Goal: Transaction & Acquisition: Purchase product/service

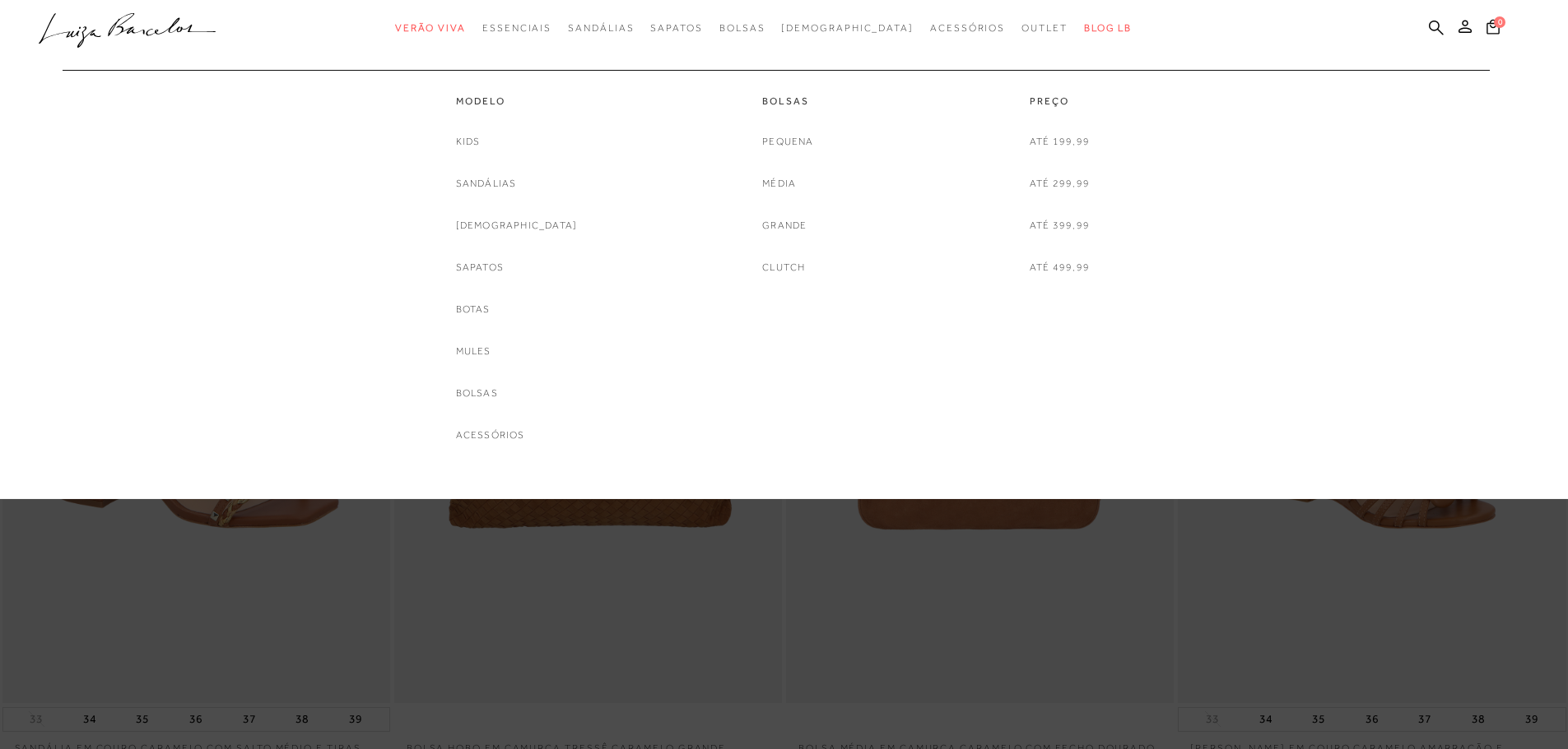
click at [509, 141] on div "Kids Sandálias Rasteiras Sapatos Botas Mules Bolsas Acessórios" at bounding box center [517, 288] width 122 height 311
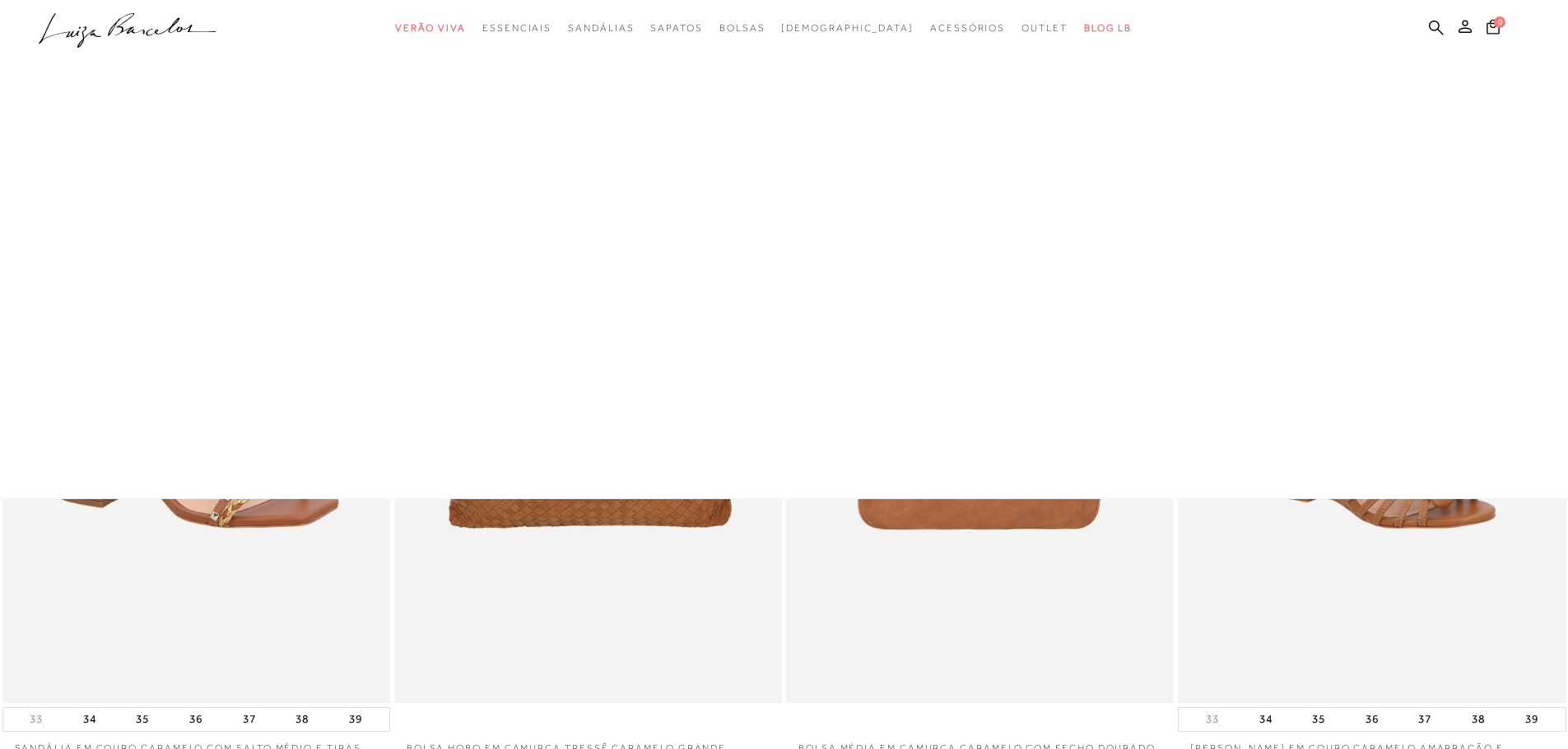
click at [491, 142] on div at bounding box center [784, 250] width 1568 height 499
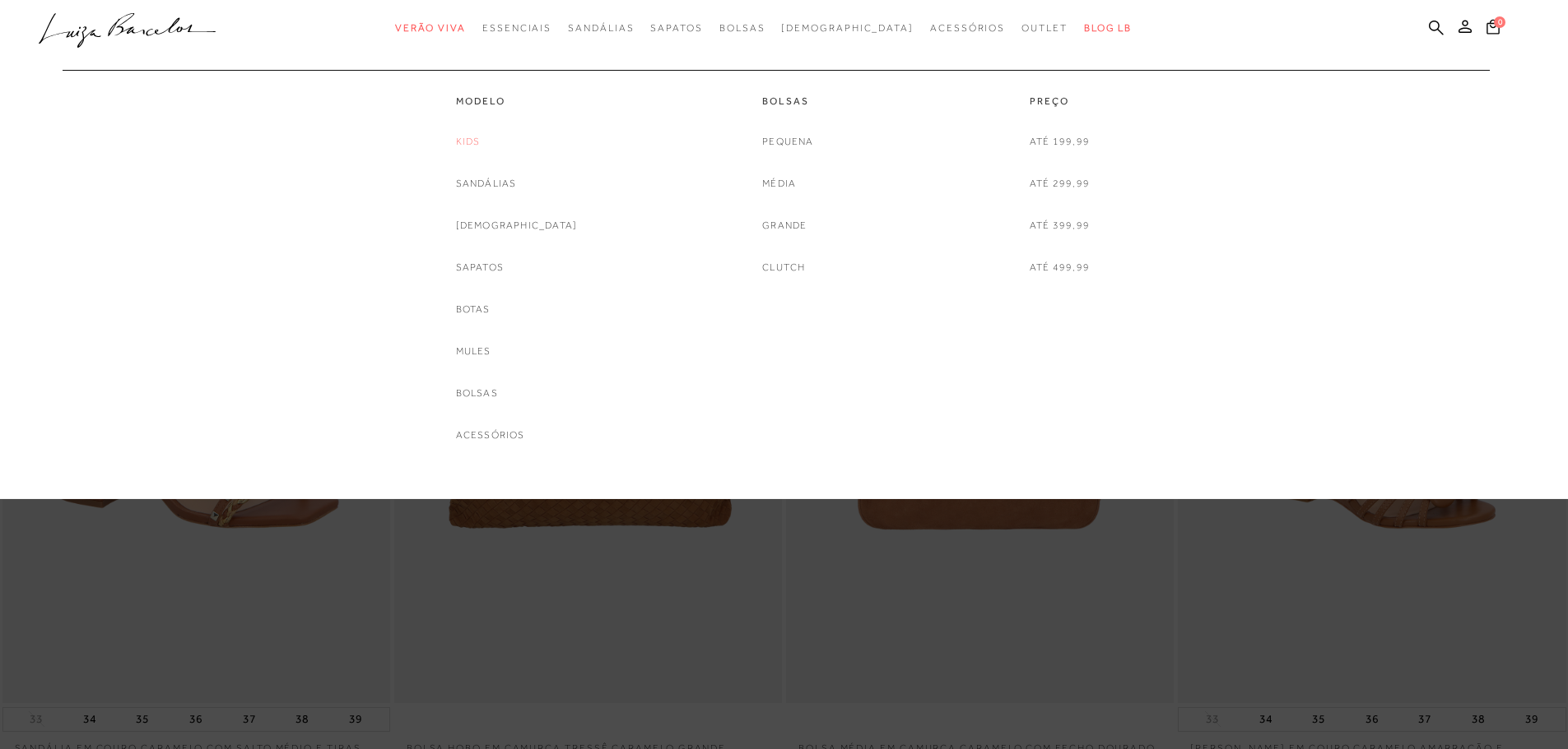
click at [481, 141] on link "Kids" at bounding box center [468, 142] width 24 height 17
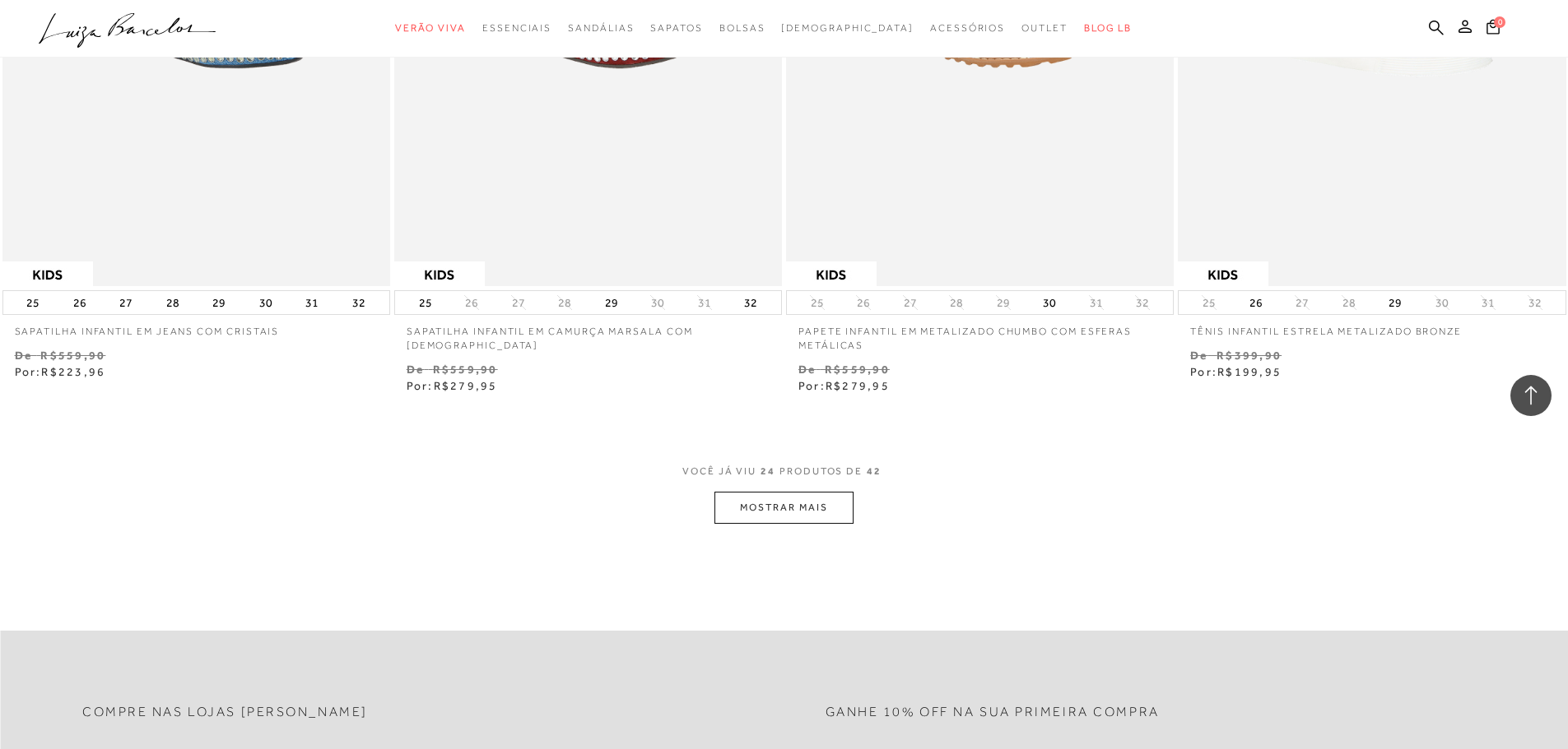
scroll to position [3949, 0]
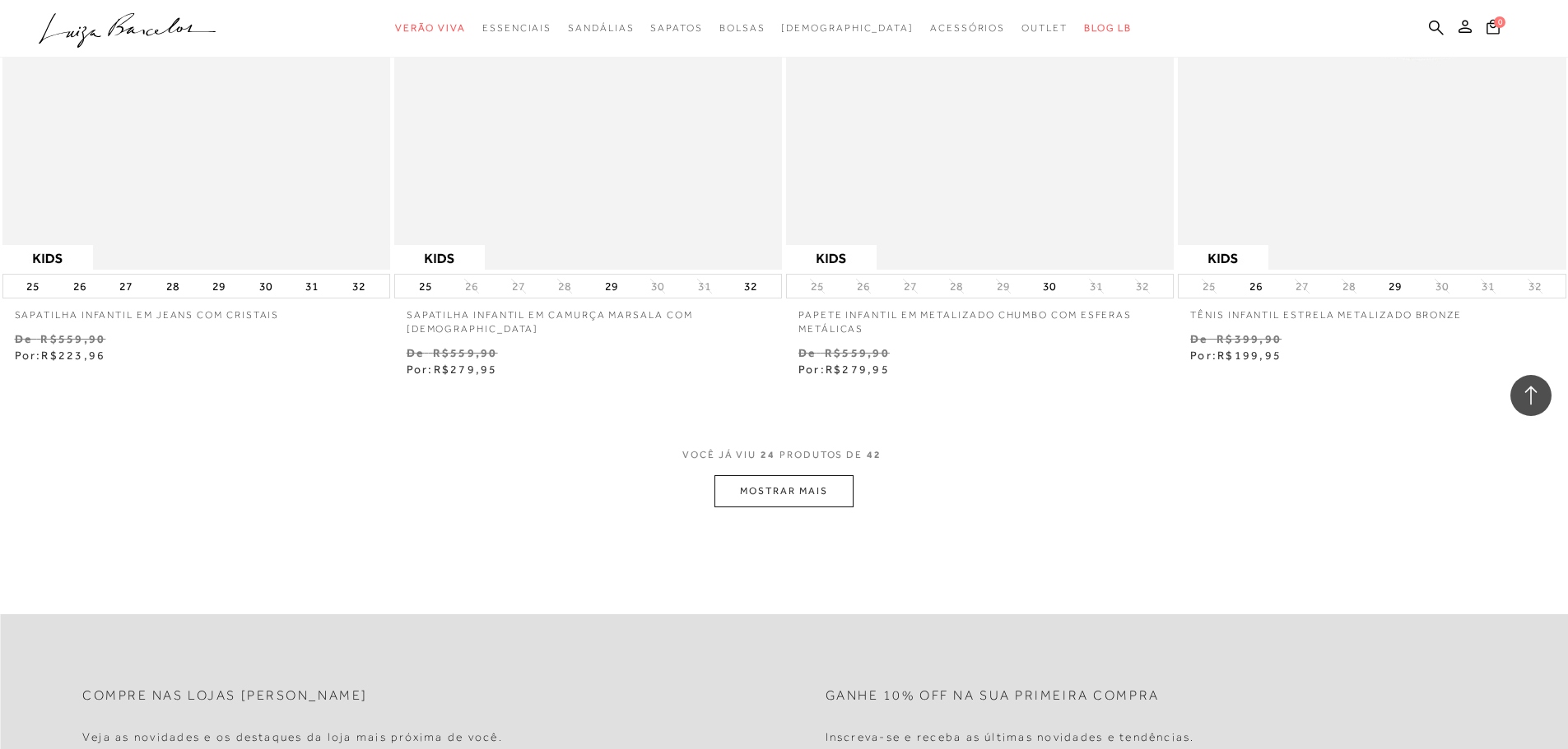
click at [834, 475] on button "MOSTRAR MAIS" at bounding box center [783, 491] width 138 height 32
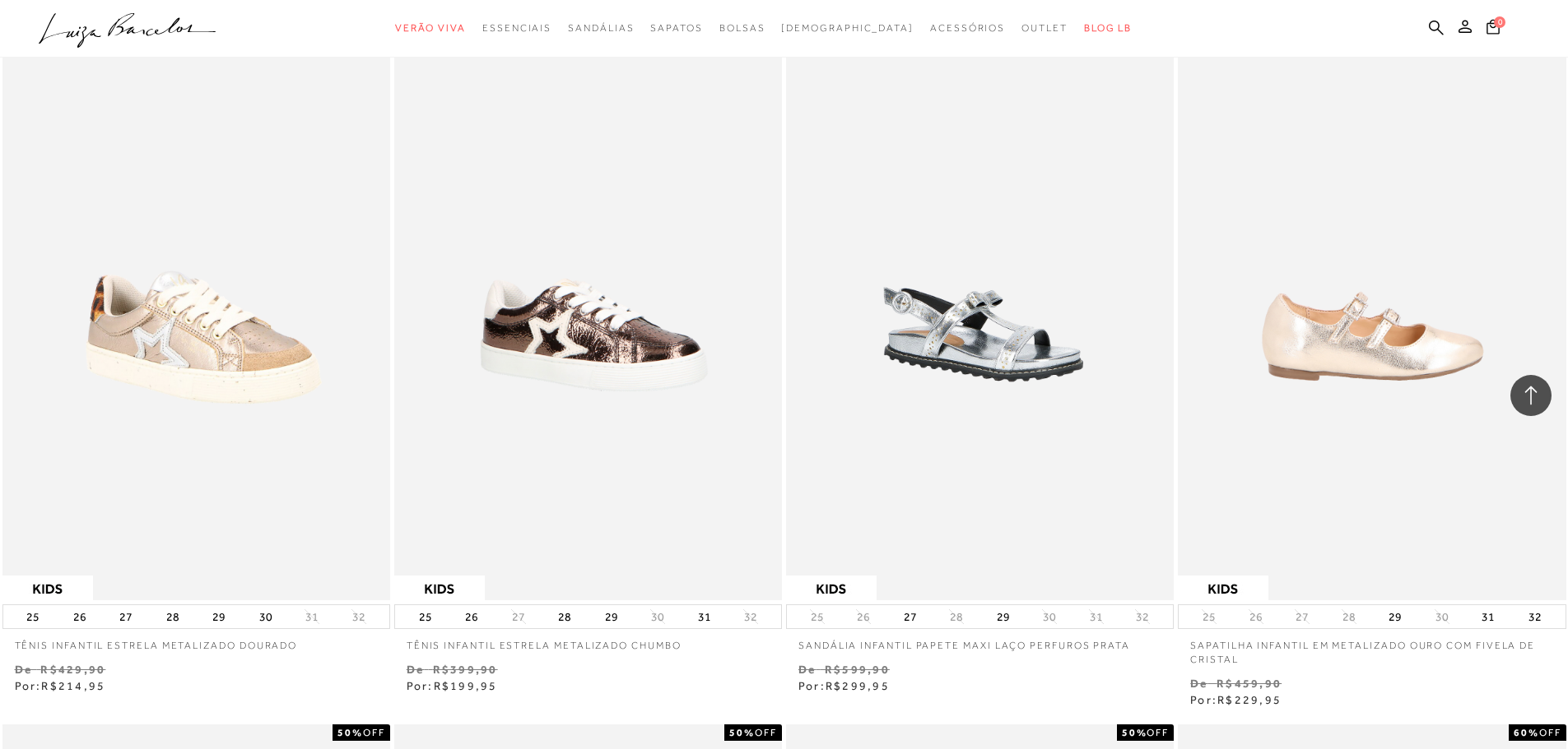
scroll to position [2221, 0]
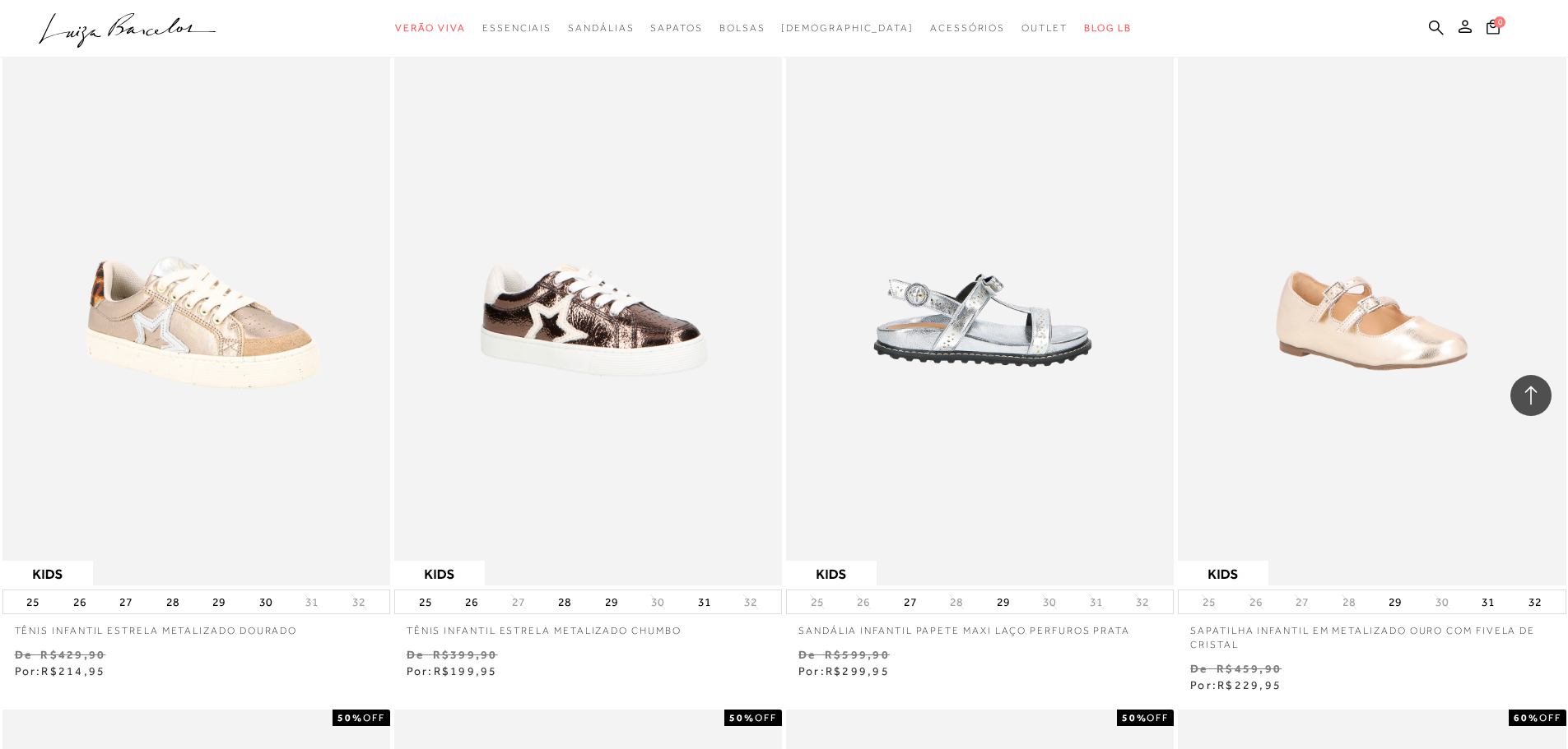
click at [965, 322] on img at bounding box center [980, 295] width 386 height 581
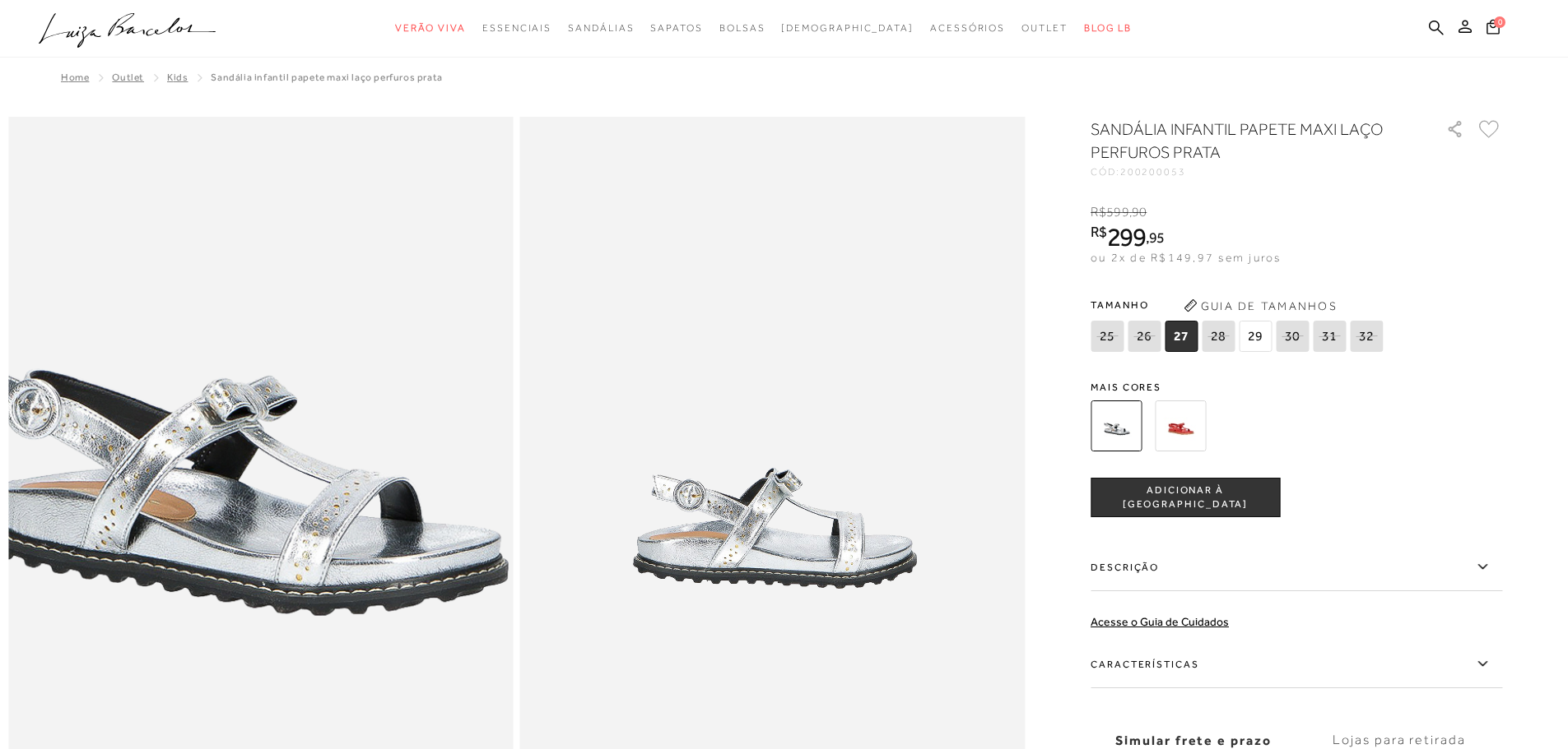
click at [282, 570] on img at bounding box center [236, 427] width 1010 height 1514
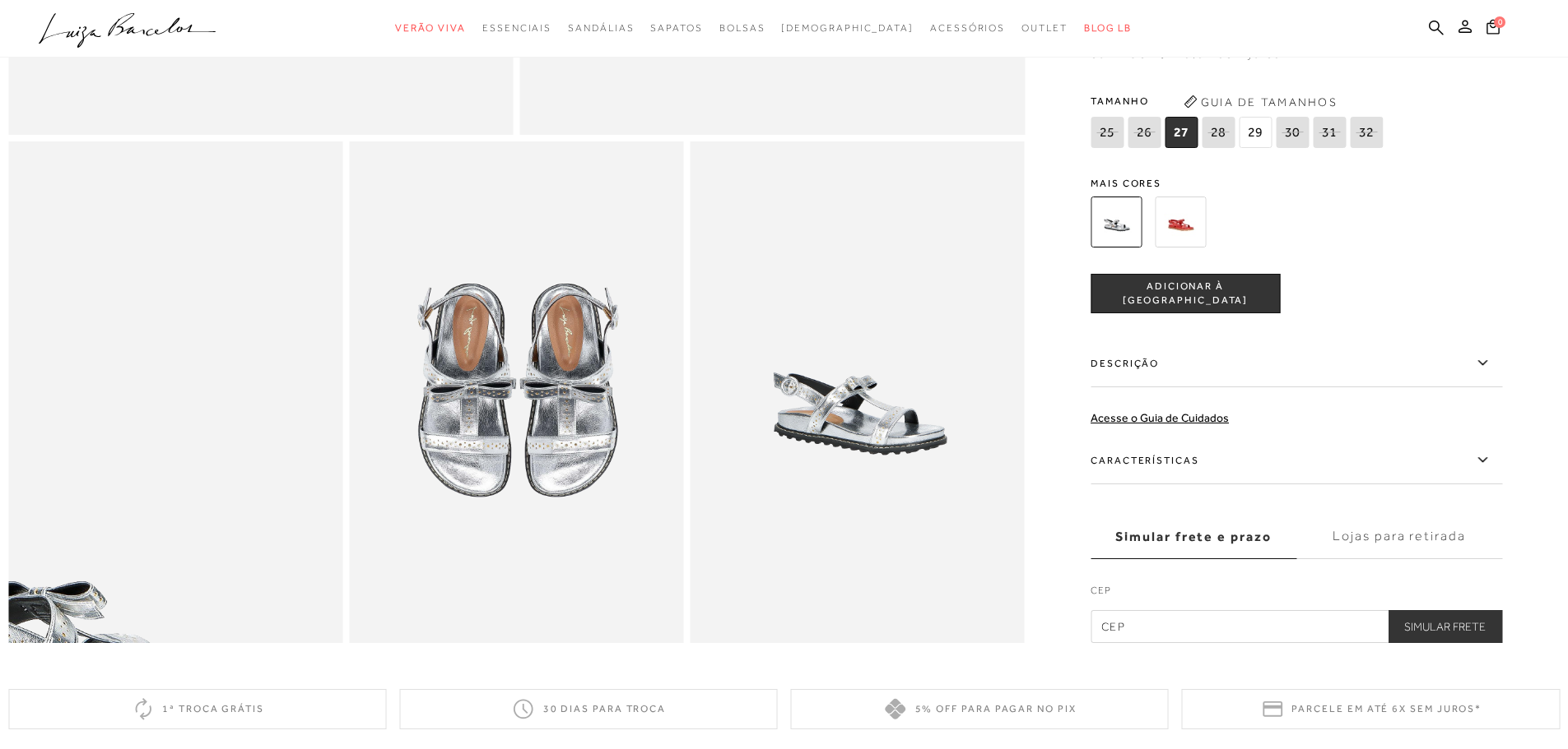
scroll to position [740, 0]
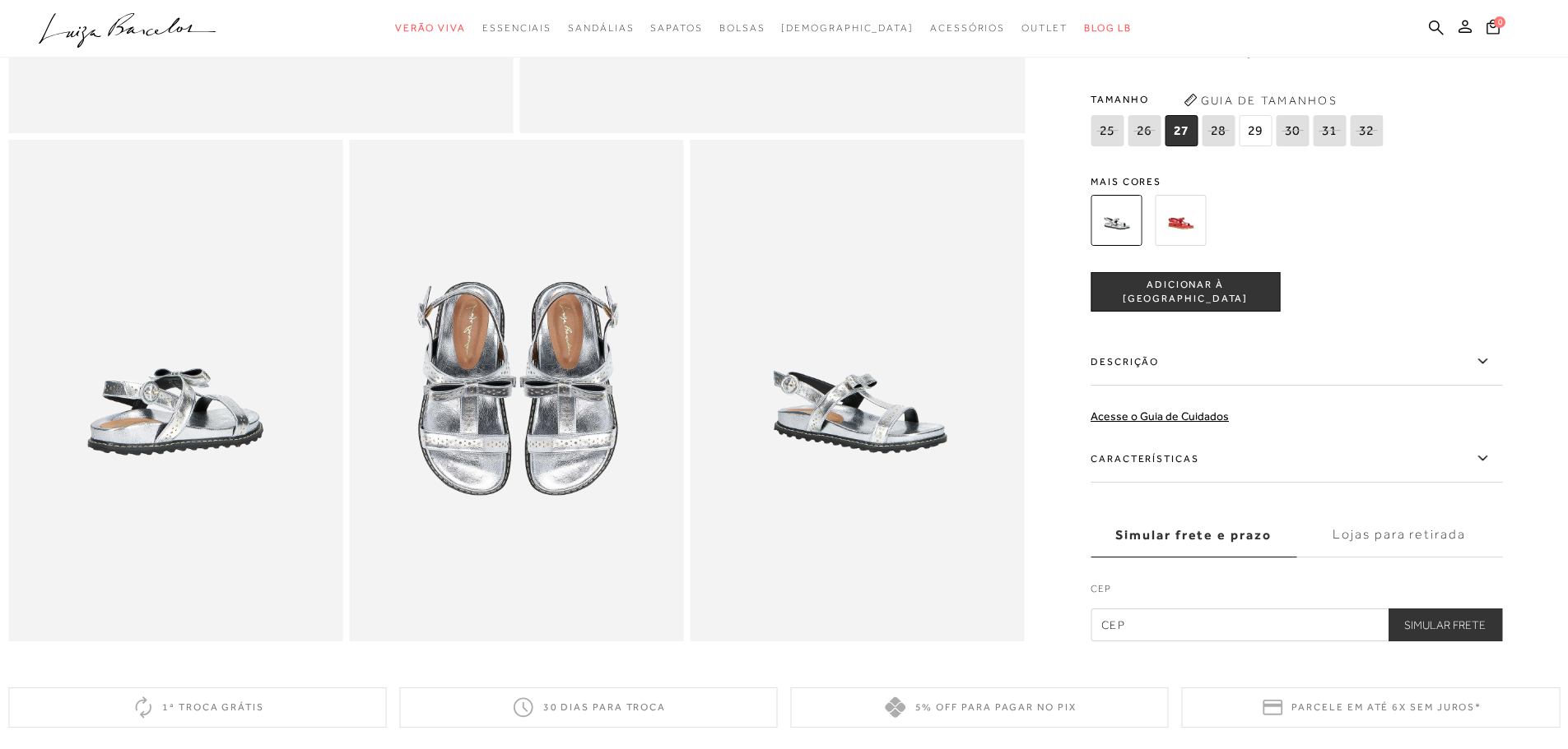
click at [454, 454] on img at bounding box center [516, 390] width 335 height 501
click at [863, 452] on img at bounding box center [857, 390] width 335 height 501
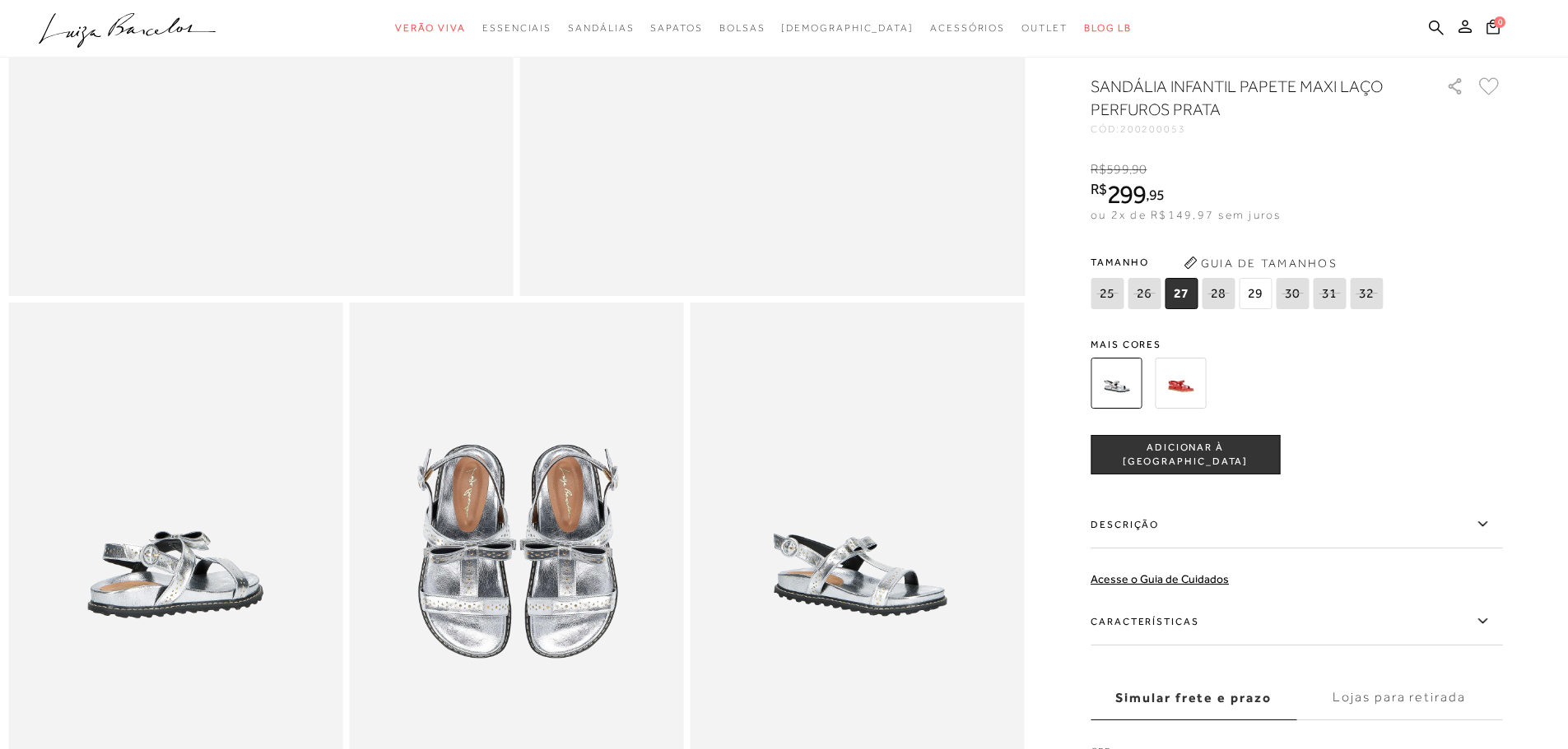
scroll to position [513, 0]
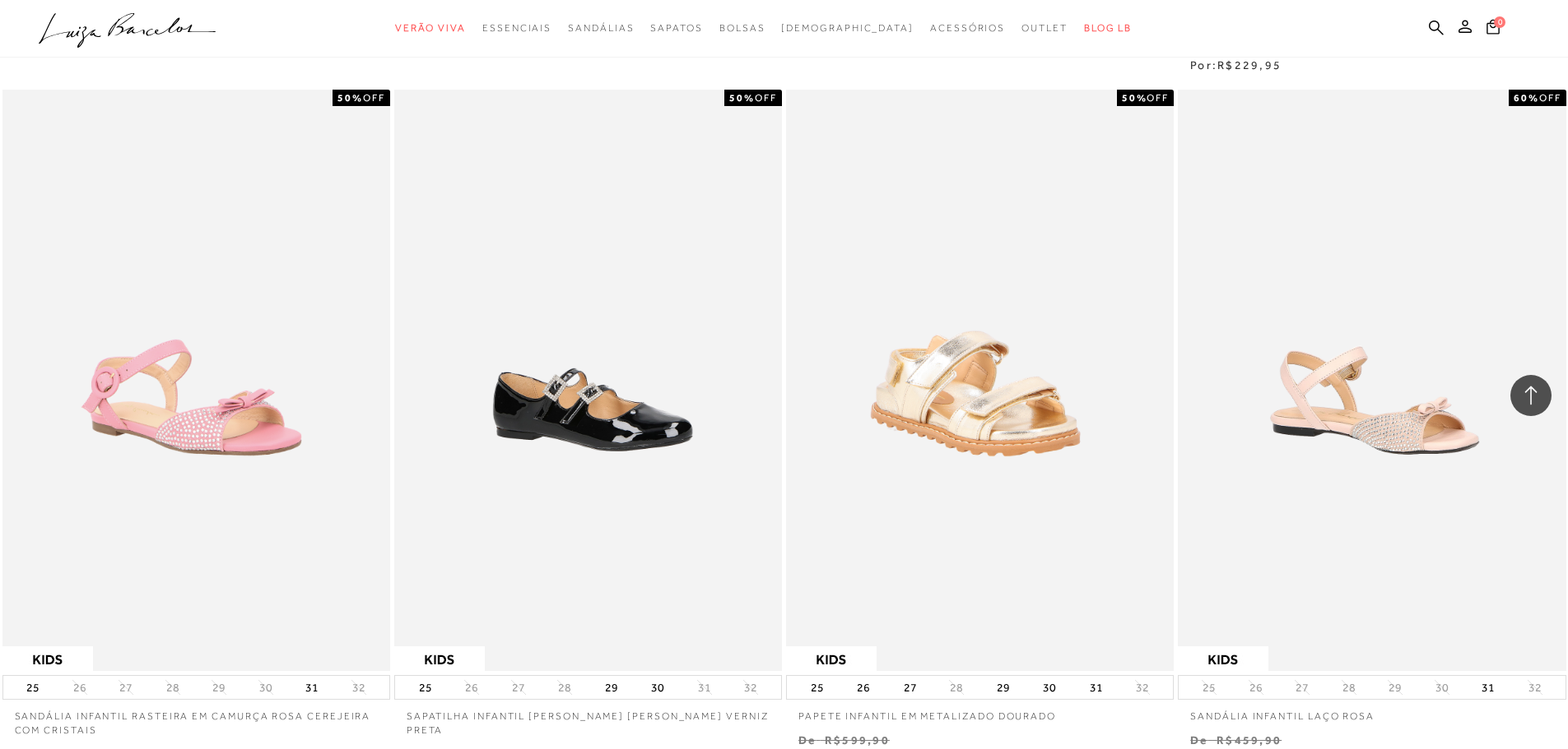
scroll to position [2879, 0]
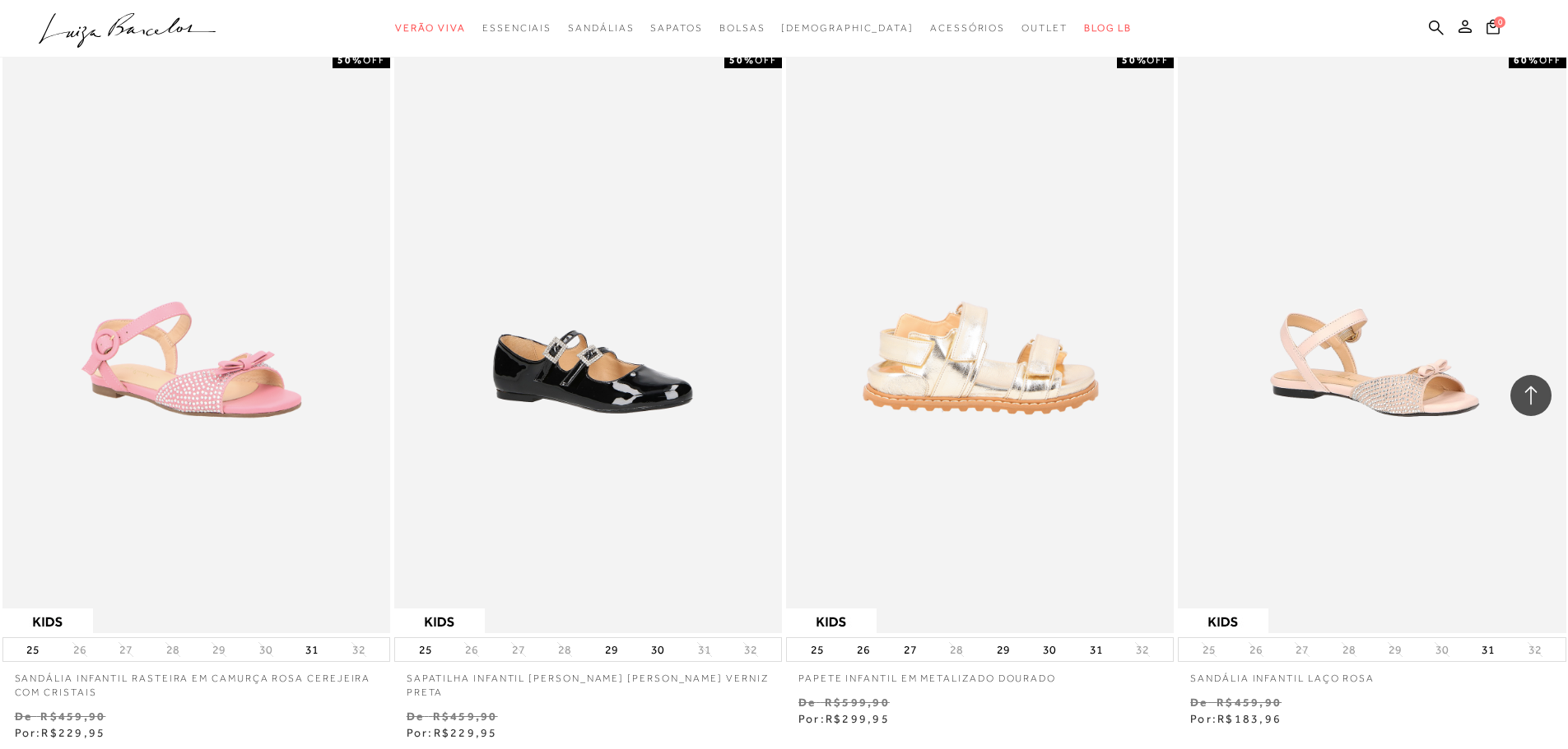
click at [978, 355] on img at bounding box center [980, 342] width 386 height 581
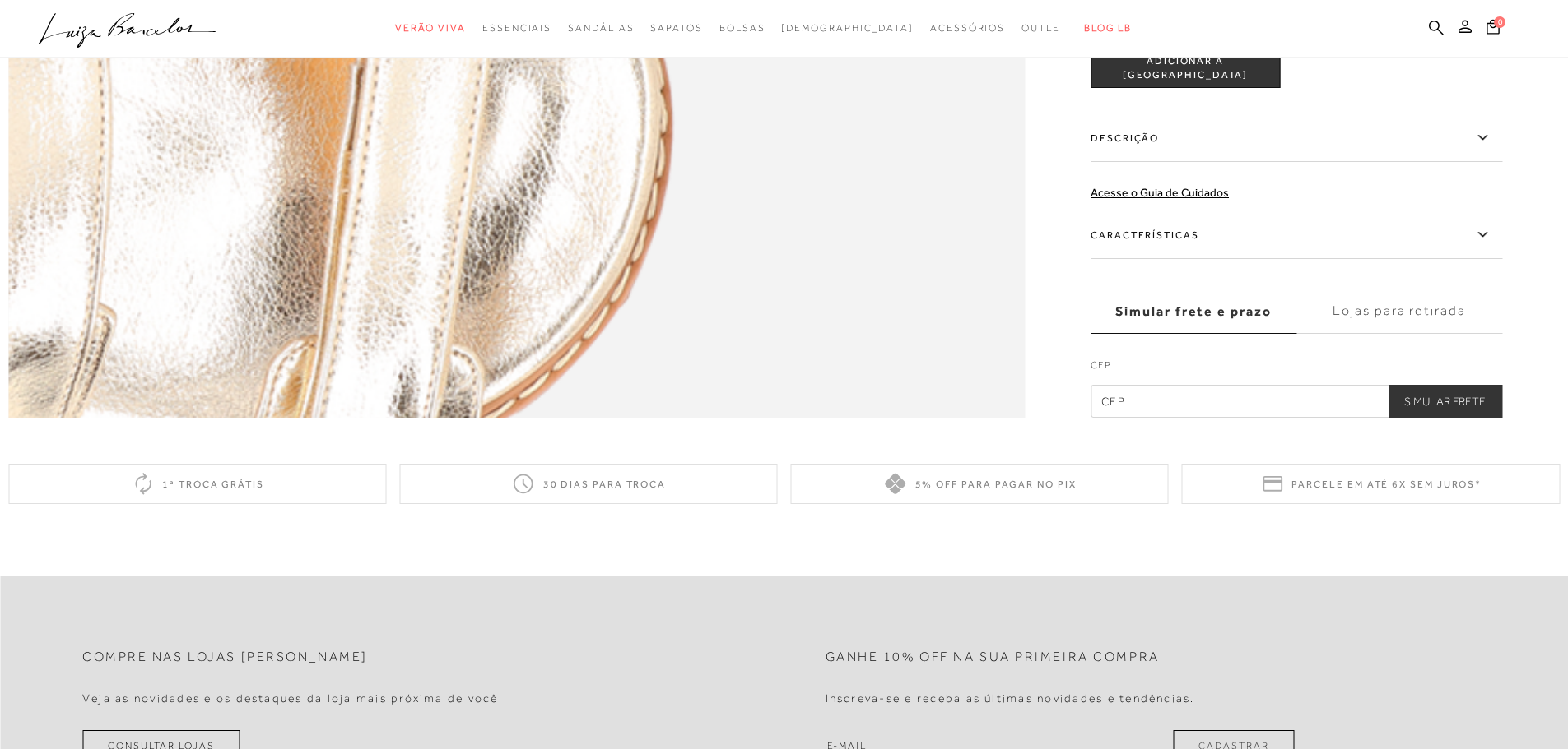
scroll to position [2632, 0]
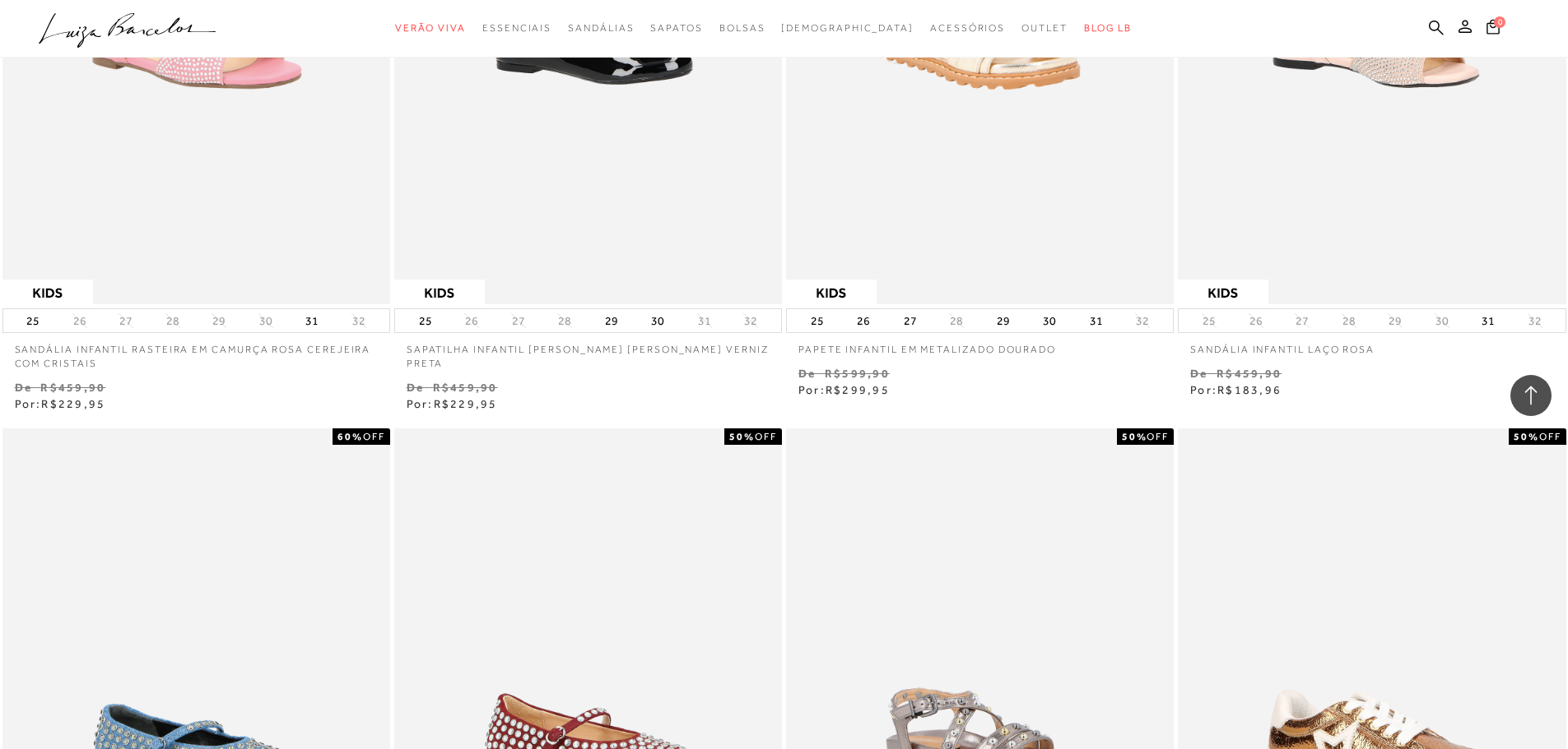
scroll to position [3537, 0]
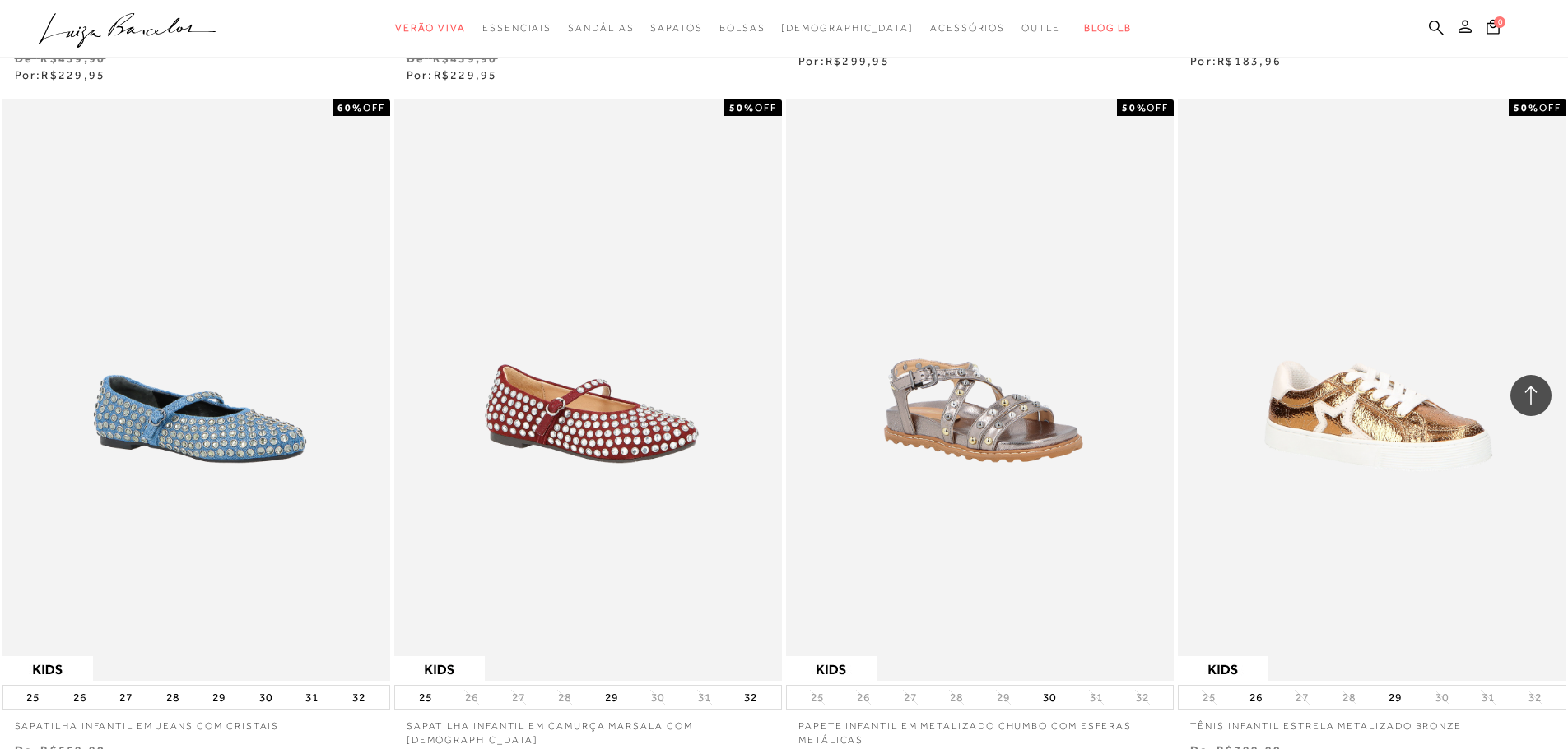
click at [1456, 28] on button at bounding box center [1465, 29] width 23 height 22
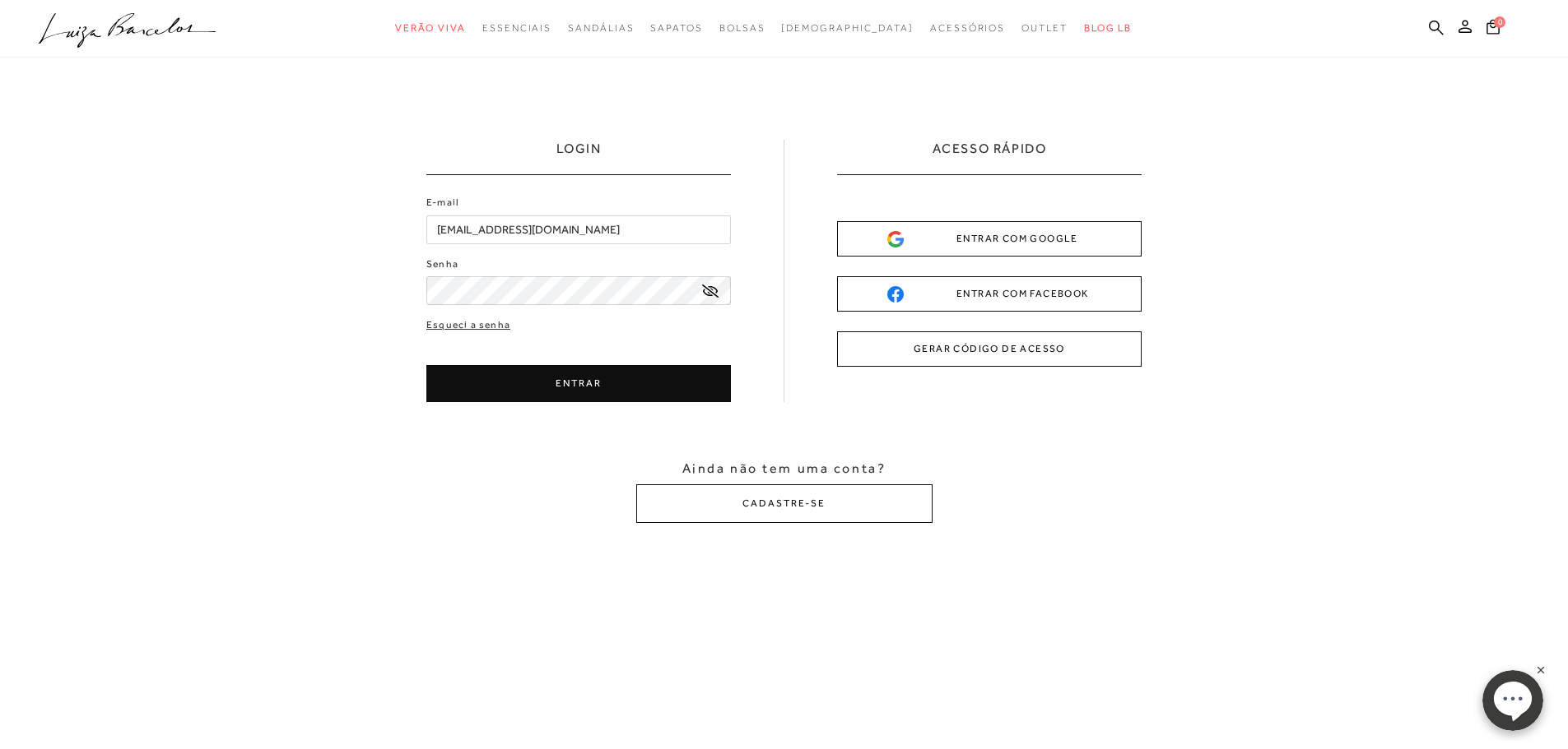
click at [710, 295] on icon at bounding box center [710, 291] width 16 height 14
click at [601, 386] on button "ENTRAR" at bounding box center [579, 383] width 305 height 37
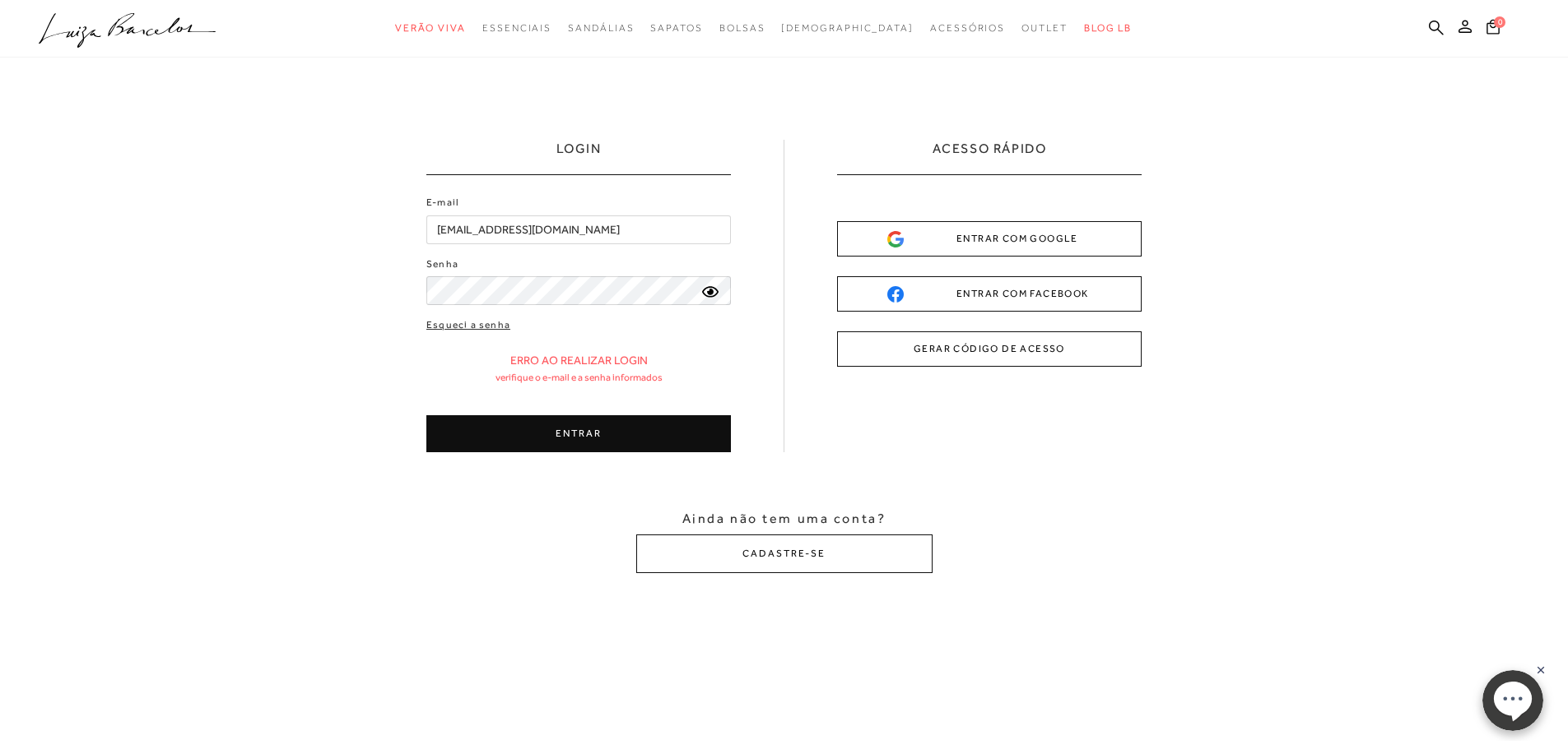
click at [362, 306] on div "LOGIN E-mail glaucialuna@hotmail.com Senha" at bounding box center [784, 356] width 1568 height 598
click at [576, 426] on button "ENTRAR" at bounding box center [579, 434] width 305 height 37
click at [575, 442] on button "ENTRAR" at bounding box center [579, 434] width 305 height 37
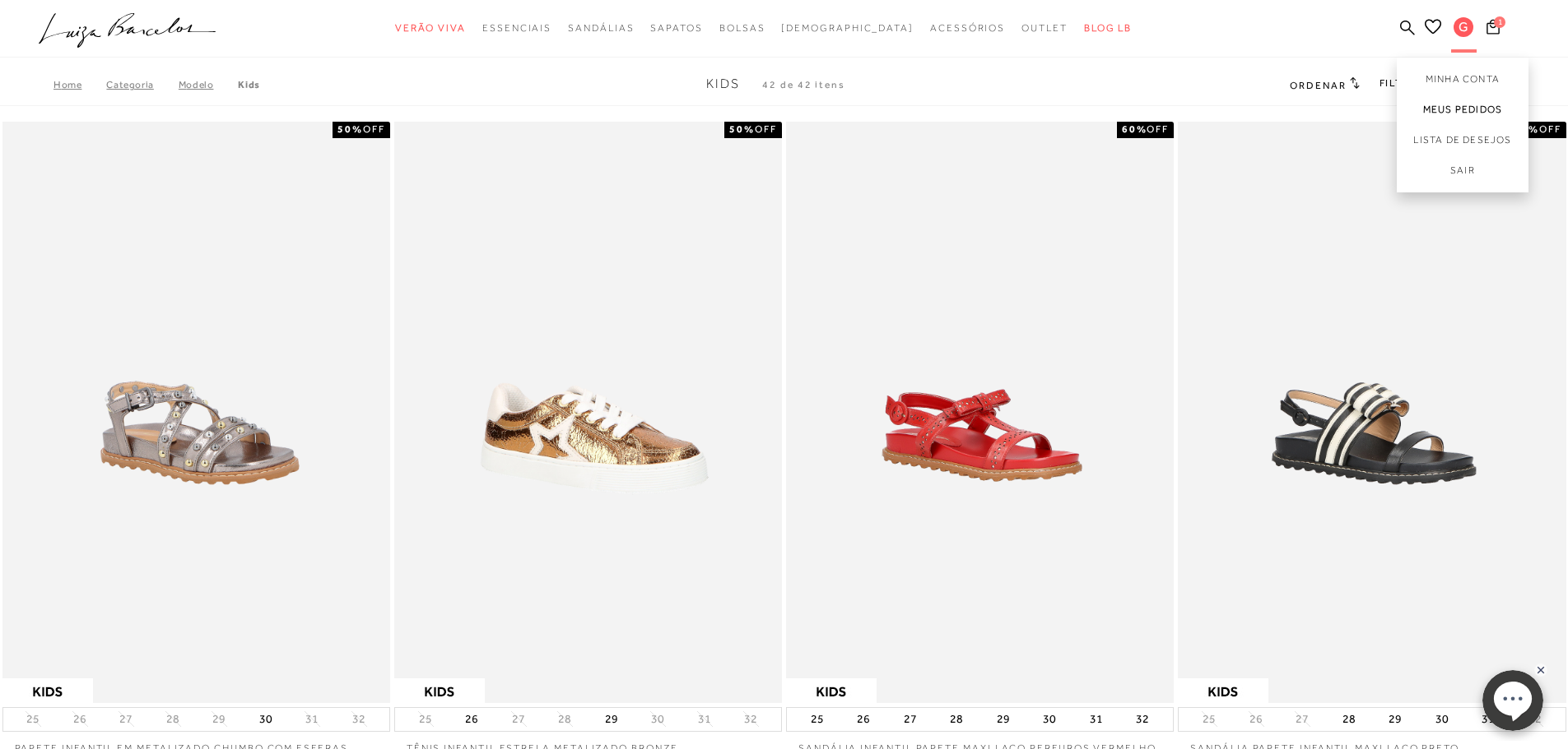
click at [1464, 105] on link "Meus Pedidos" at bounding box center [1463, 110] width 132 height 31
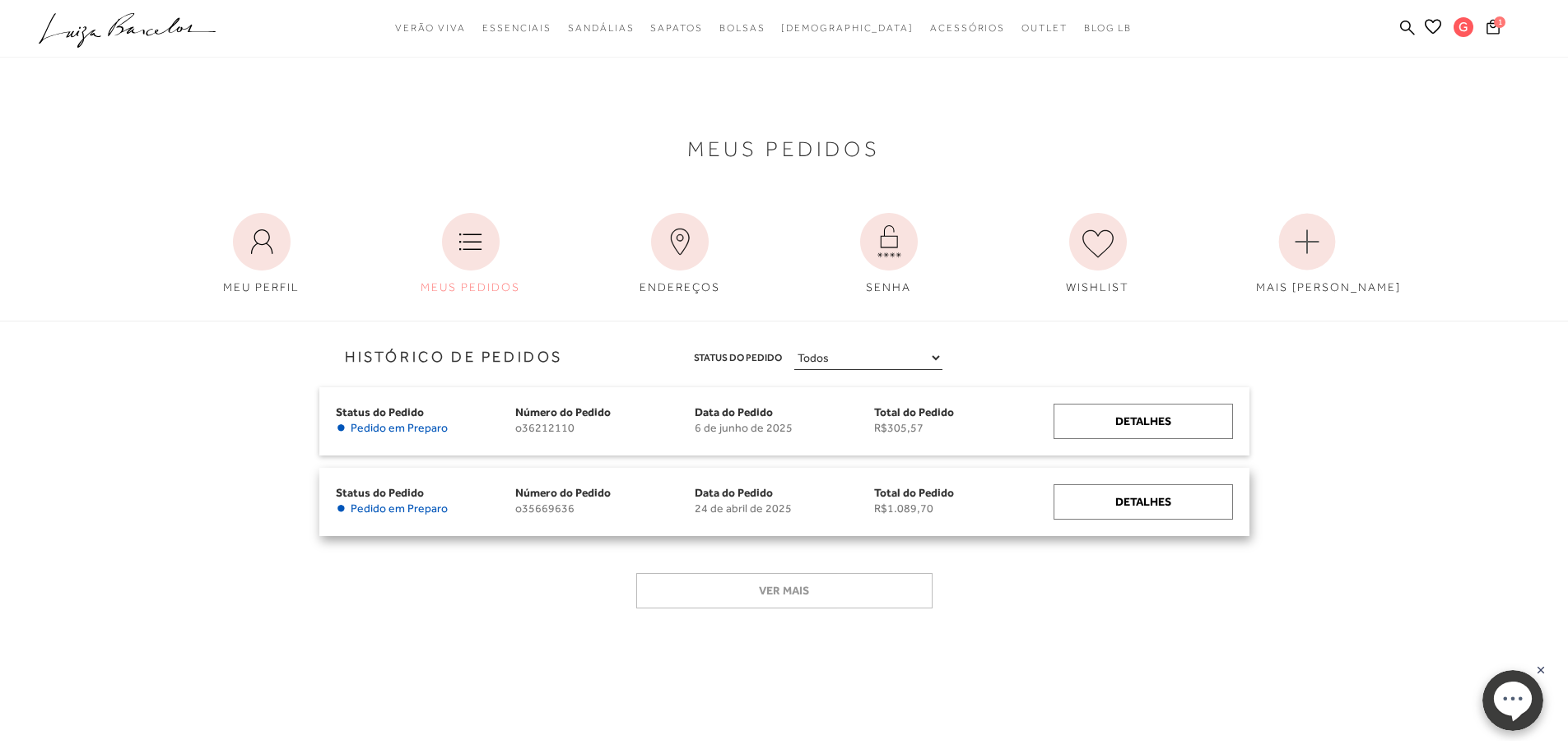
click at [1140, 526] on div "Status do Pedido • Pedido em Preparo Número do Pedido o35669636 Data do Pedido …" at bounding box center [784, 502] width 930 height 69
click at [1138, 509] on div "Detalhes" at bounding box center [1142, 502] width 179 height 35
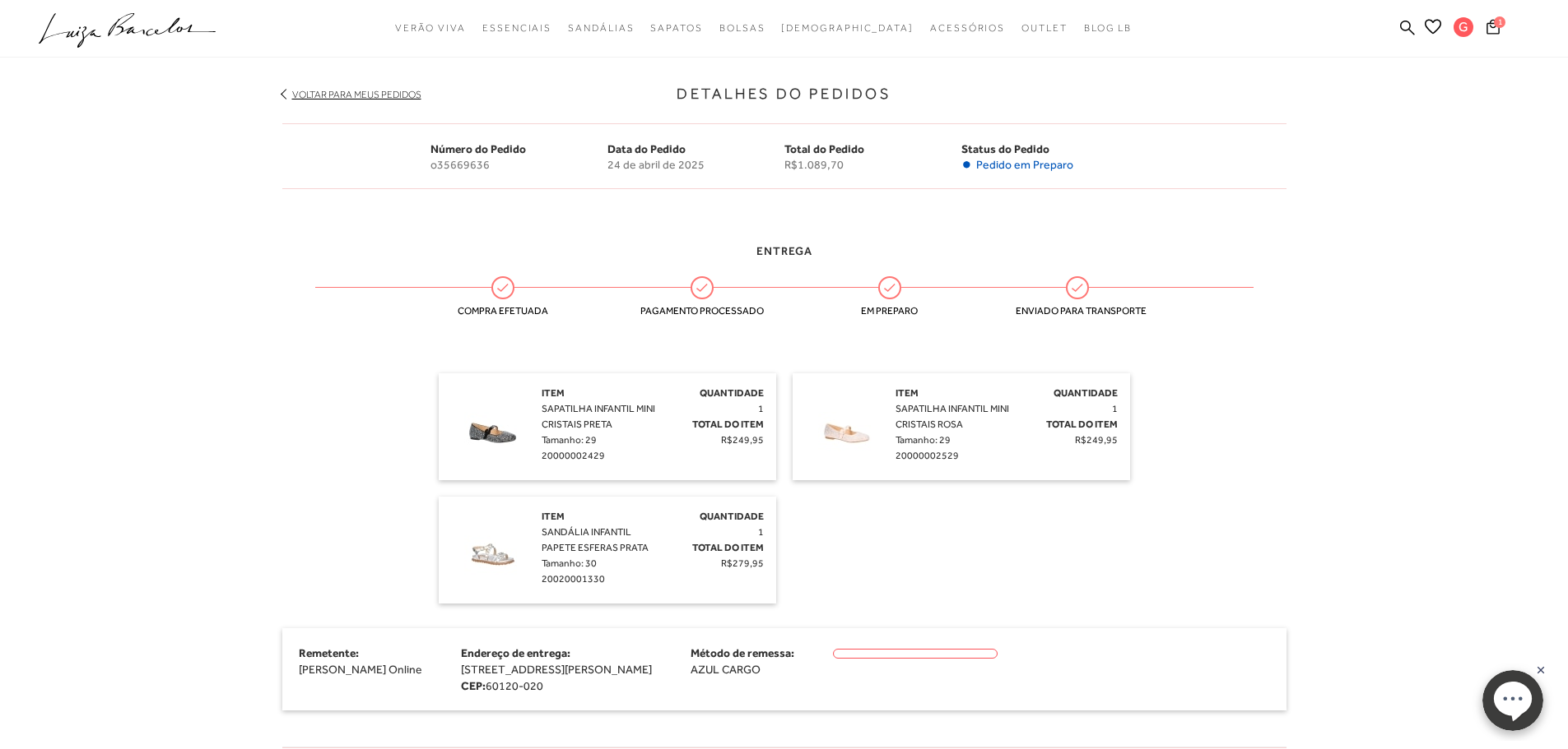
scroll to position [247, 0]
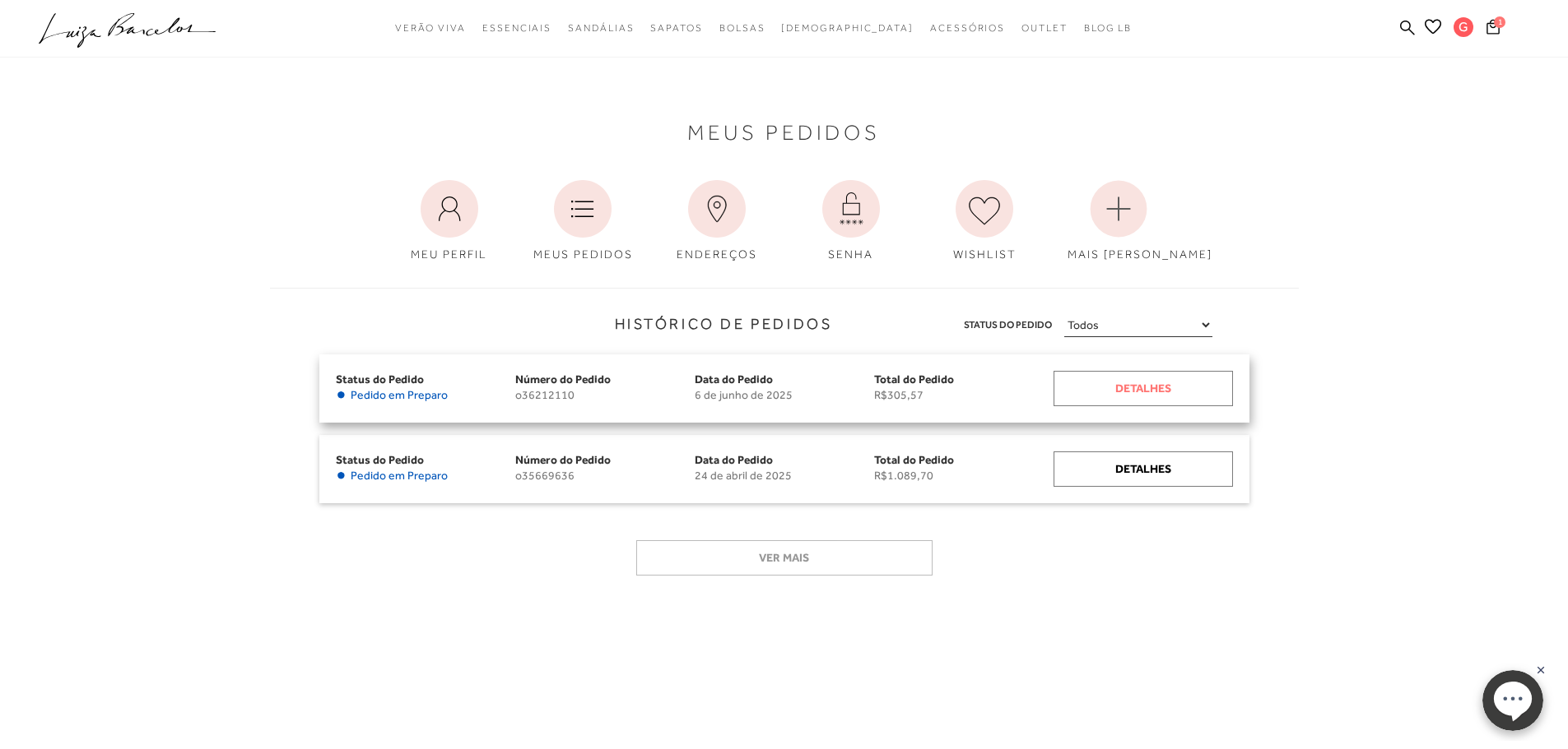
click at [1179, 392] on div "Detalhes" at bounding box center [1142, 388] width 179 height 35
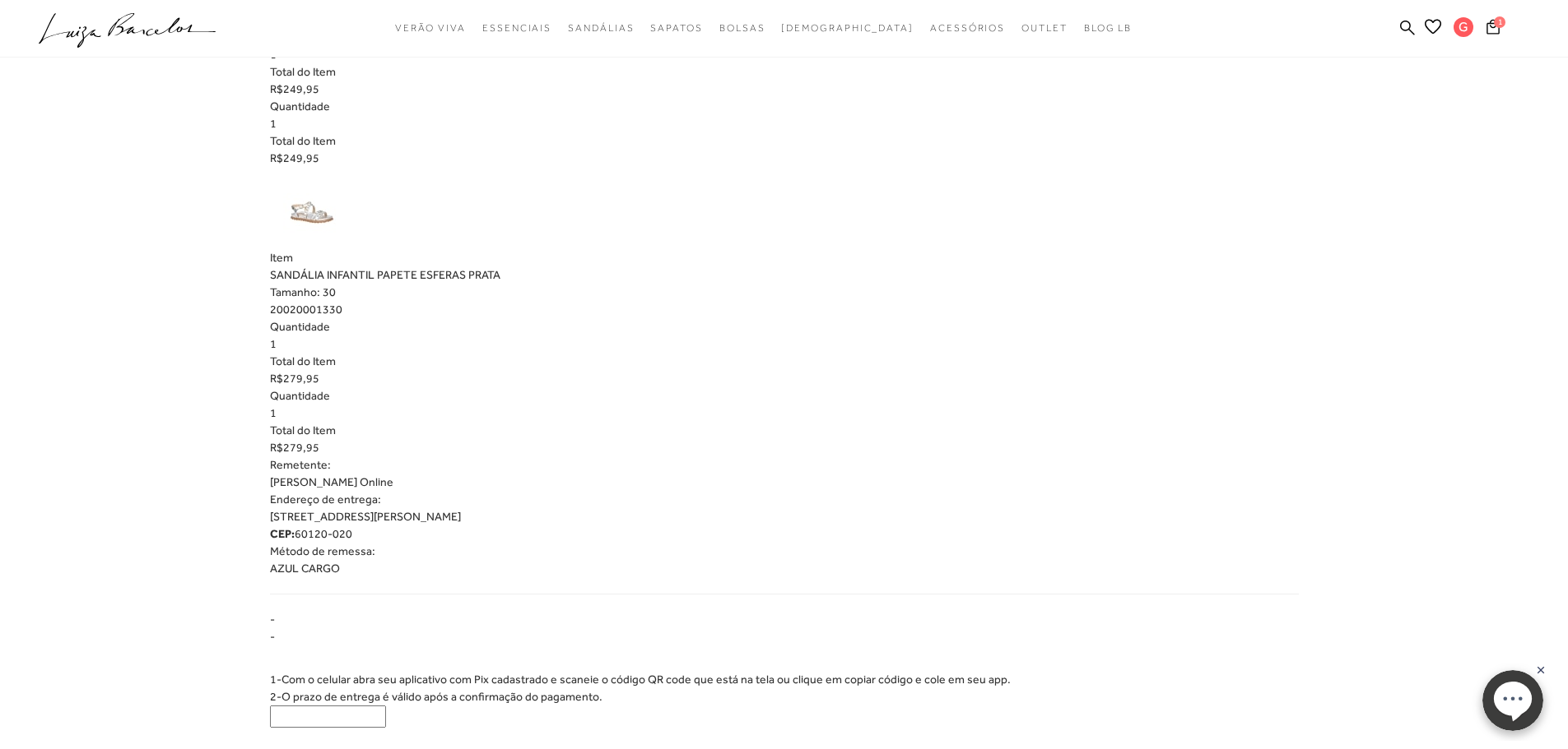
scroll to position [1398, 0]
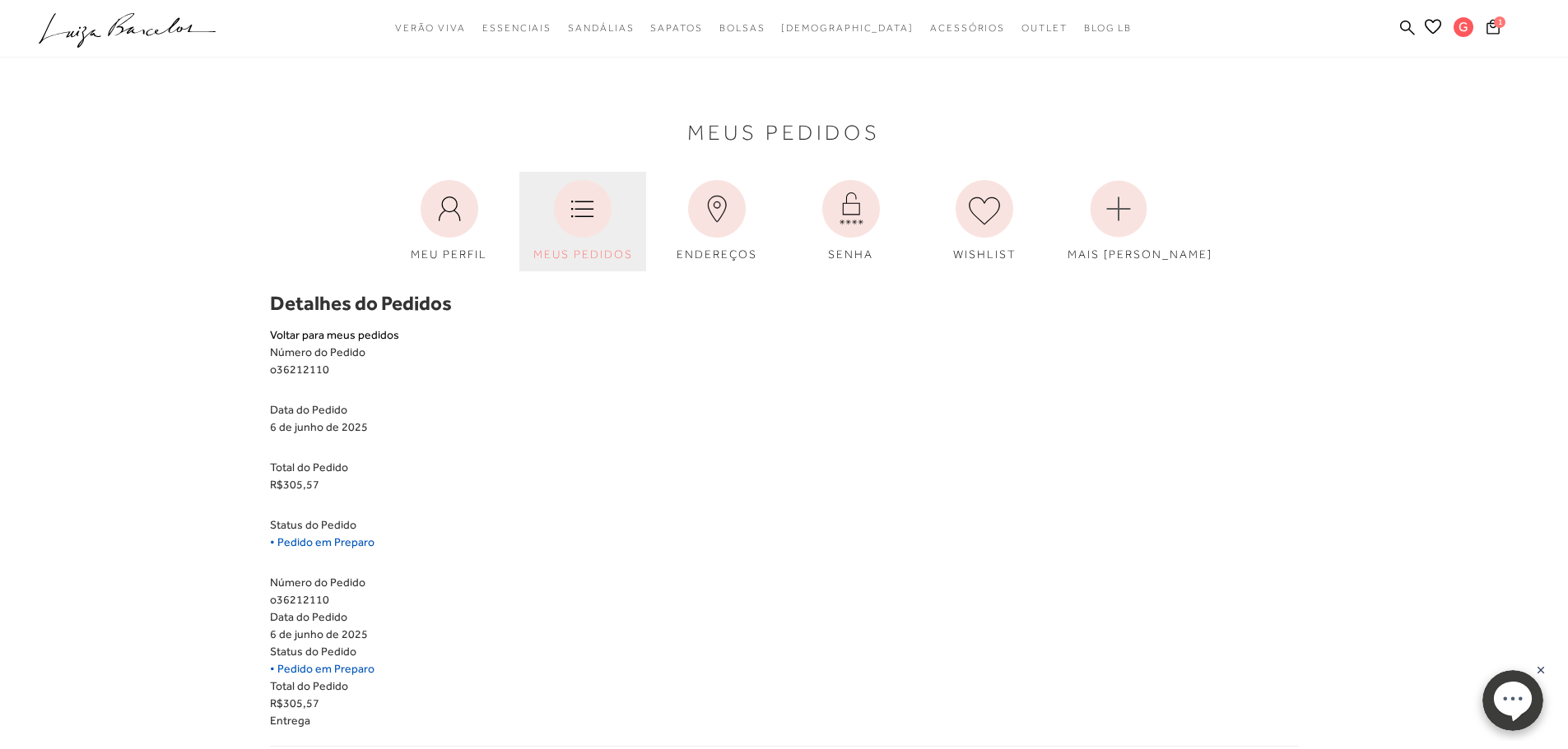
click at [583, 221] on icon at bounding box center [582, 209] width 58 height 58
click at [568, 209] on icon at bounding box center [582, 209] width 58 height 58
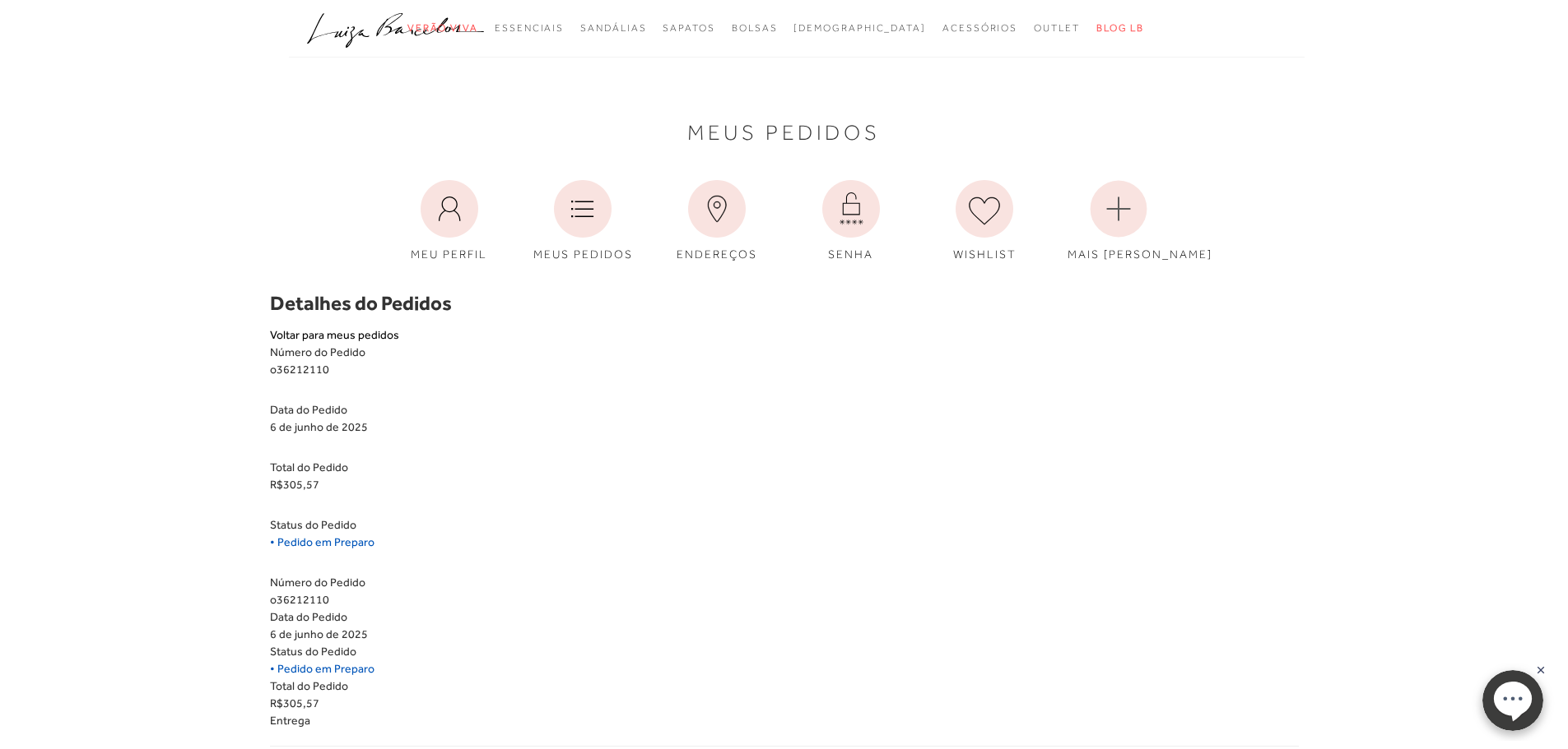
click at [1539, 666] on rect at bounding box center [1540, 670] width 14 height 14
click at [1444, 128] on body "pa2900012 está carregada. categoryHeader .a{fill-rule:evenodd;} Verão Viva Em a…" at bounding box center [784, 374] width 1568 height 749
click at [610, 220] on icon at bounding box center [582, 209] width 58 height 58
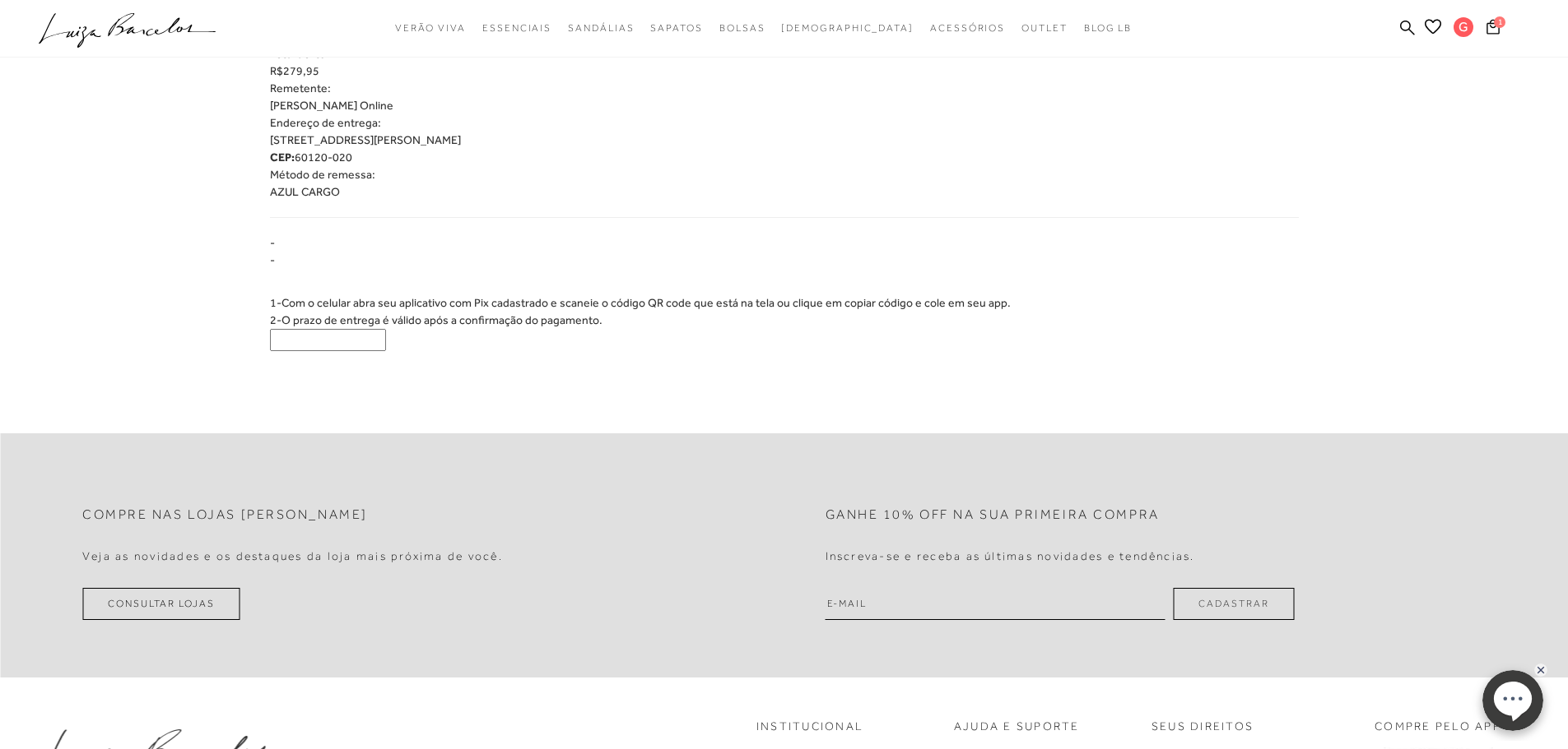
scroll to position [1892, 0]
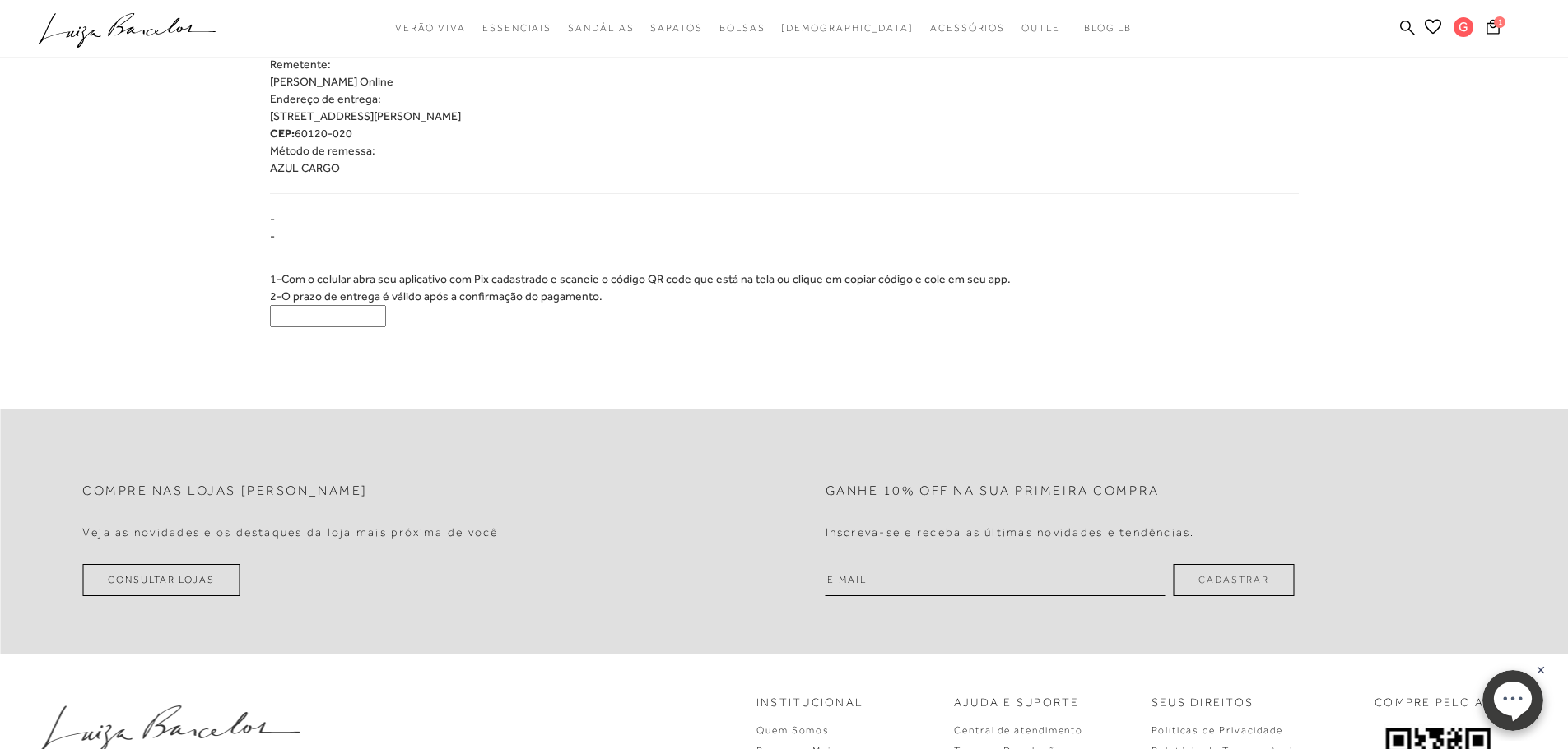
click at [352, 315] on input "text" at bounding box center [327, 316] width 116 height 23
click at [194, 18] on icon ".a{fill-rule:evenodd;}" at bounding box center [127, 31] width 178 height 34
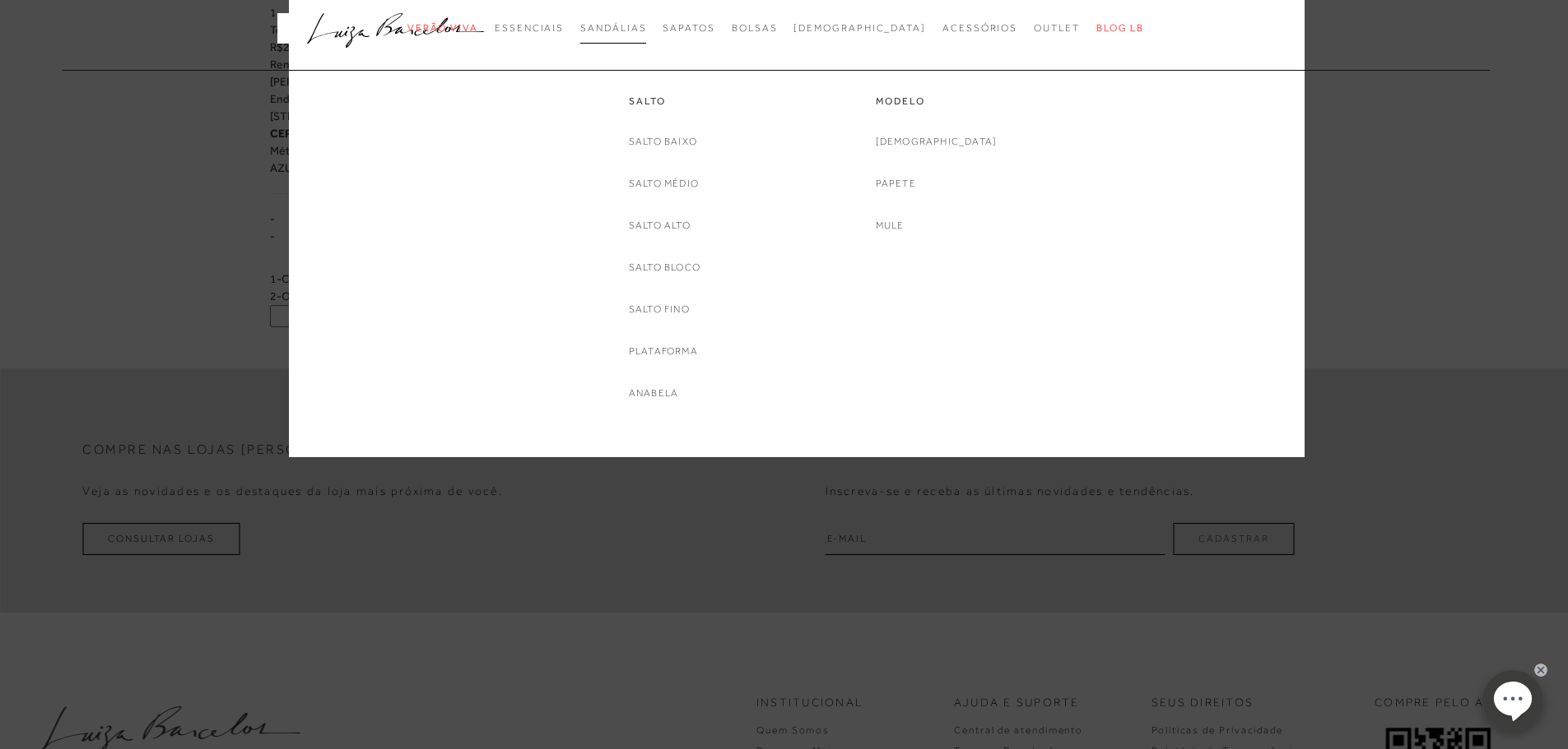
click at [646, 23] on span "Sandálias" at bounding box center [612, 28] width 66 height 12
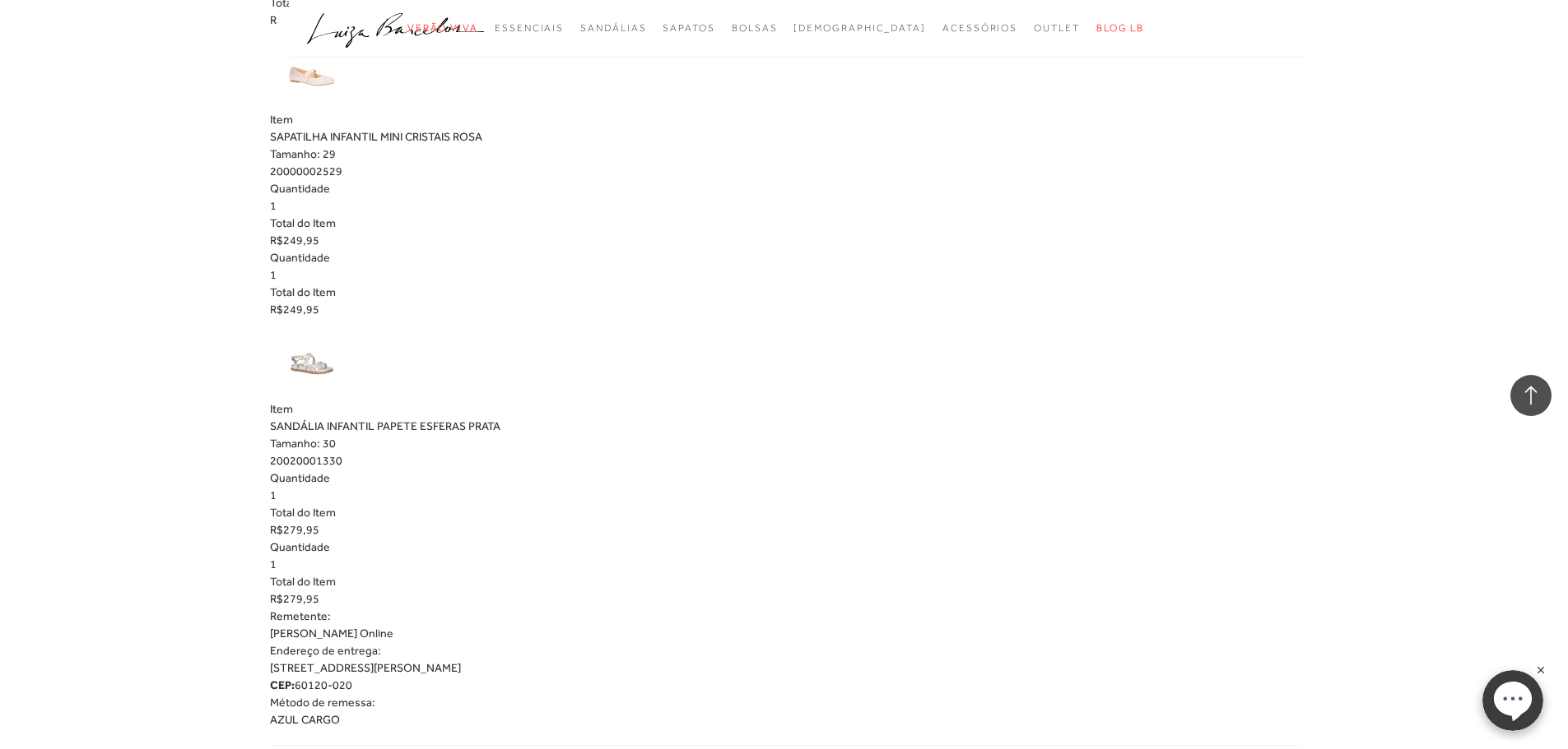
scroll to position [1356, 0]
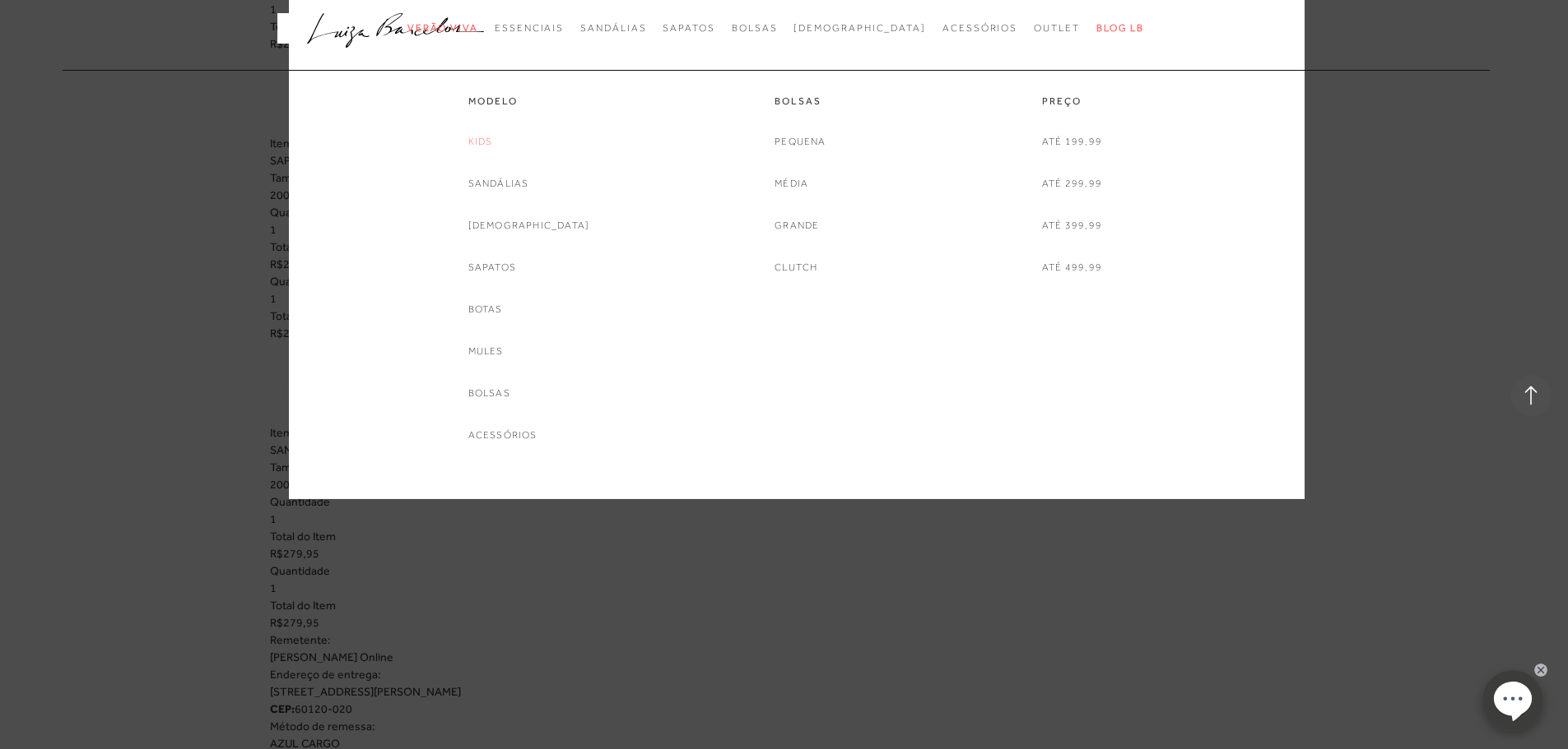
click at [493, 134] on link "Kids" at bounding box center [480, 142] width 24 height 17
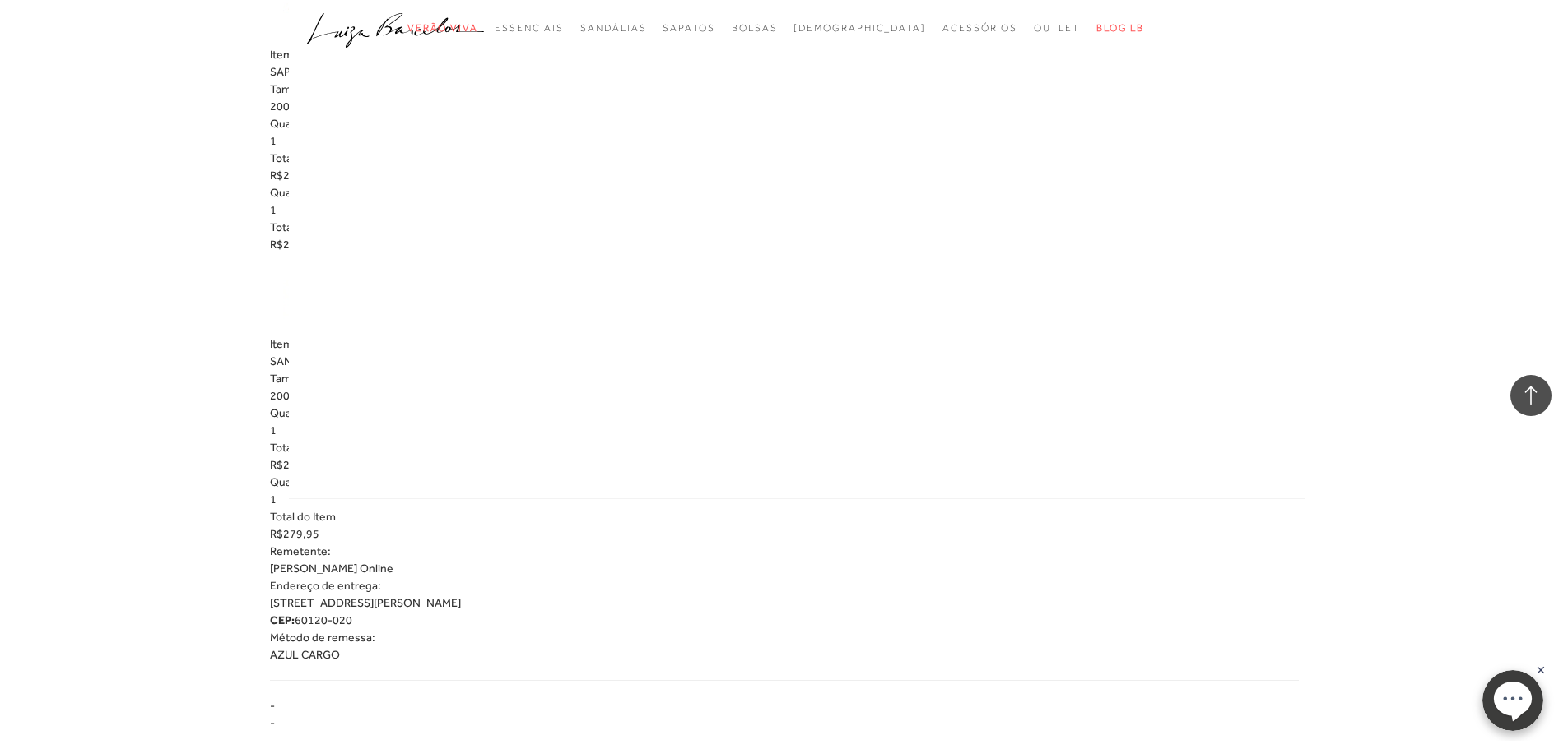
scroll to position [1685, 0]
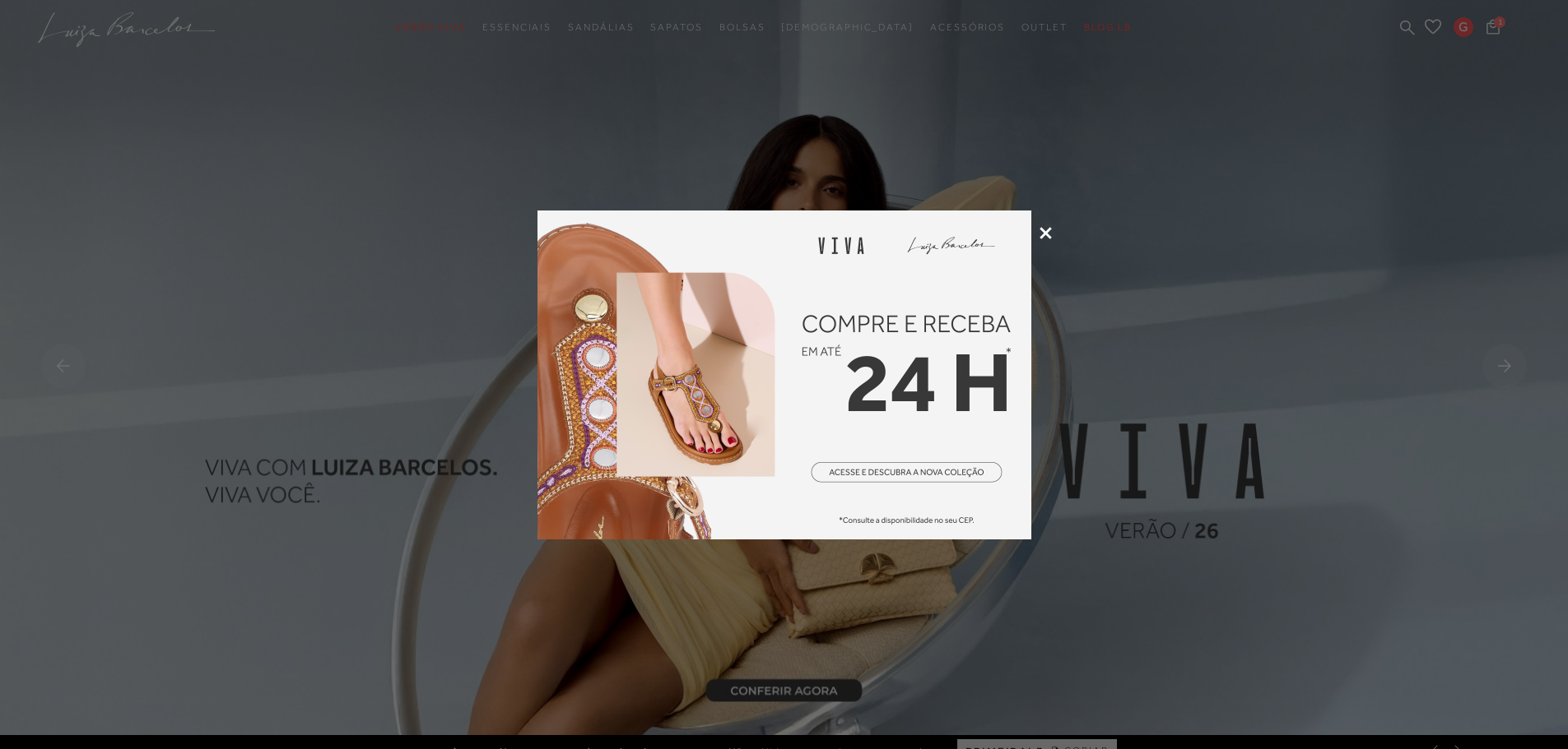
click at [1044, 237] on icon at bounding box center [1046, 233] width 13 height 13
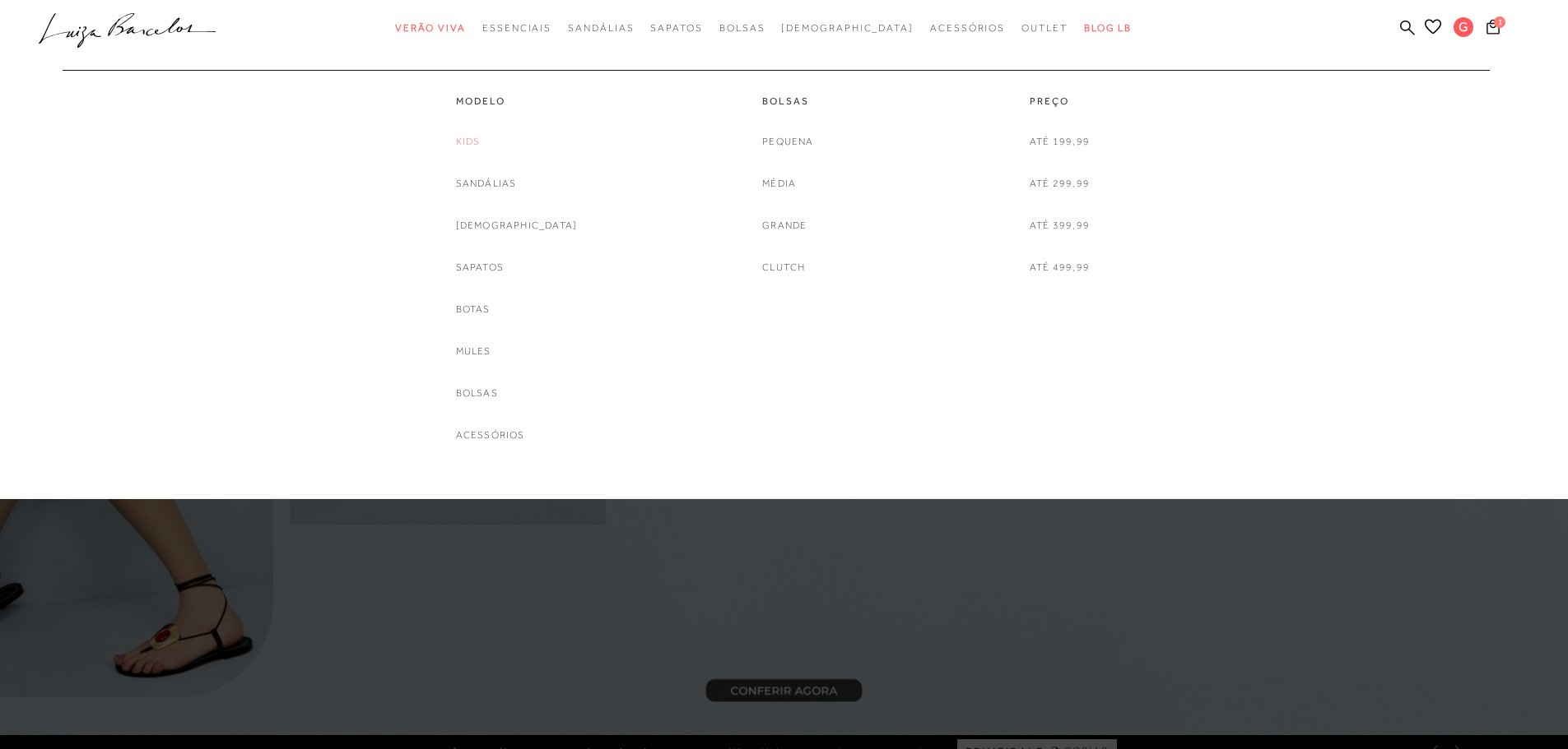
click at [481, 140] on link "Kids" at bounding box center [468, 142] width 24 height 17
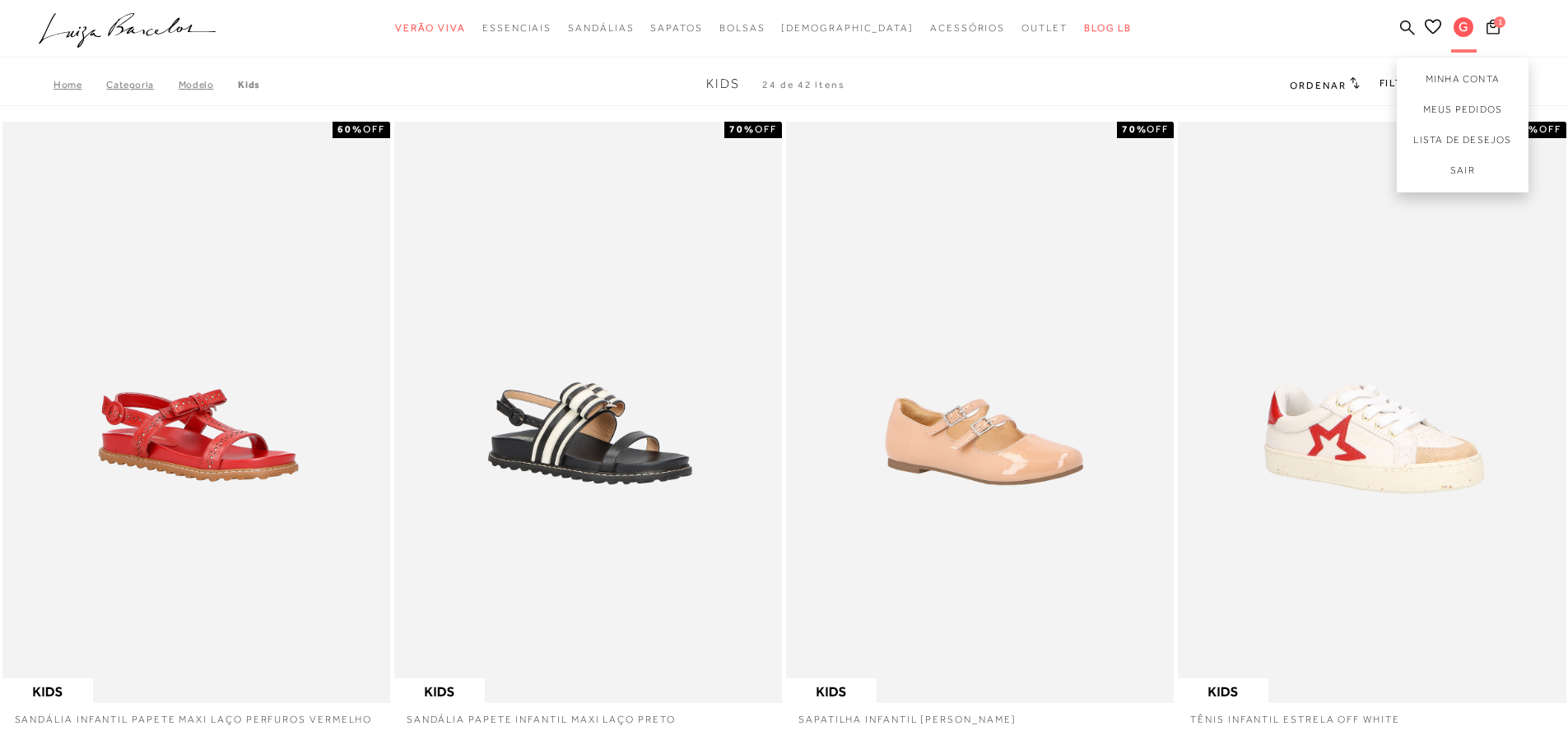
click at [1459, 33] on span "G" at bounding box center [1463, 27] width 20 height 20
click at [1458, 107] on link "Meus Pedidos" at bounding box center [1463, 110] width 132 height 31
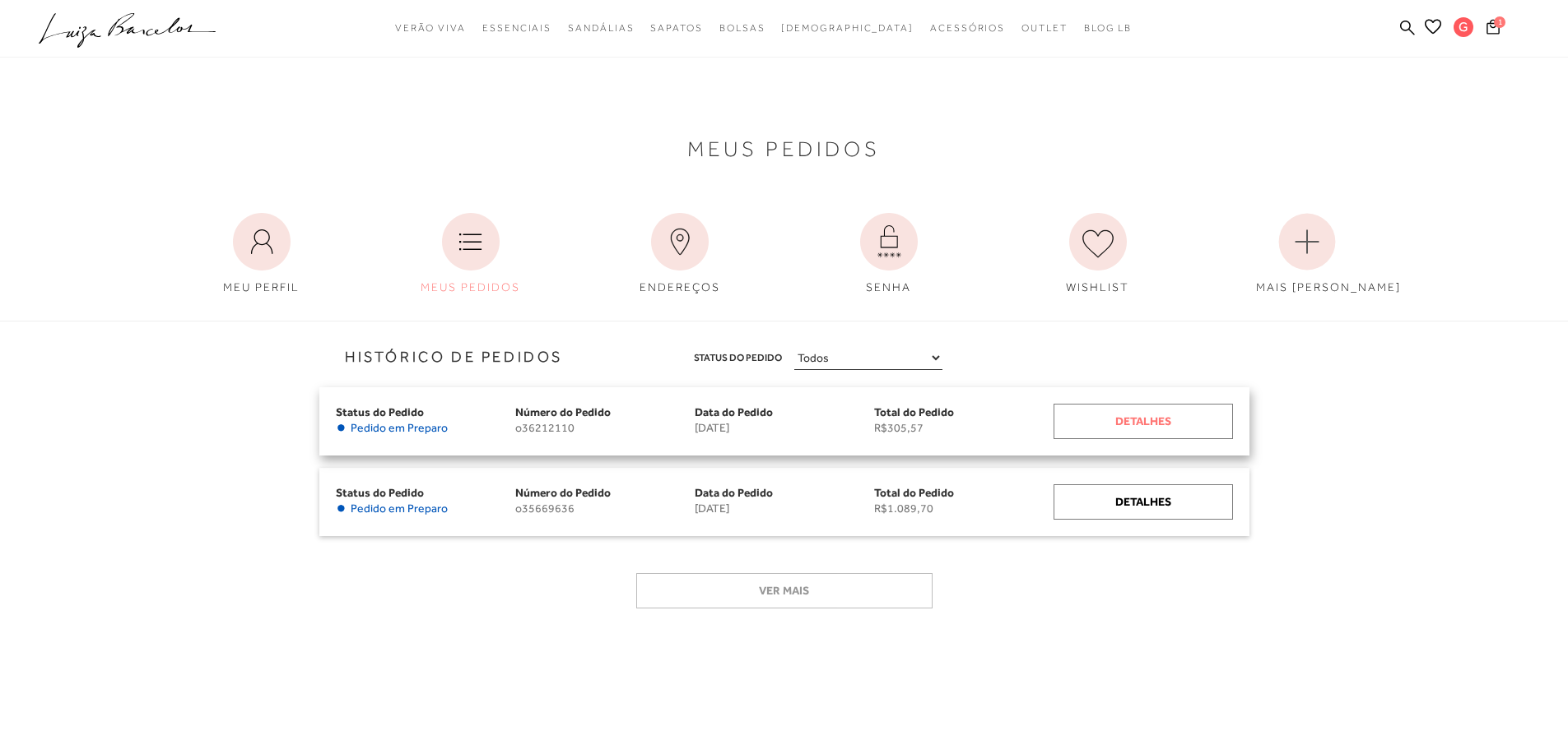
click at [1172, 429] on div "Detalhes" at bounding box center [1142, 421] width 179 height 35
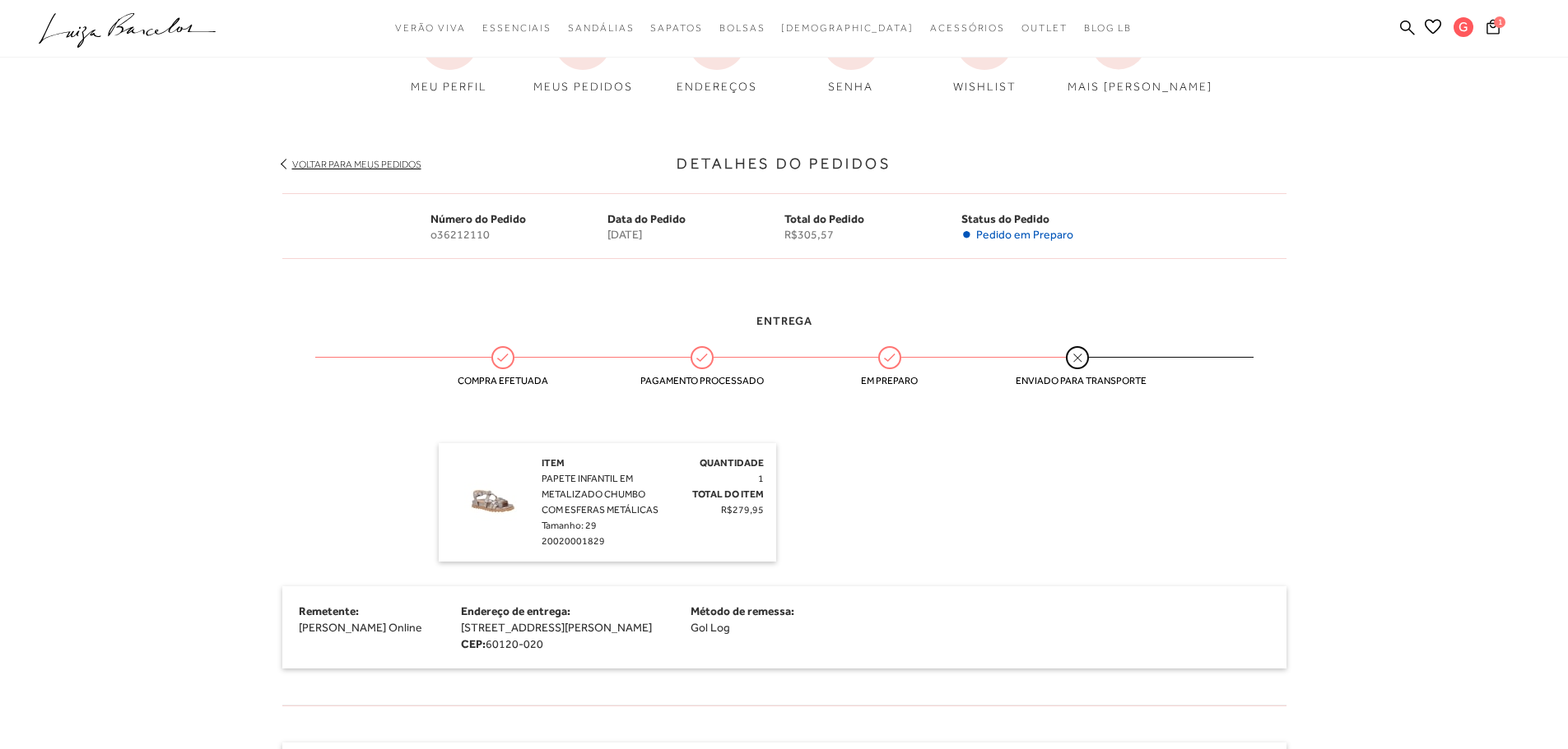
scroll to position [165, 0]
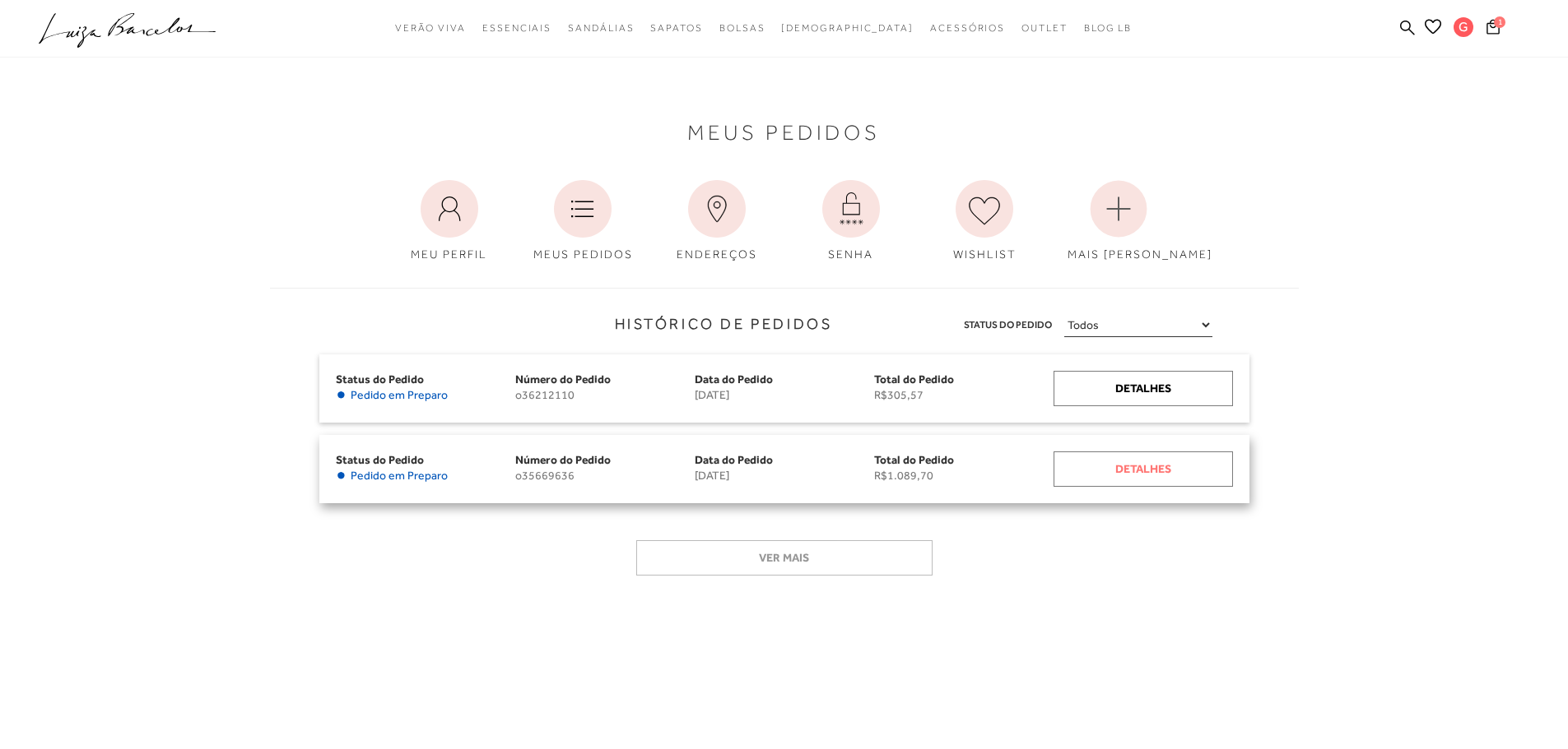
click at [1161, 470] on div "Detalhes" at bounding box center [1142, 469] width 179 height 35
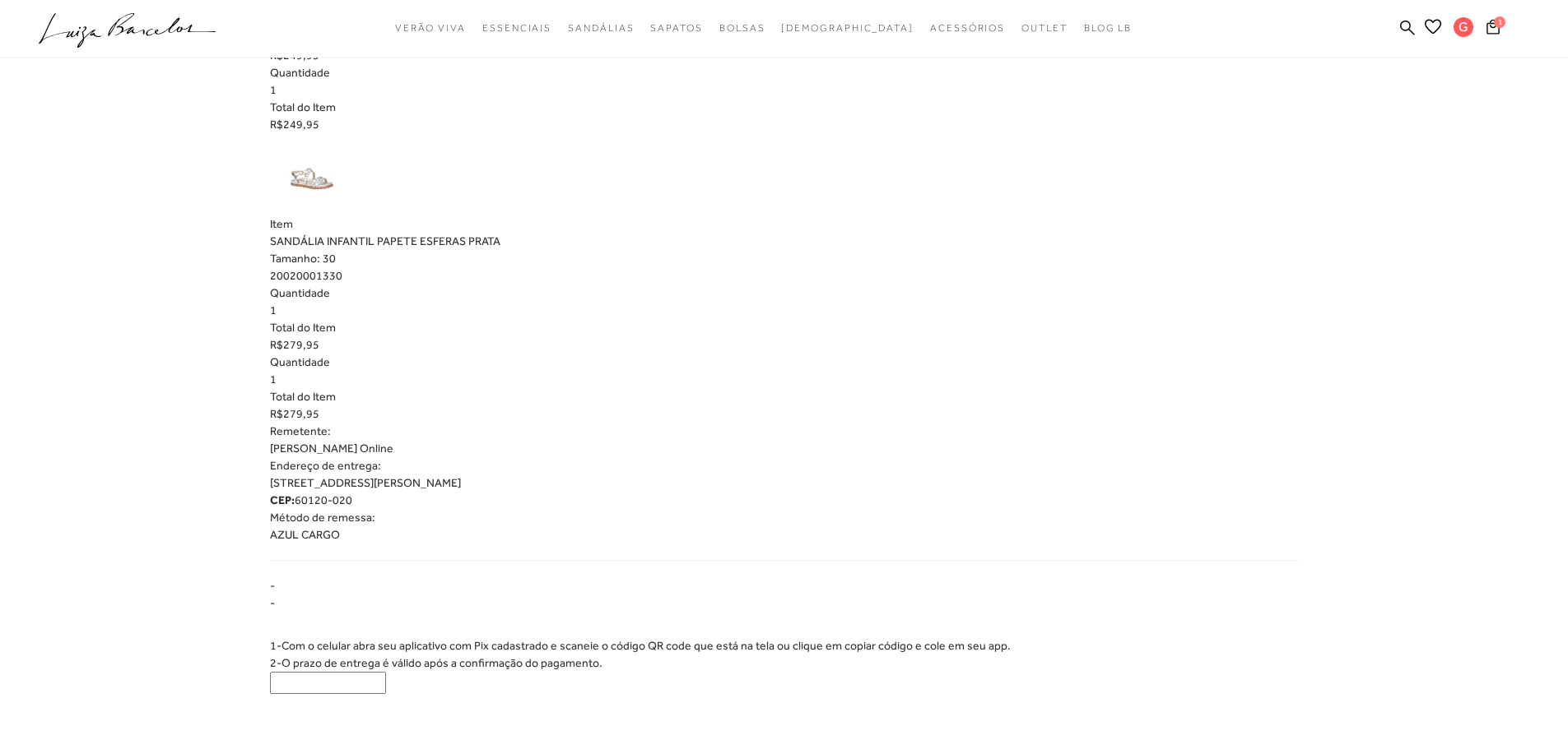
scroll to position [1398, 0]
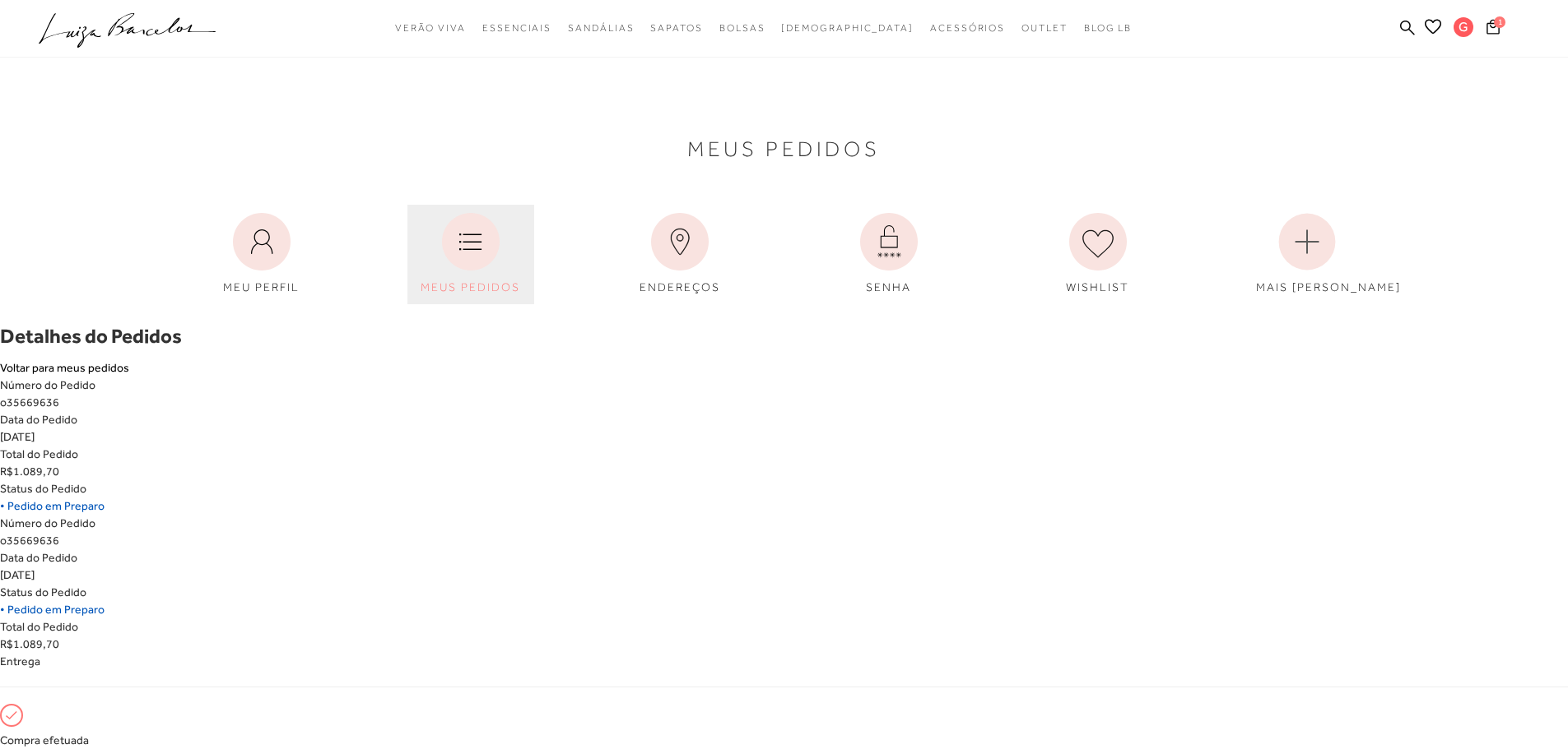
click at [458, 236] on icon at bounding box center [471, 242] width 58 height 58
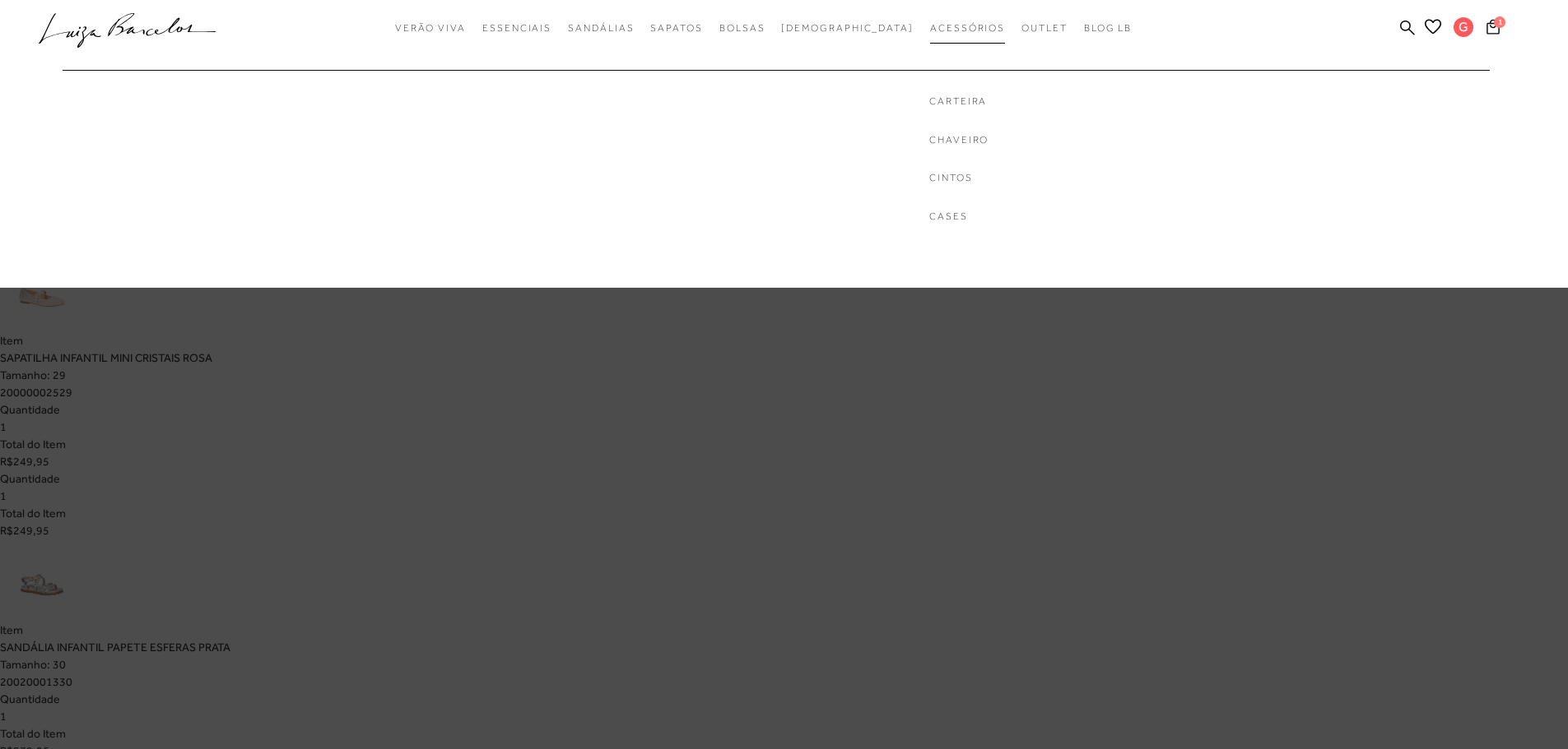
scroll to position [1244, 0]
click at [1022, 33] on span "Outlet" at bounding box center [1044, 28] width 46 height 12
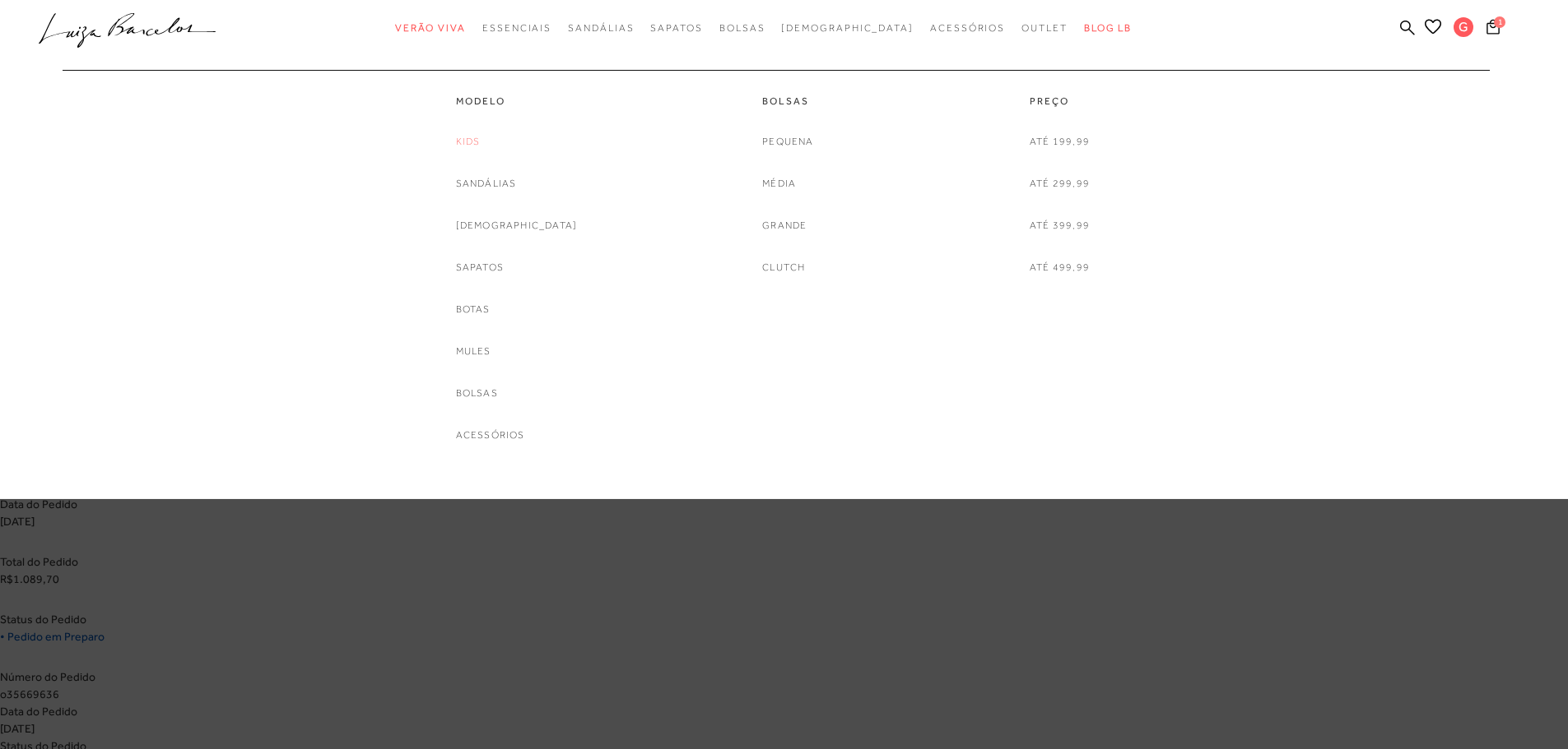
click at [481, 142] on link "Kids" at bounding box center [468, 142] width 24 height 17
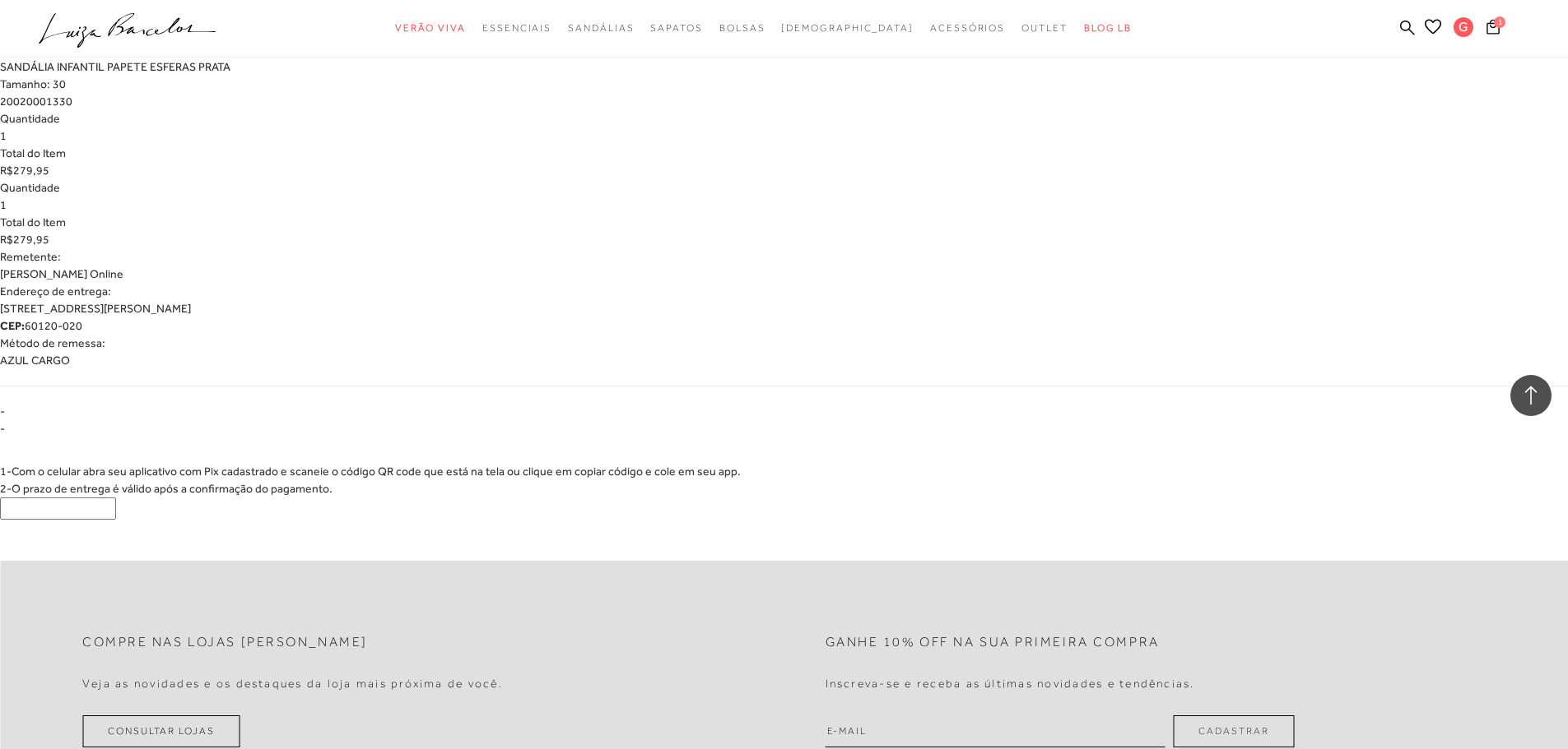
scroll to position [1810, 0]
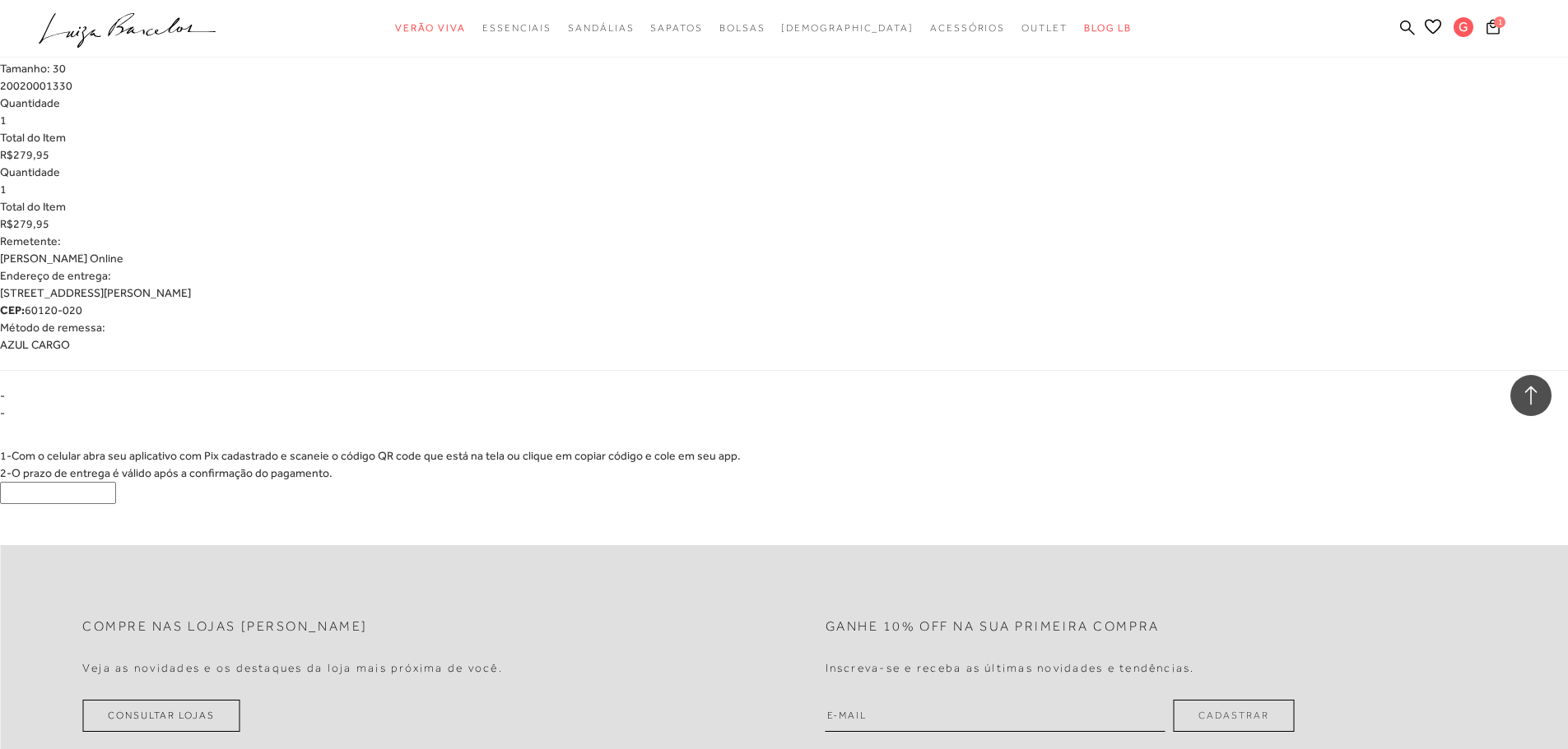
click at [115, 22] on icon ".a{fill-rule:evenodd;}" at bounding box center [127, 31] width 178 height 34
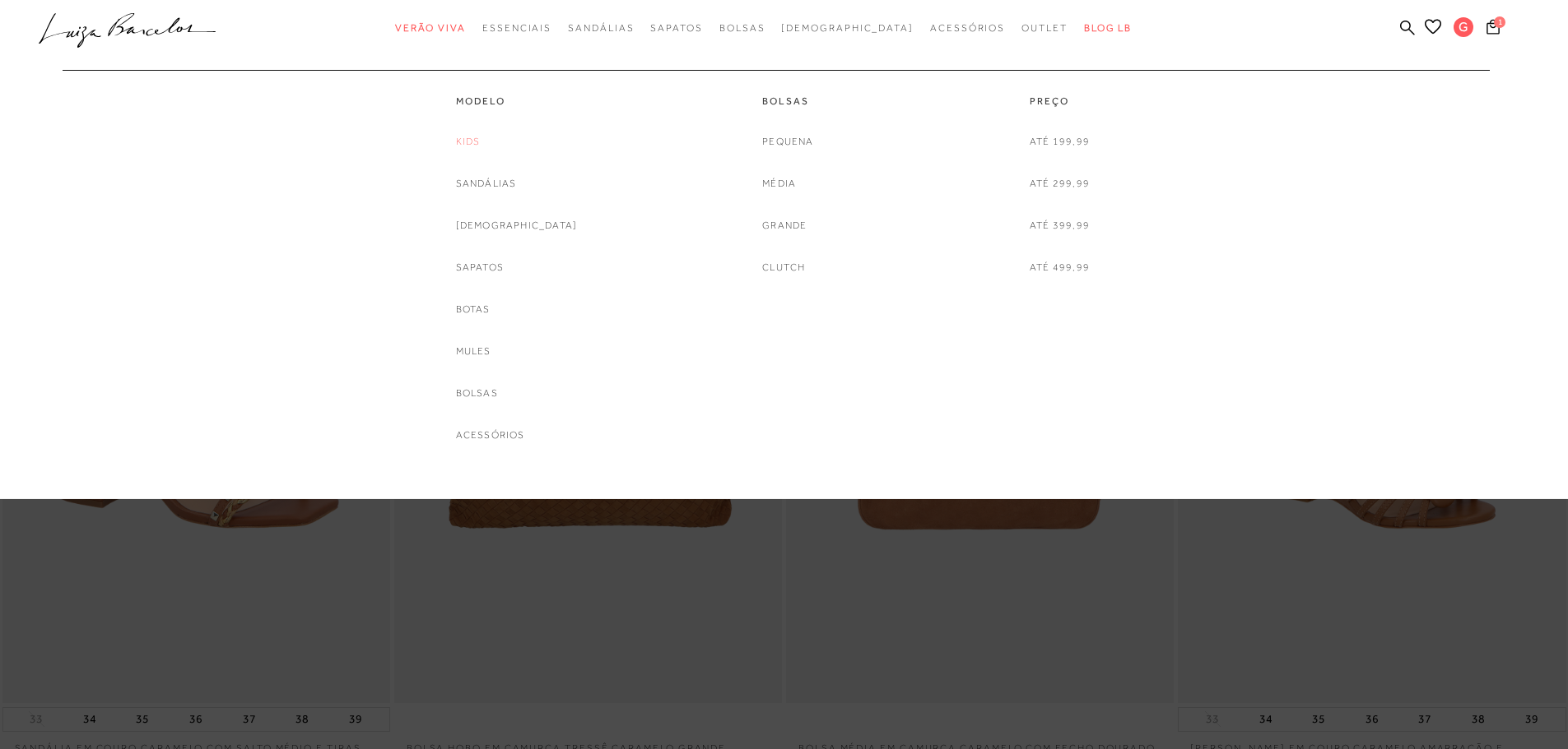
click at [481, 144] on link "Kids" at bounding box center [468, 142] width 24 height 17
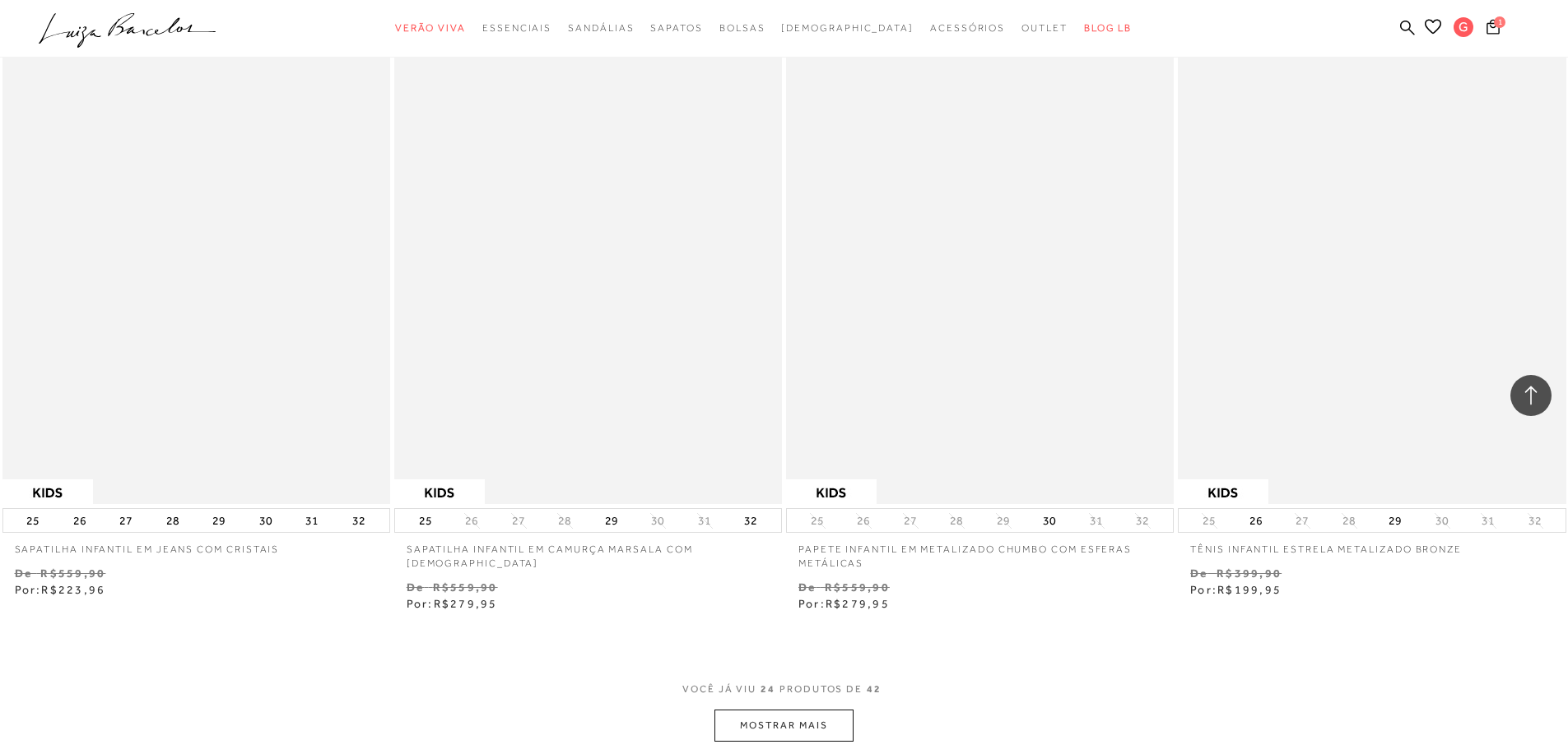
scroll to position [3702, 0]
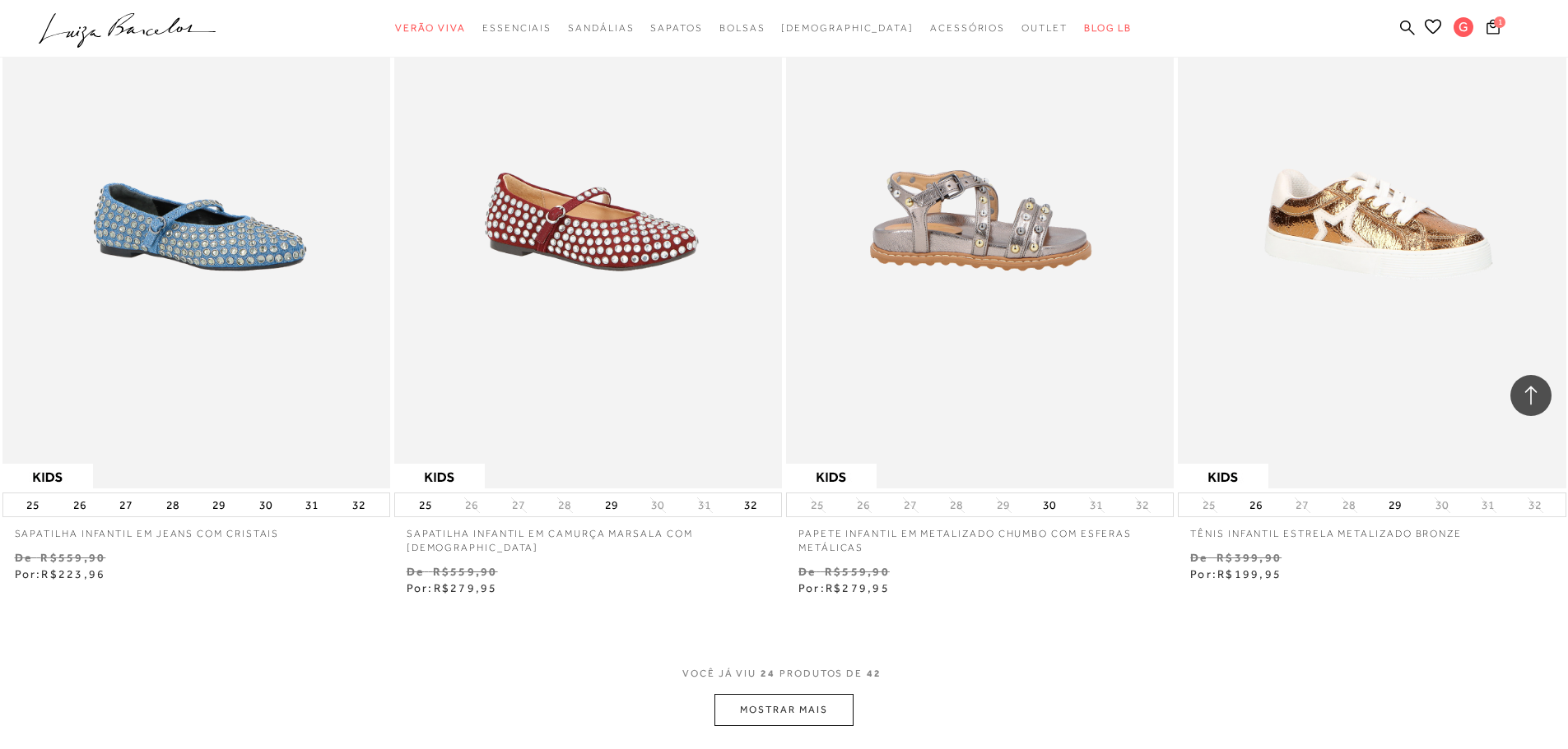
click at [1000, 285] on img at bounding box center [980, 198] width 386 height 581
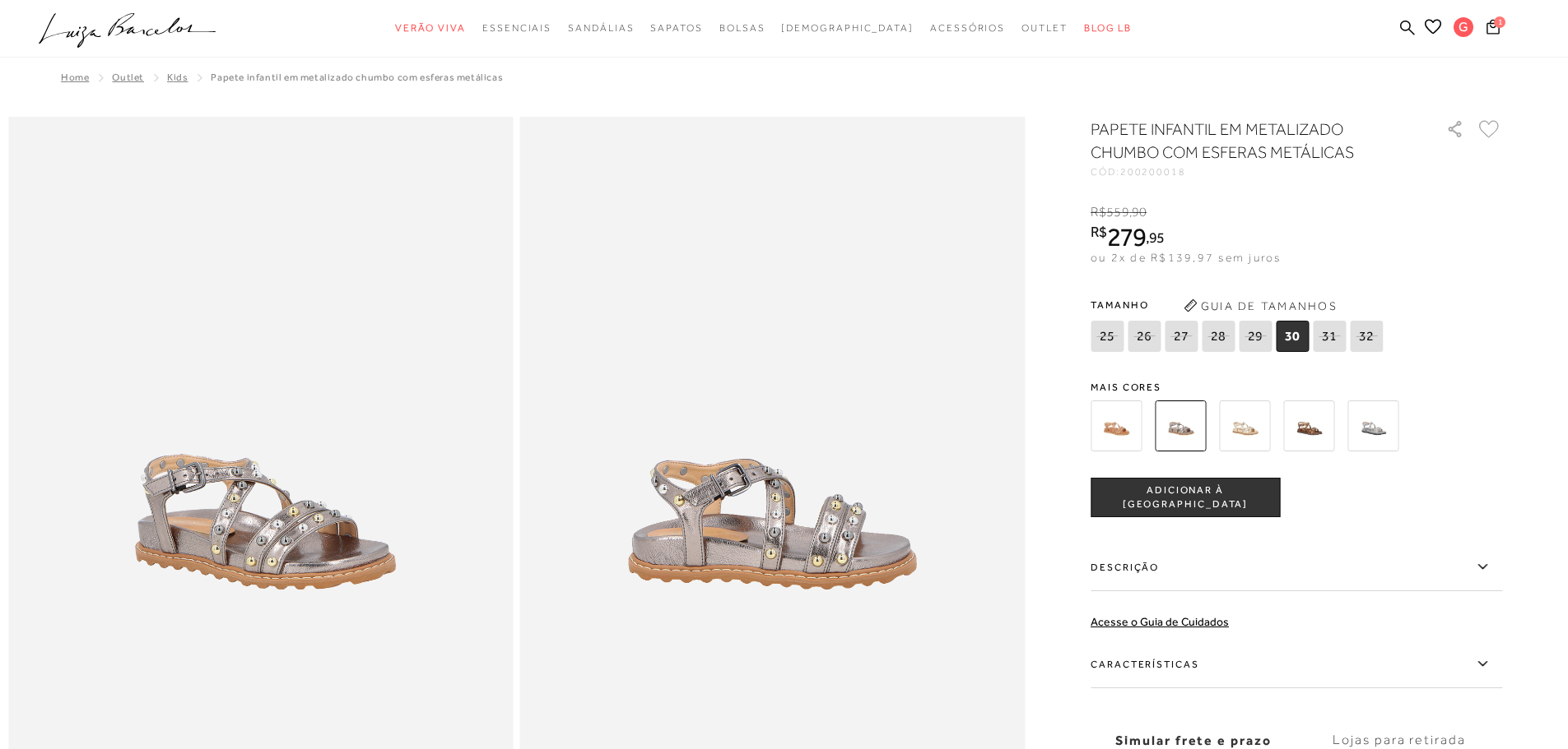
click at [1244, 431] on img at bounding box center [1244, 425] width 51 height 51
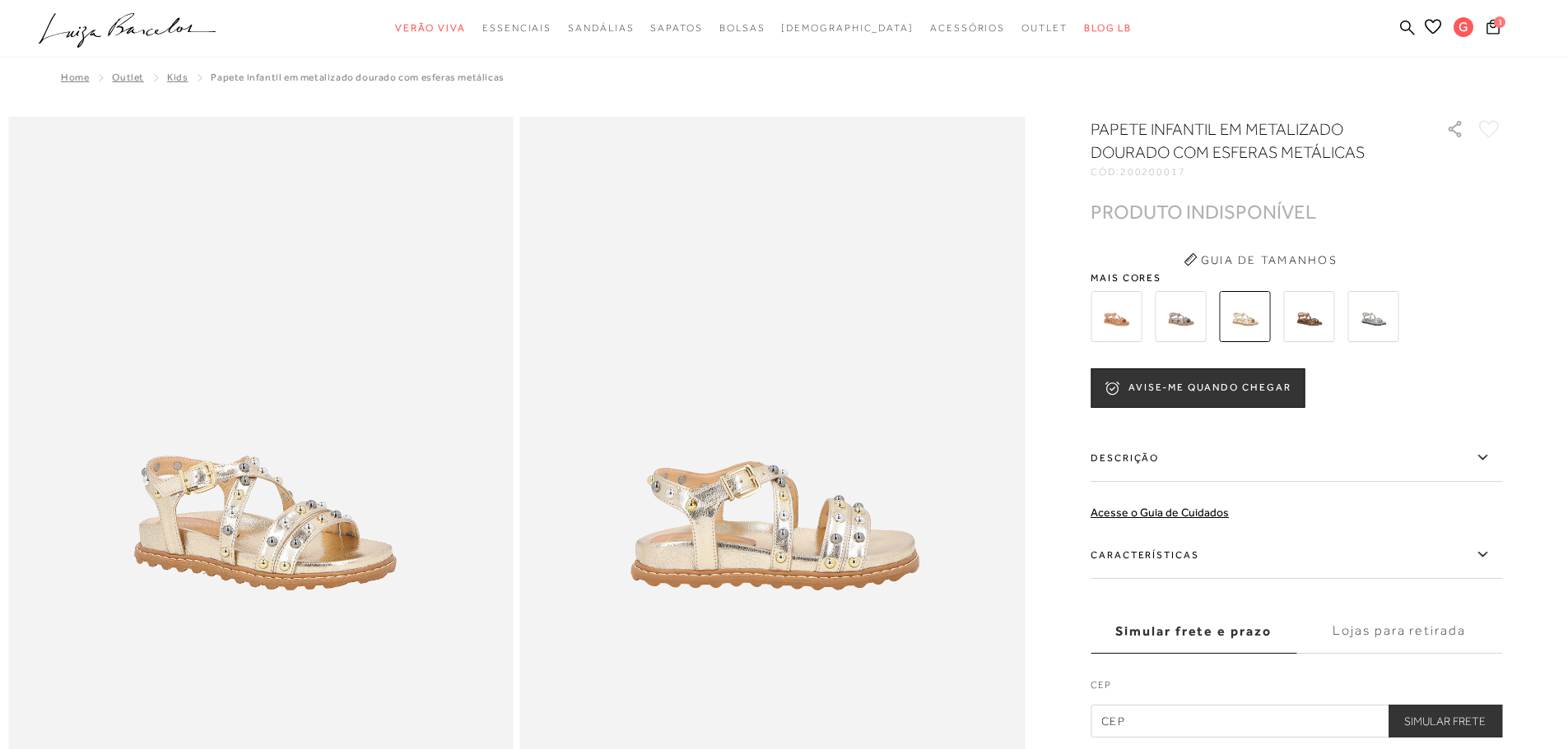
click at [1405, 315] on div at bounding box center [1277, 317] width 382 height 61
click at [1390, 321] on img at bounding box center [1372, 316] width 51 height 51
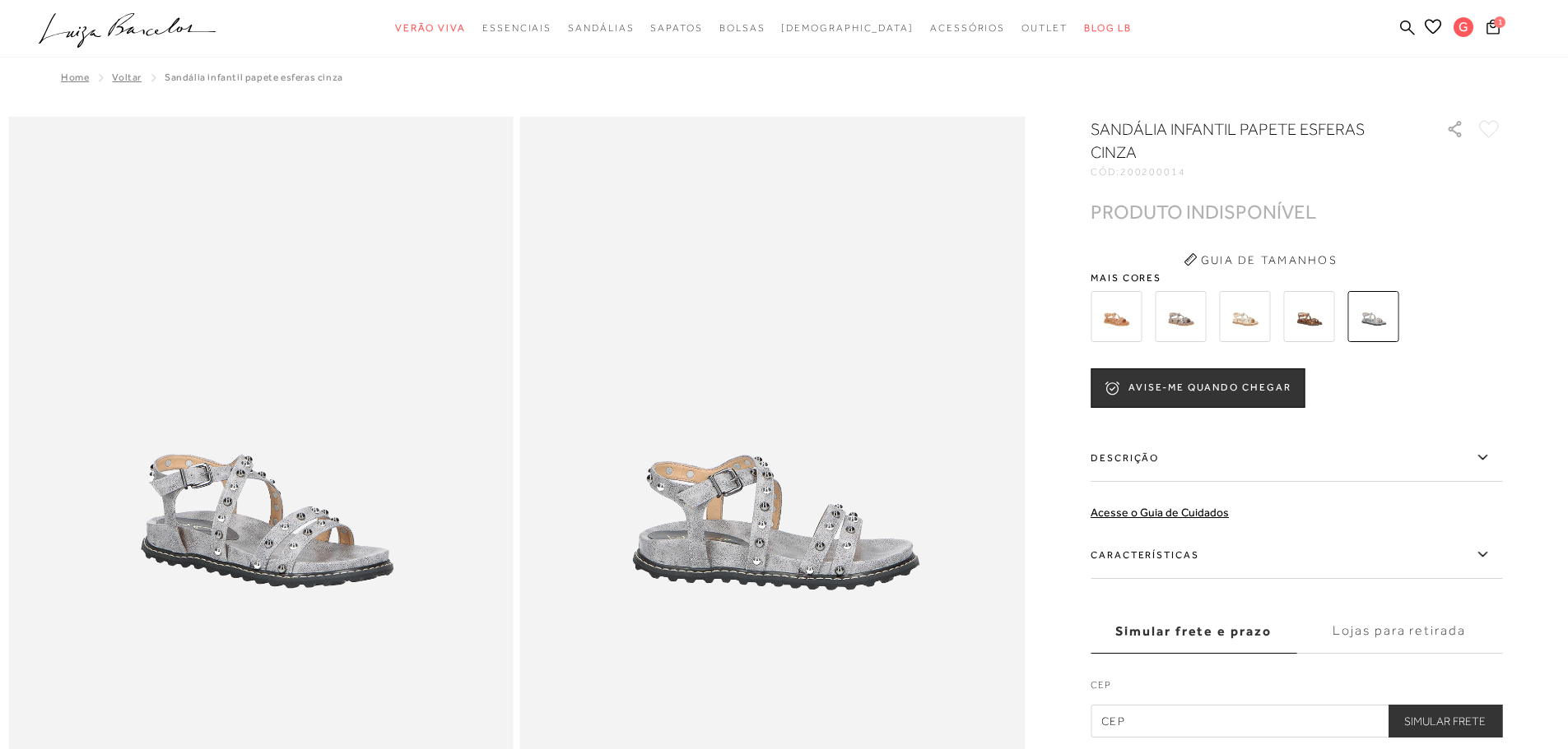
click at [1248, 314] on img at bounding box center [1244, 316] width 51 height 51
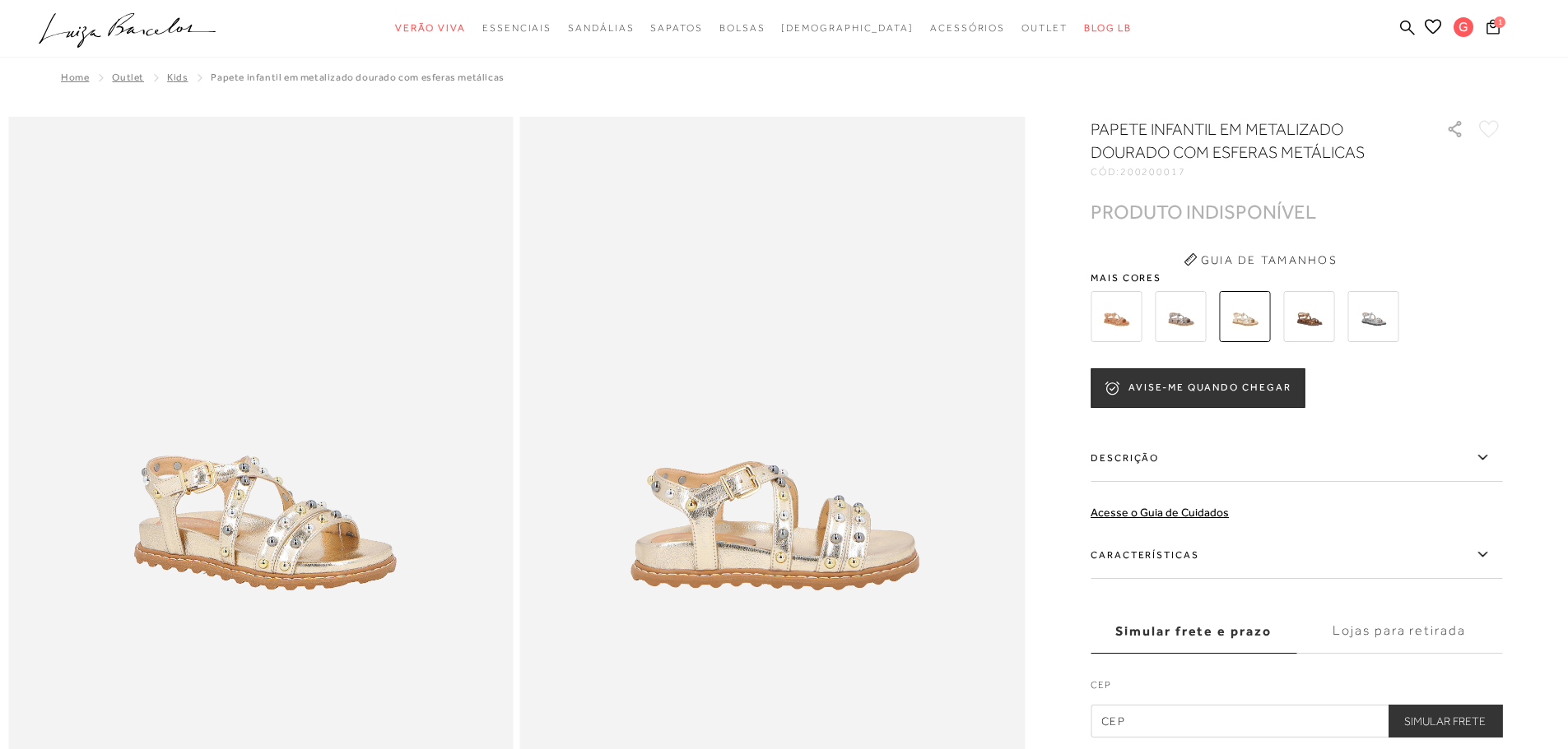
click at [1197, 320] on img at bounding box center [1179, 316] width 51 height 51
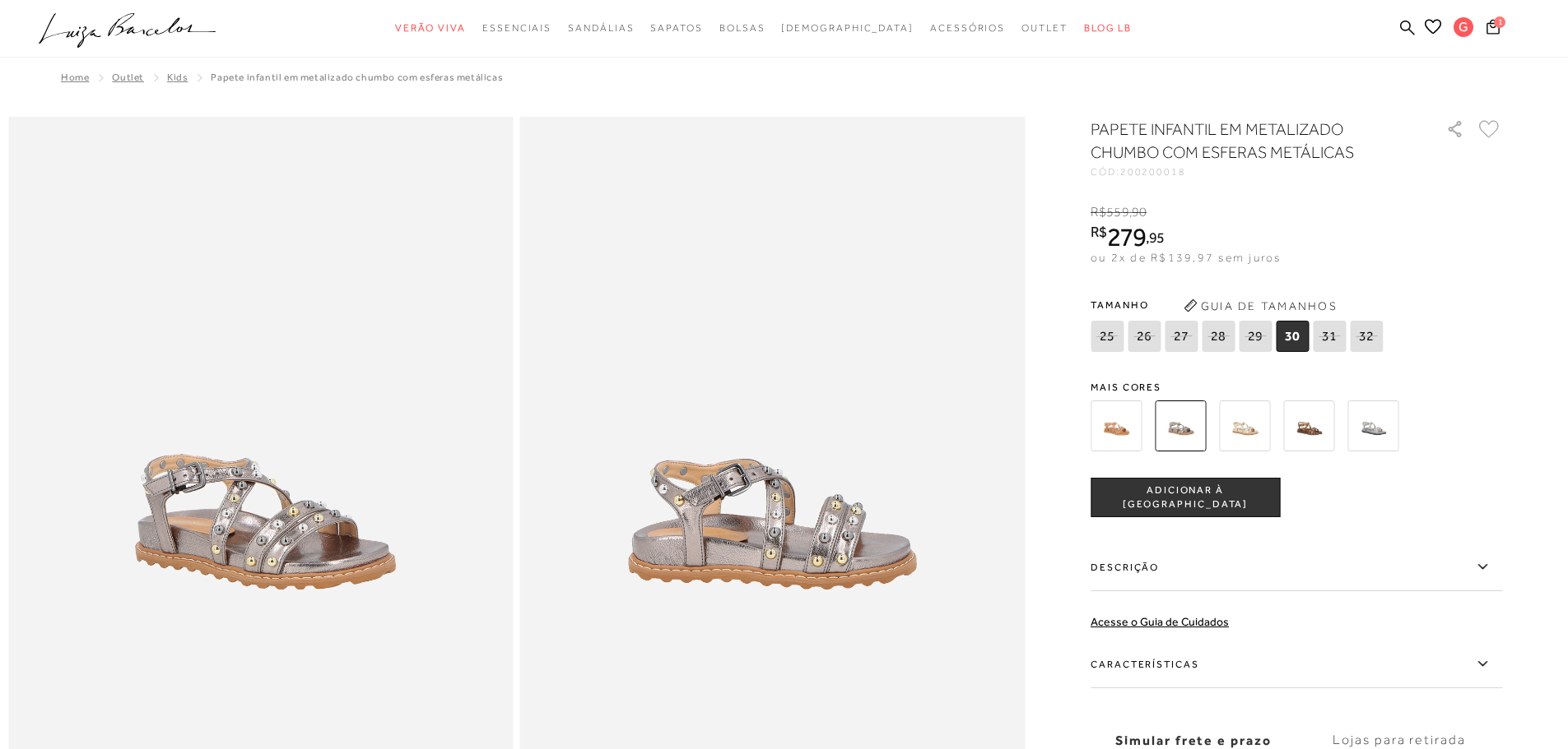
click at [1130, 366] on div "PAPETE INFANTIL EM METALIZADO CHUMBO COM ESFERAS METÁLICAS CÓD: 200200018 × É n…" at bounding box center [1296, 482] width 411 height 729
click at [1126, 414] on img at bounding box center [1115, 425] width 51 height 51
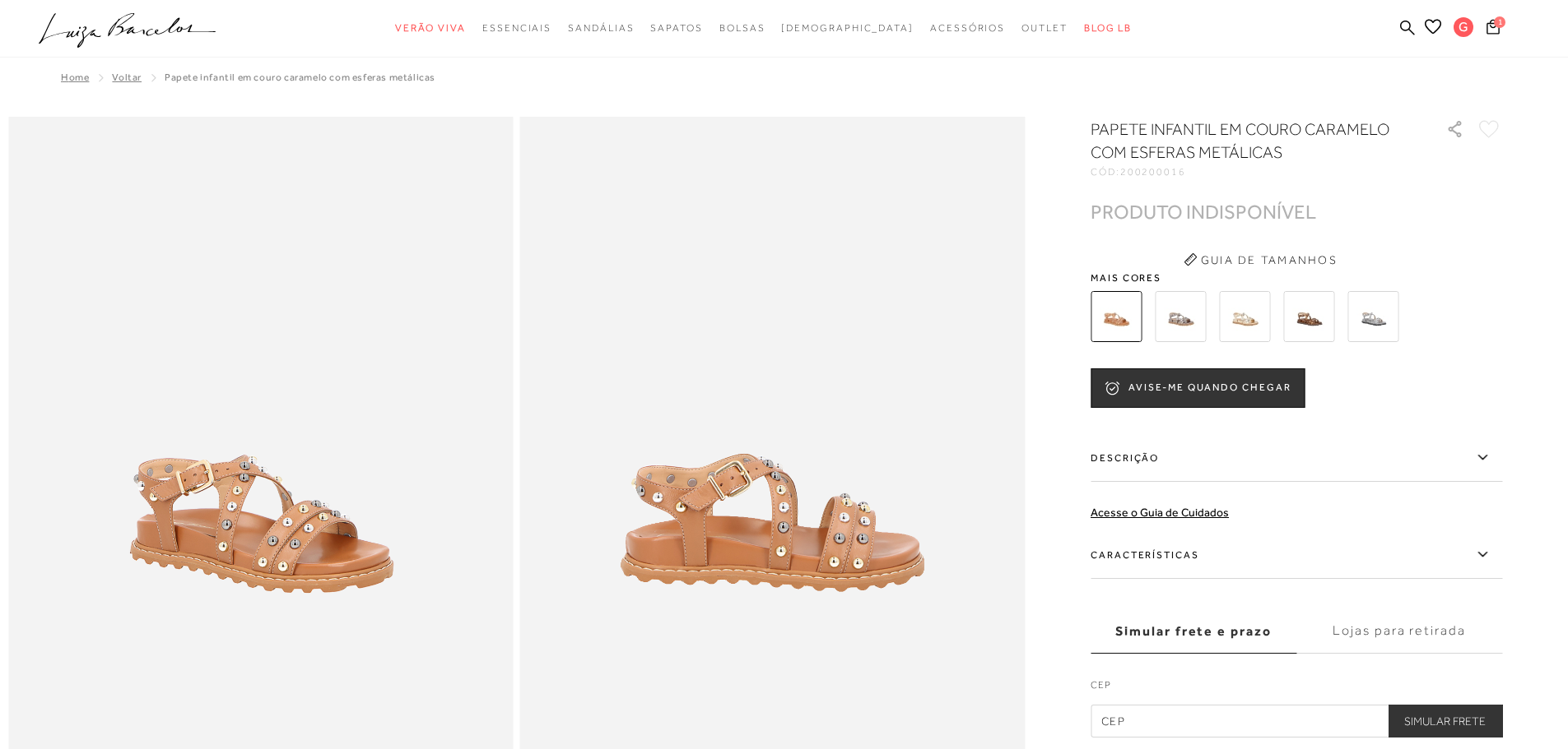
click at [1234, 322] on img at bounding box center [1244, 316] width 51 height 51
click at [210, 79] on span "PAPETE INFANTIL EM COURO CARAMELO COM ESFERAS METÁLICAS" at bounding box center [300, 77] width 271 height 12
click at [119, 78] on span "Voltar" at bounding box center [126, 77] width 30 height 12
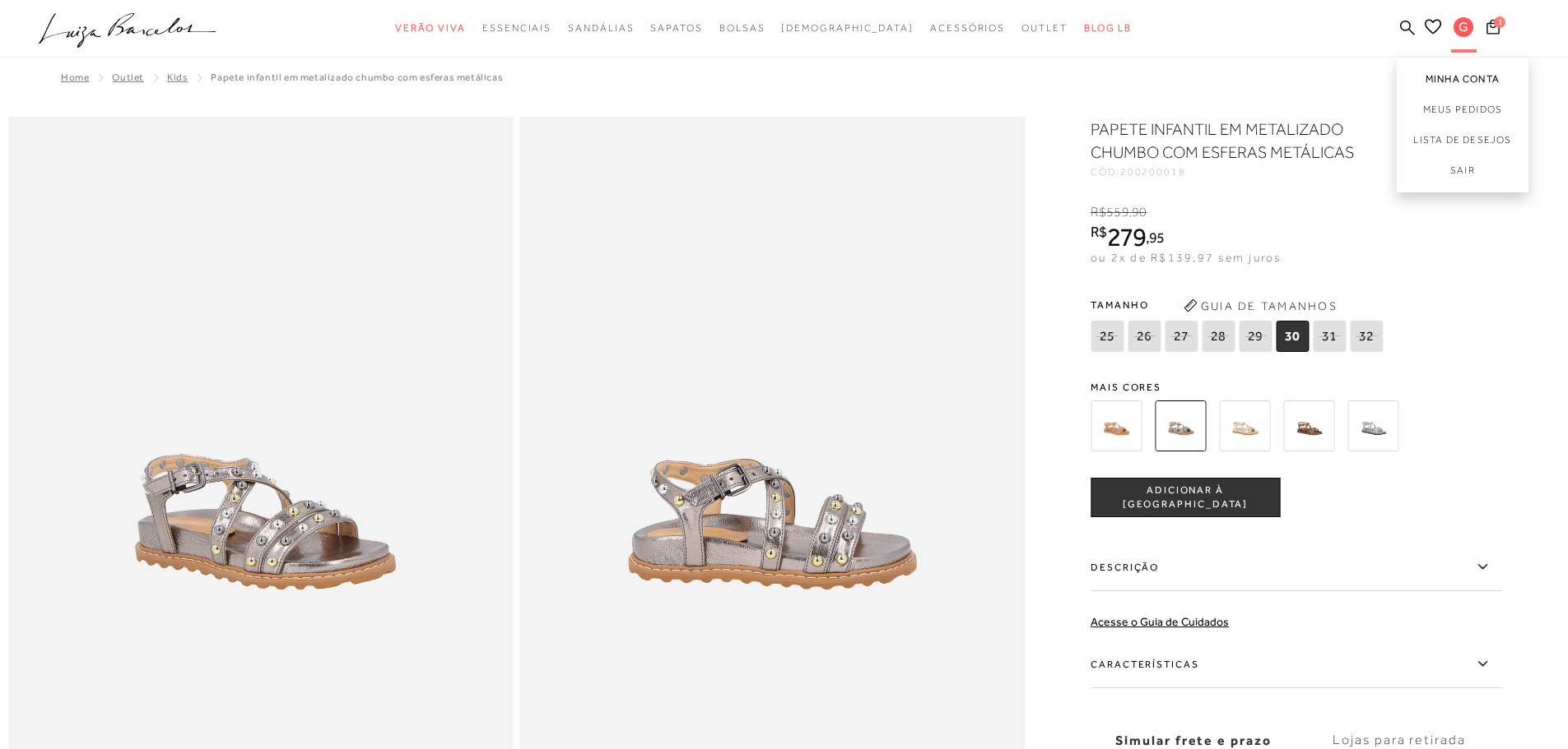
click at [1474, 76] on link "Minha Conta" at bounding box center [1463, 76] width 132 height 37
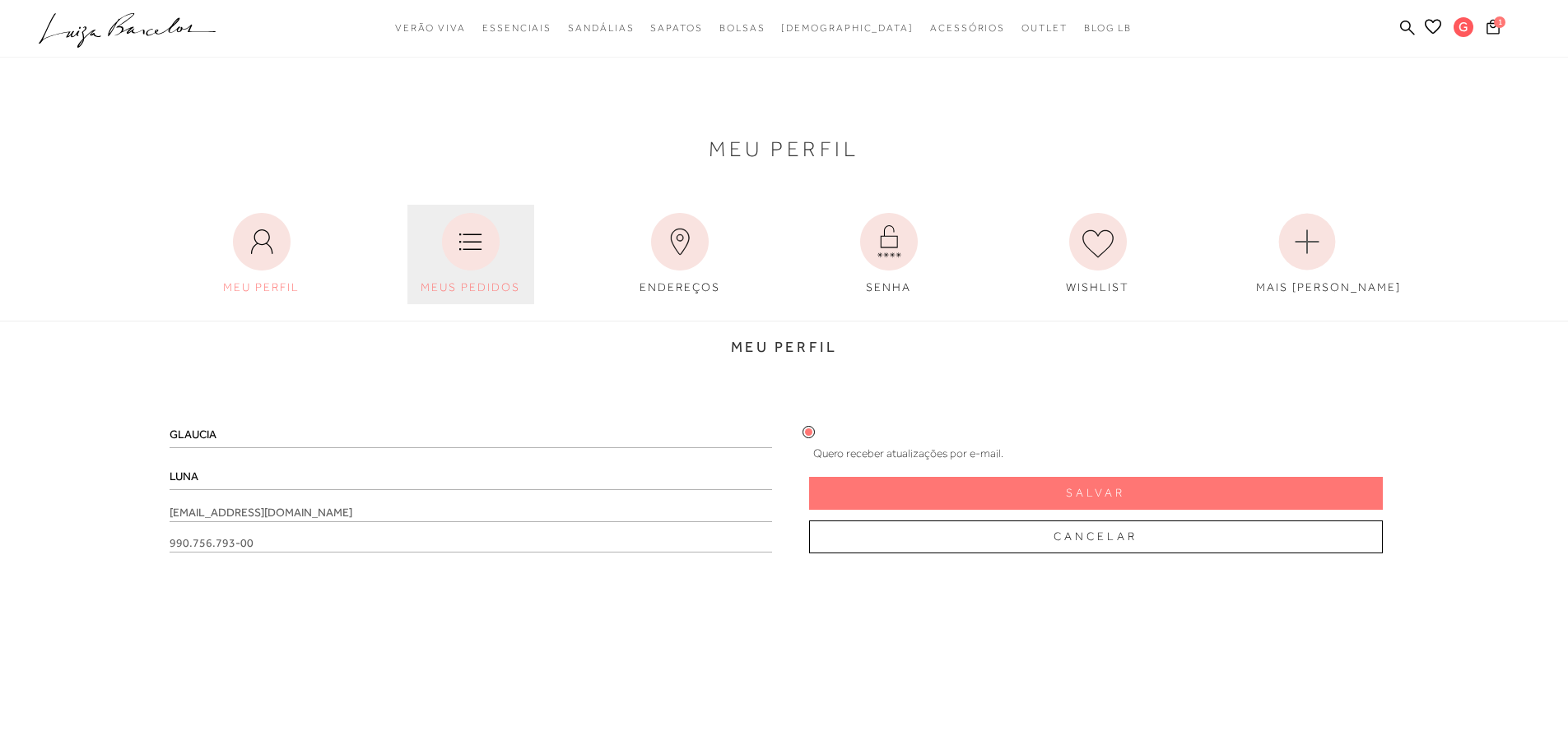
click at [474, 252] on icon at bounding box center [471, 242] width 58 height 58
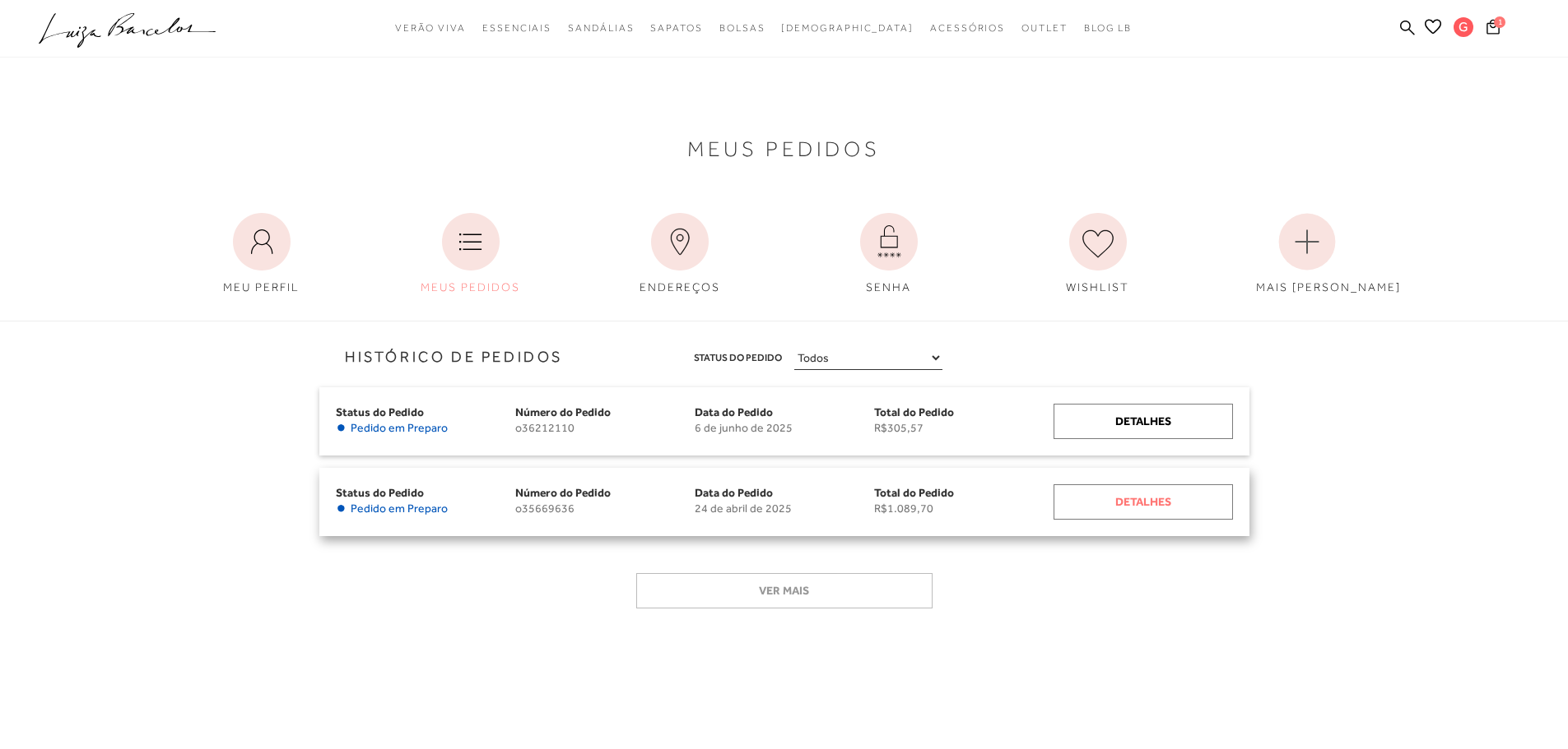
click at [1198, 494] on div "Detalhes" at bounding box center [1142, 502] width 179 height 35
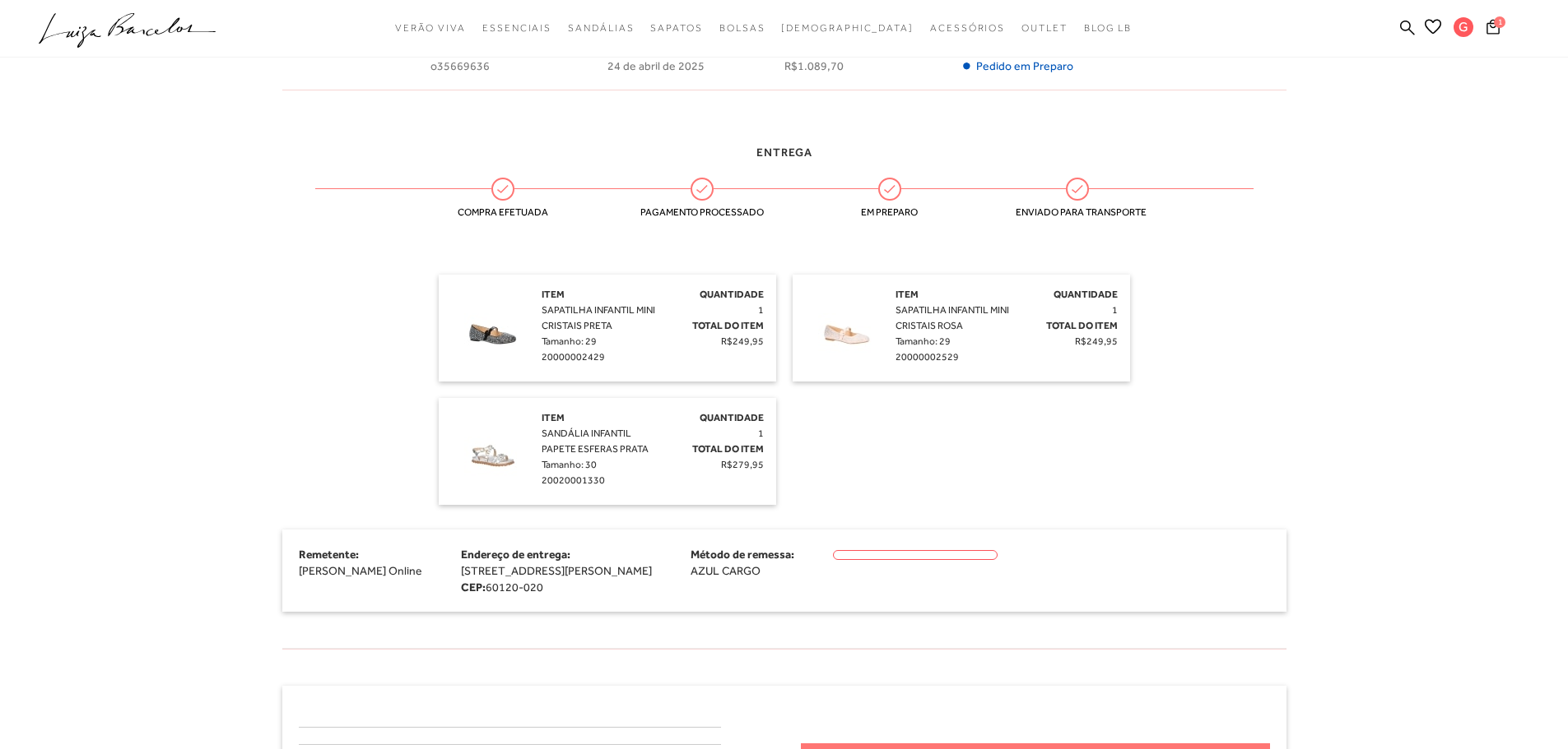
scroll to position [329, 0]
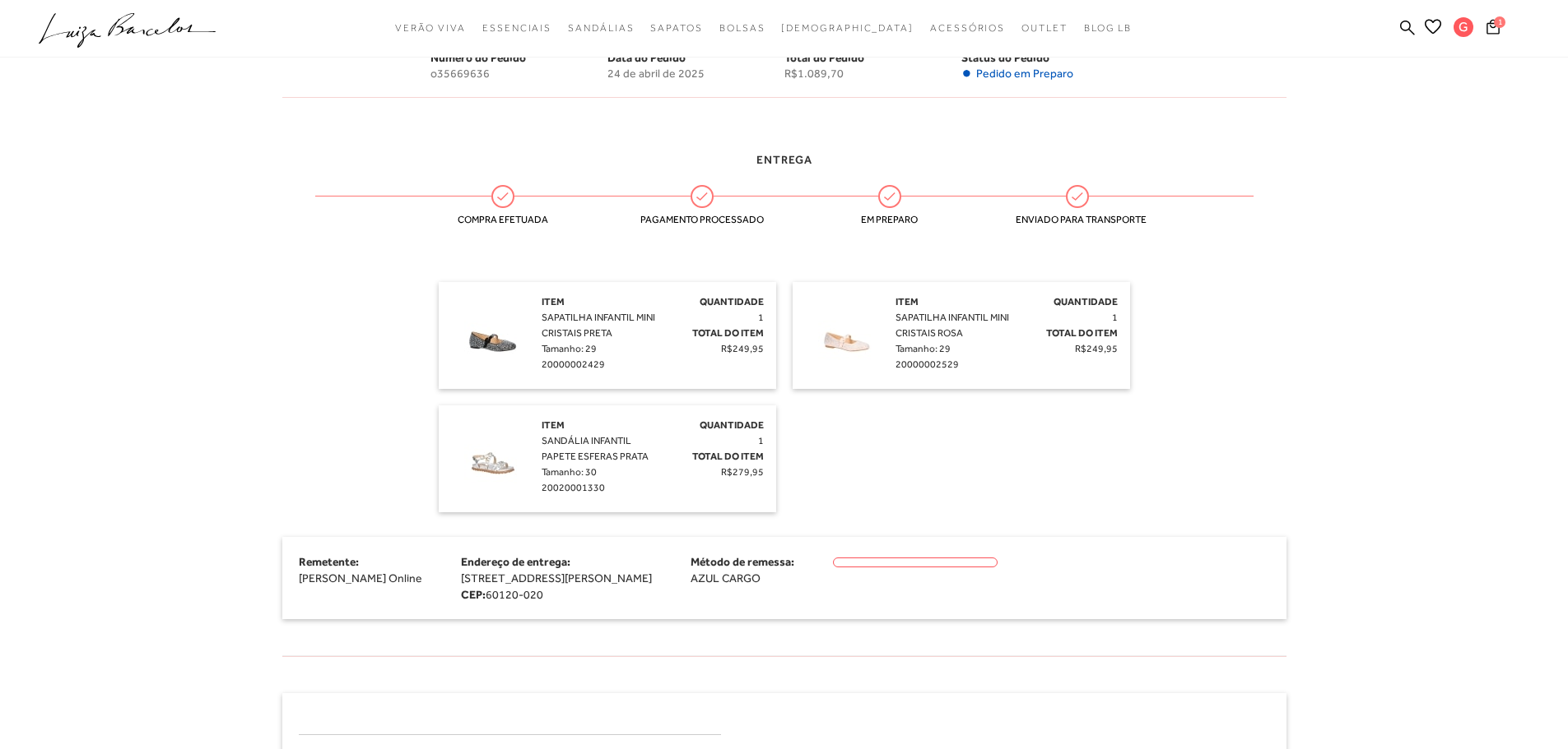
click at [497, 456] on img at bounding box center [491, 459] width 82 height 82
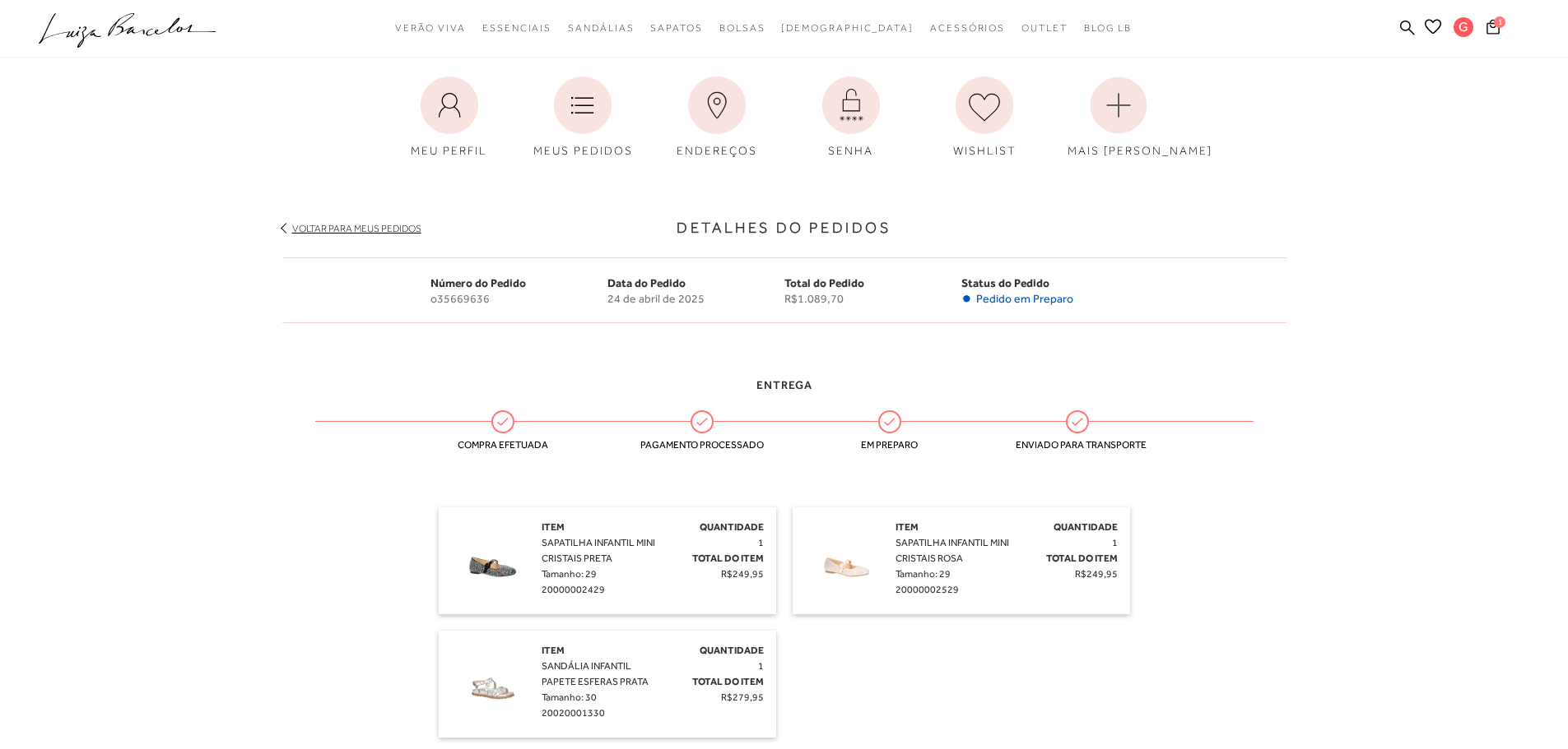
scroll to position [82, 0]
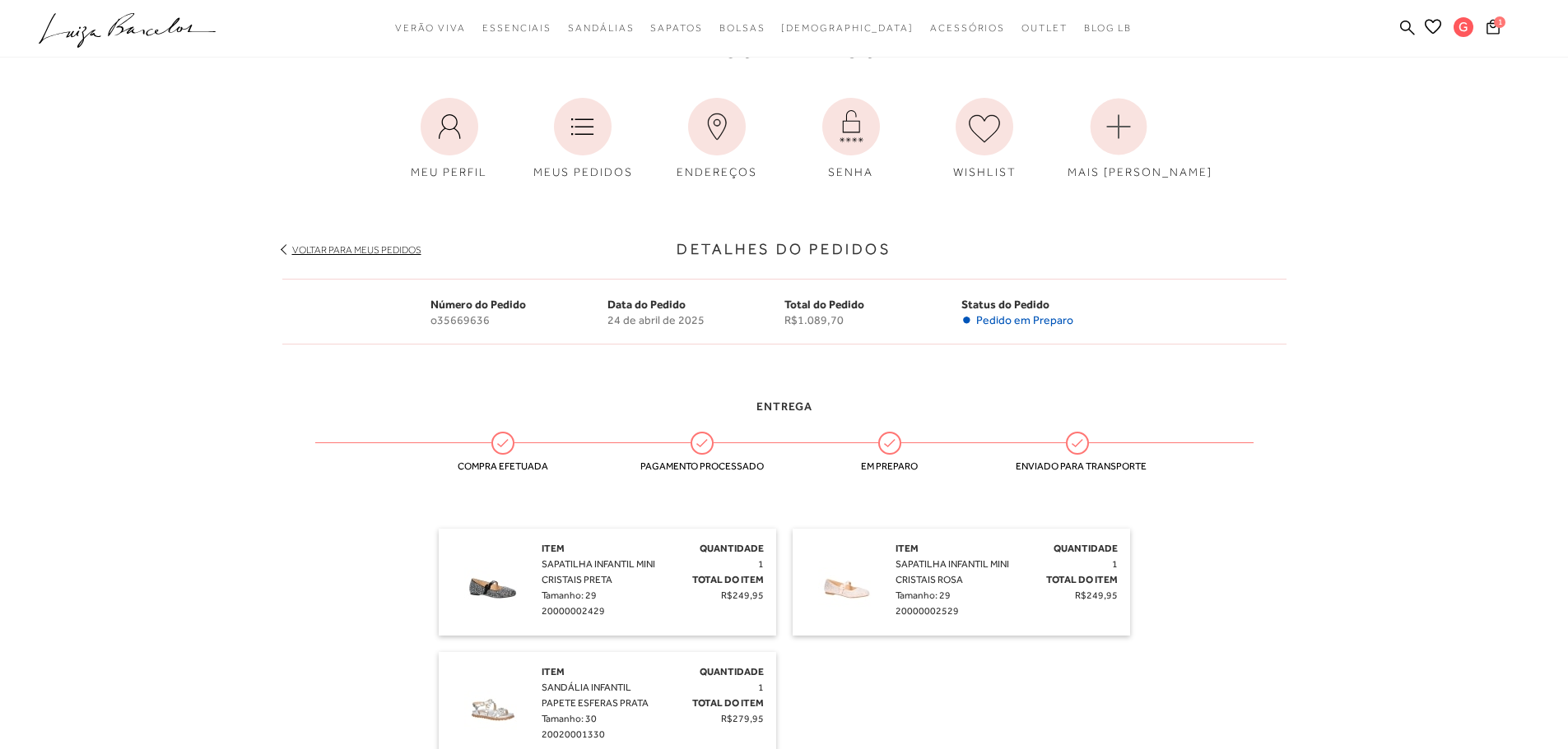
click at [353, 251] on link "Voltar para meus pedidos" at bounding box center [356, 250] width 129 height 12
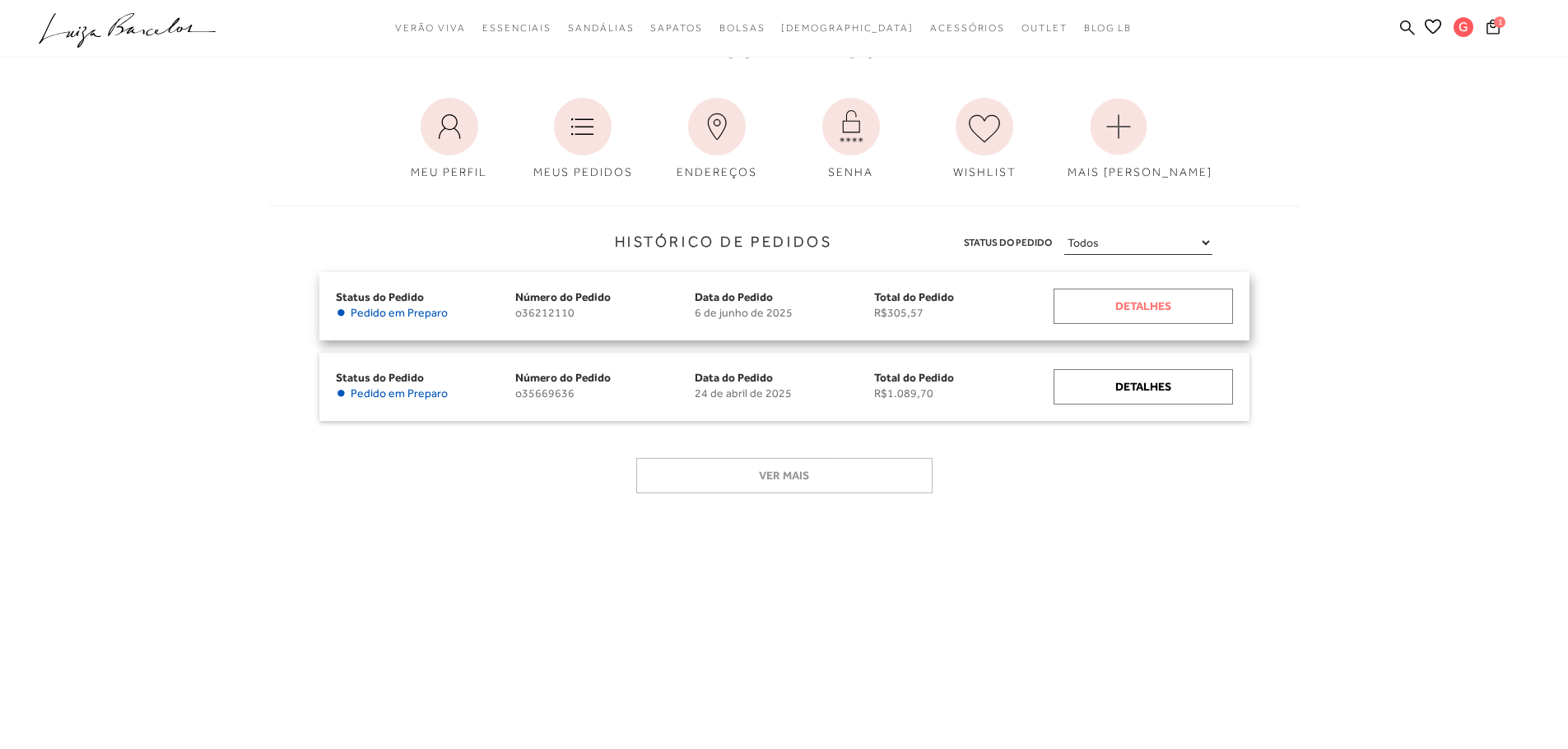
click at [1120, 297] on div "Detalhes" at bounding box center [1142, 306] width 179 height 35
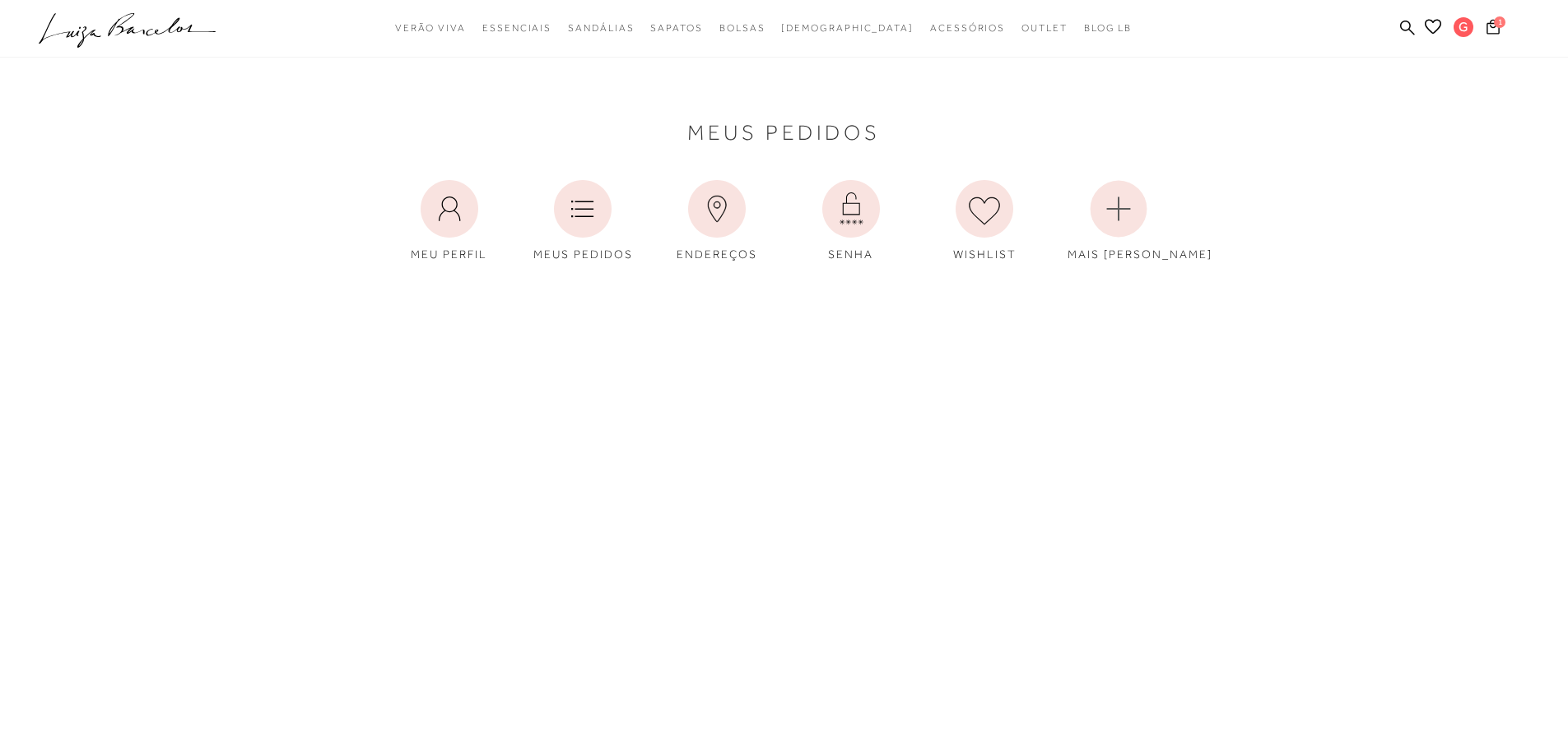
click at [135, 32] on icon ".a{fill-rule:evenodd;}" at bounding box center [127, 31] width 178 height 34
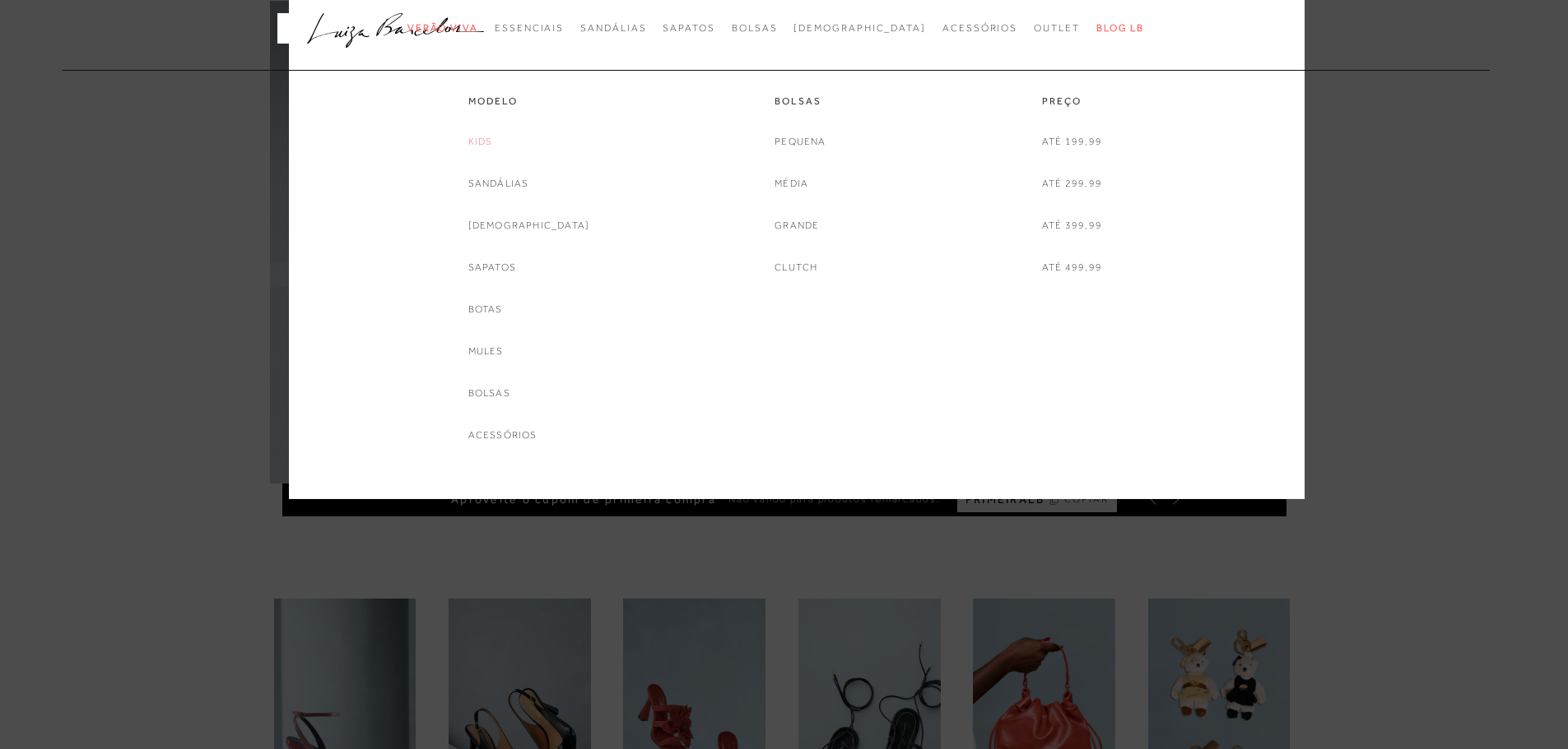
click at [493, 143] on link "Kids" at bounding box center [480, 142] width 24 height 17
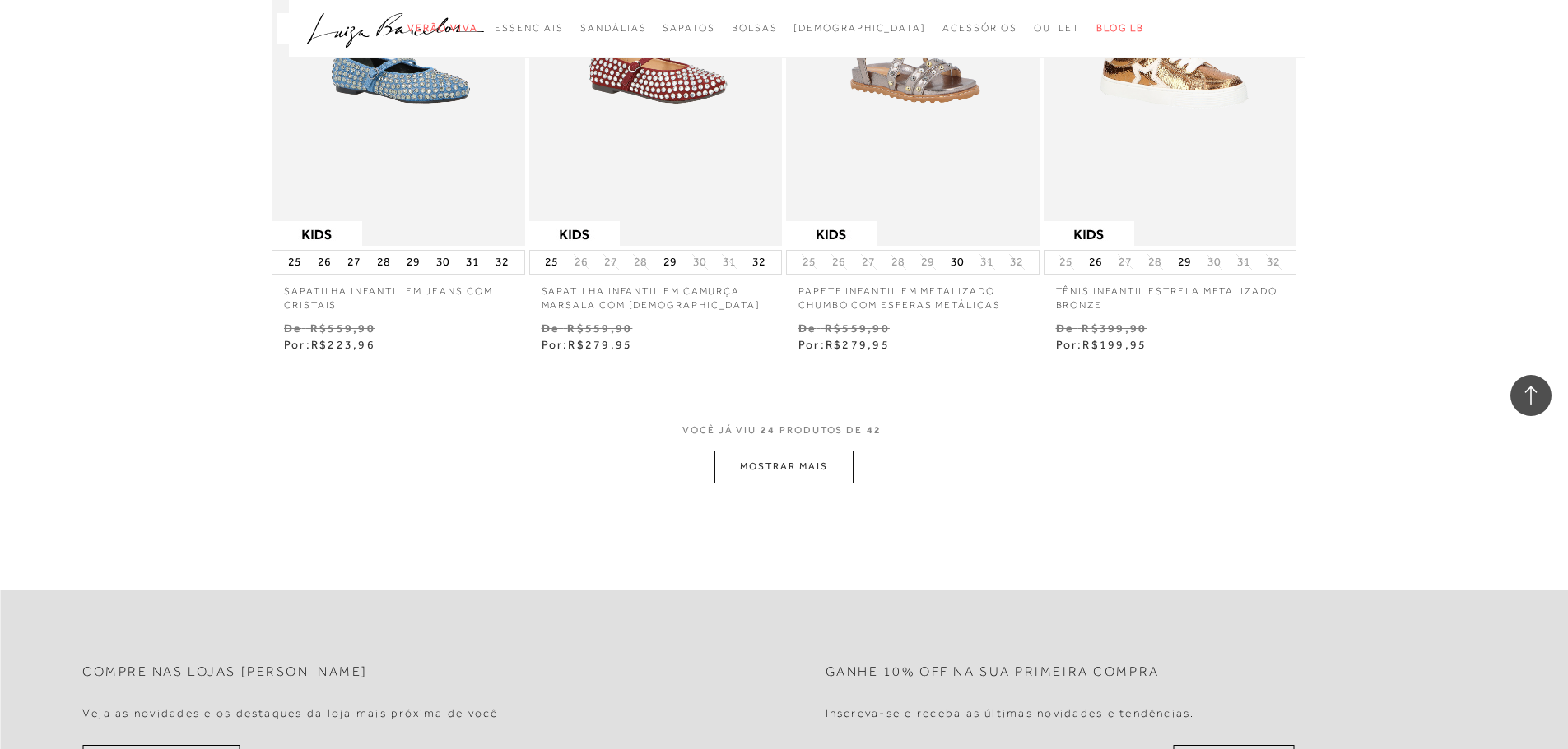
scroll to position [2797, 0]
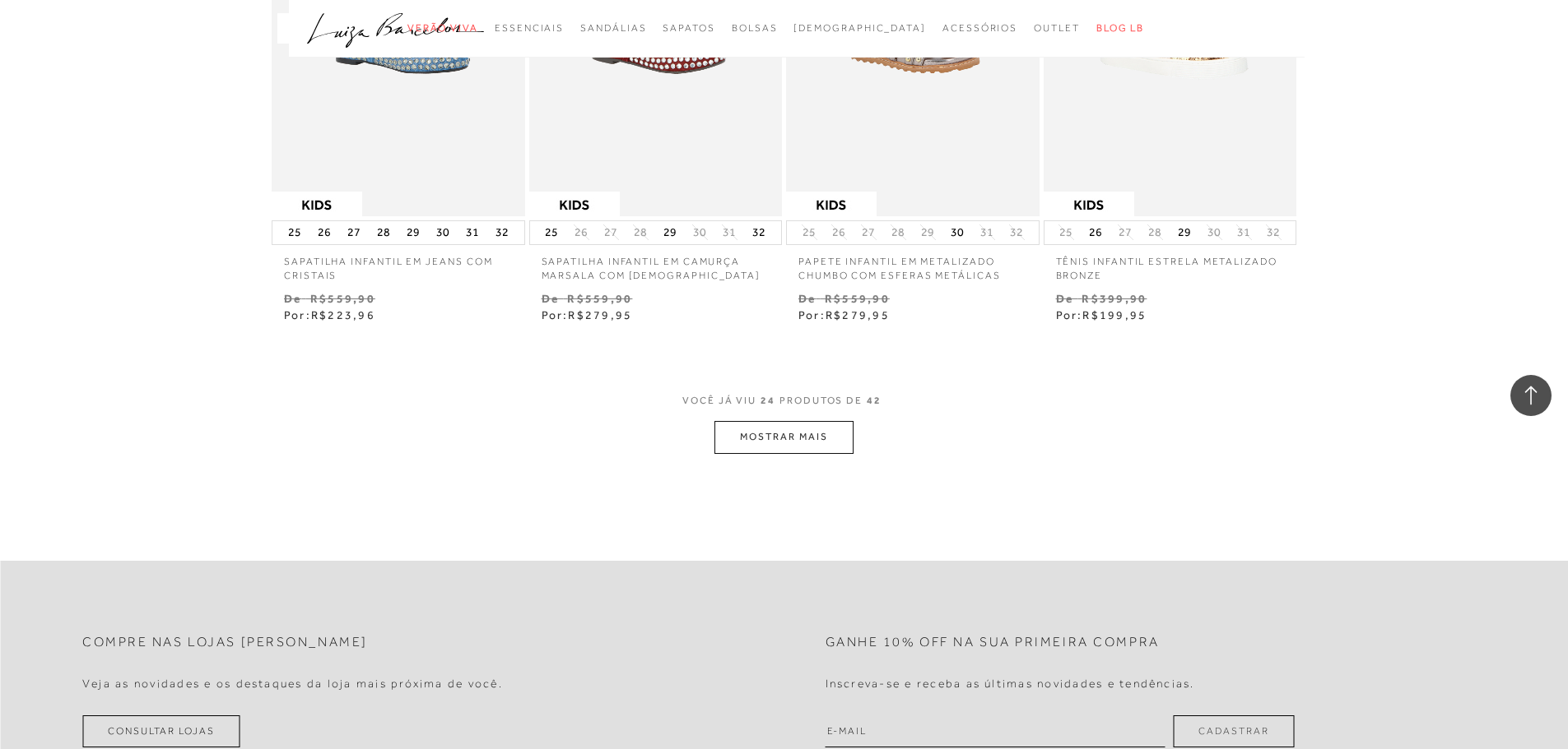
click at [825, 433] on button "MOSTRAR MAIS" at bounding box center [783, 437] width 138 height 32
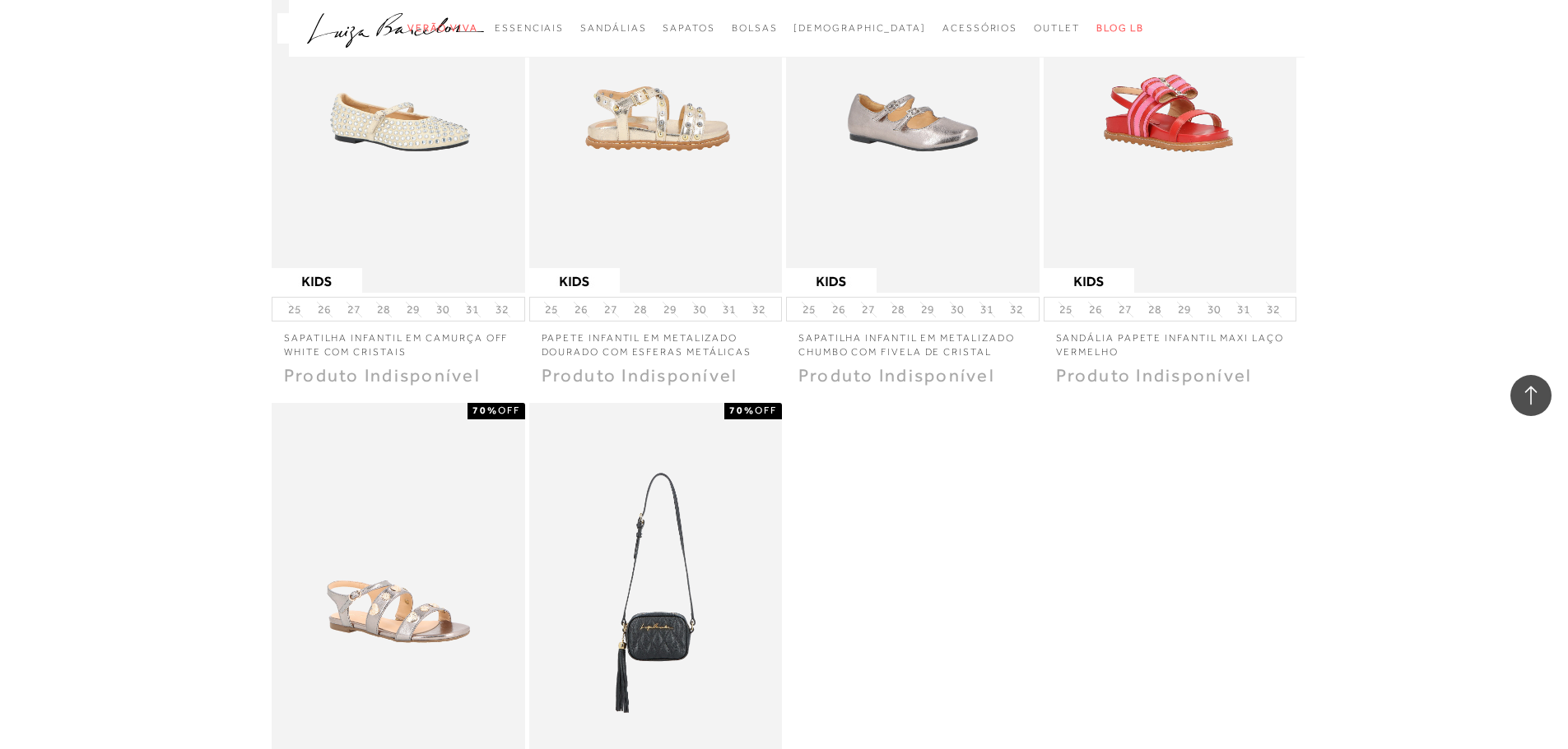
scroll to position [4689, 0]
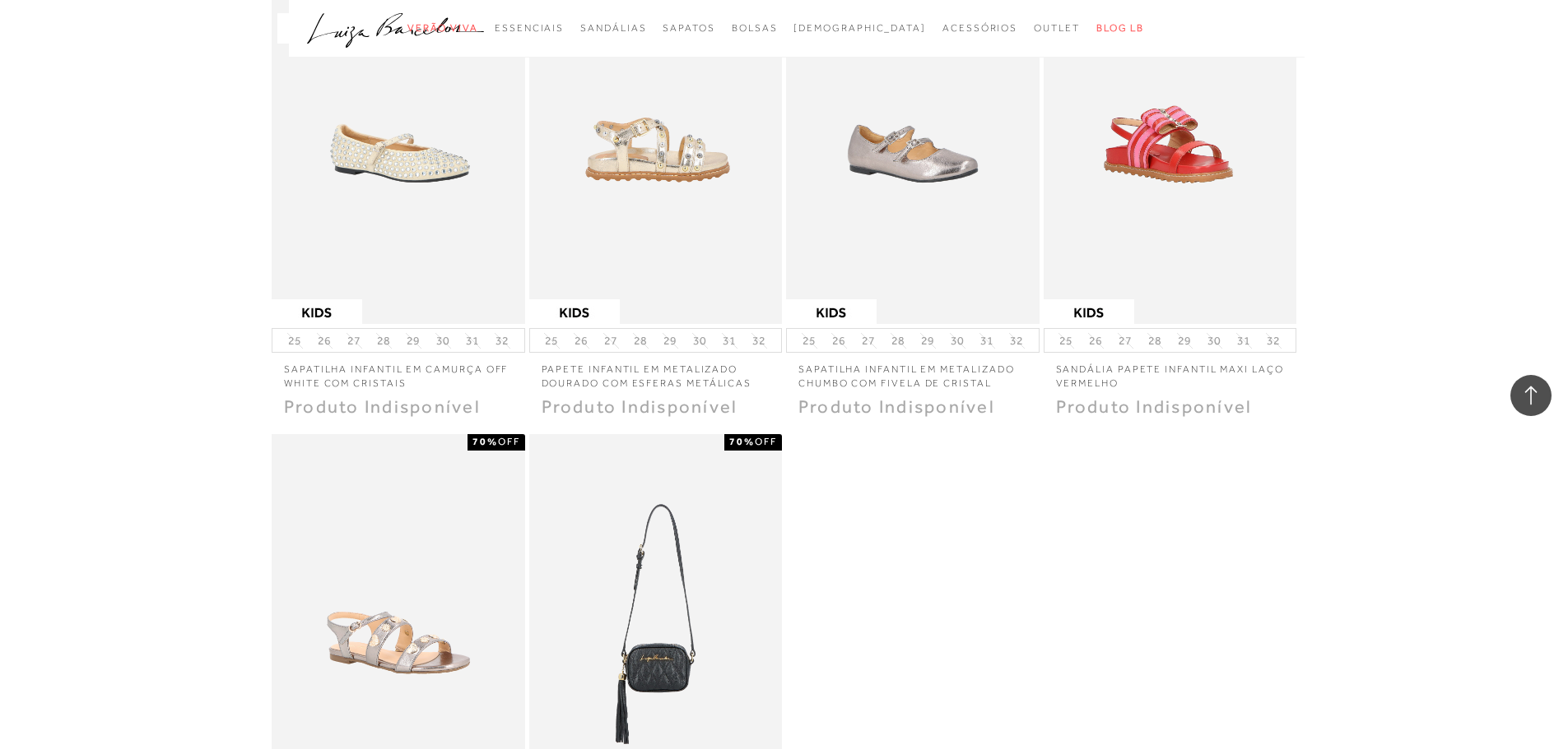
click at [674, 176] on img at bounding box center [656, 134] width 252 height 379
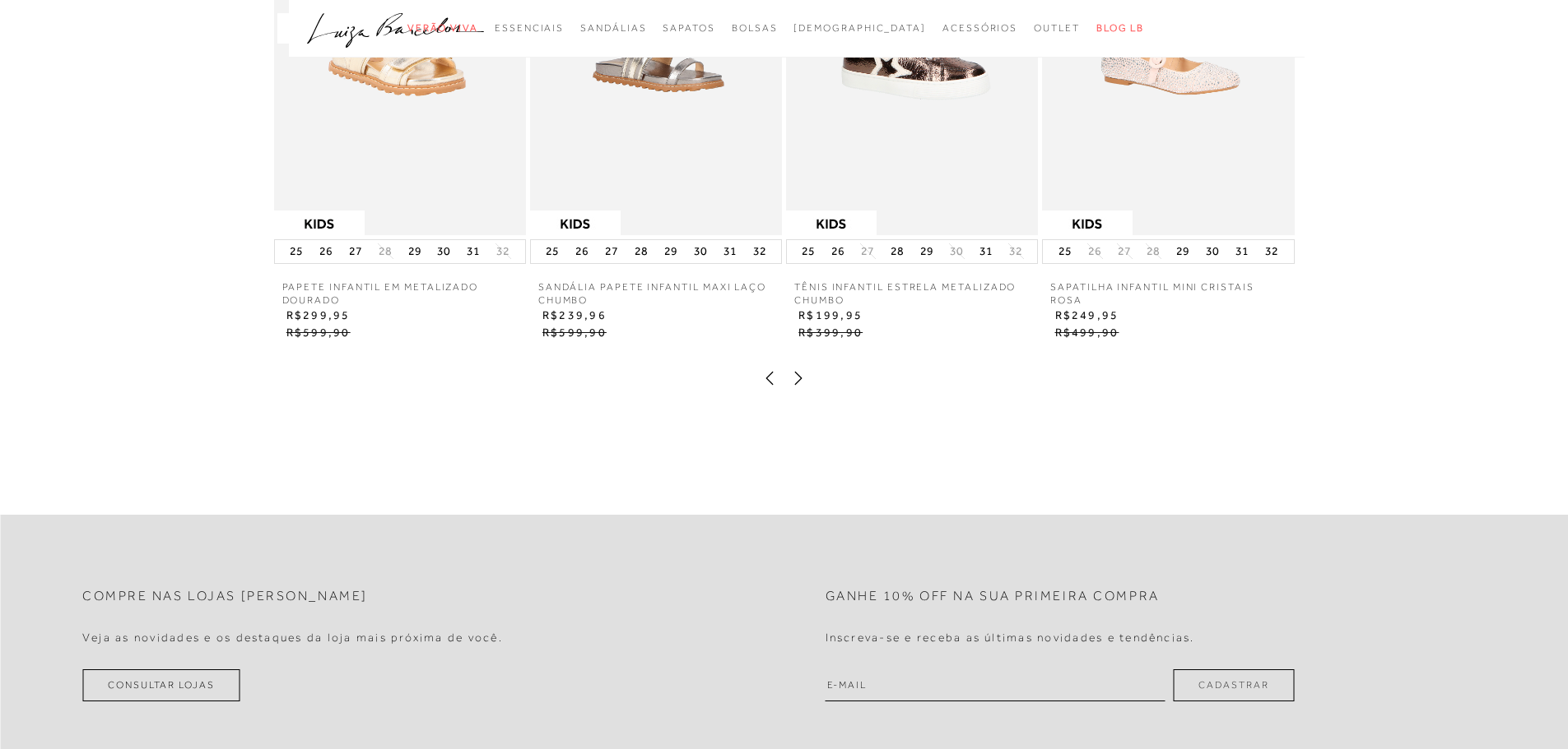
scroll to position [2922, 0]
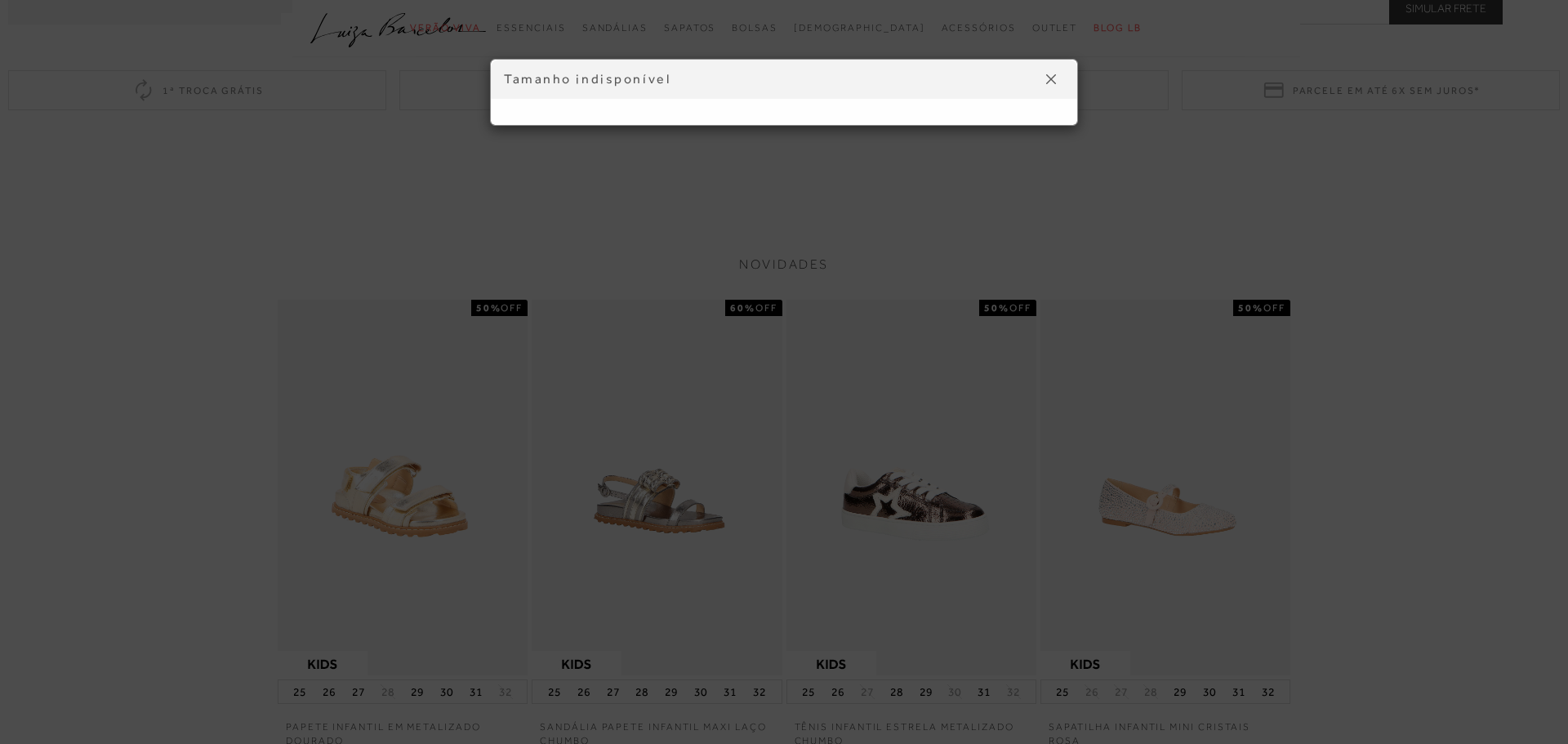
click at [1054, 80] on img at bounding box center [1051, 79] width 10 height 10
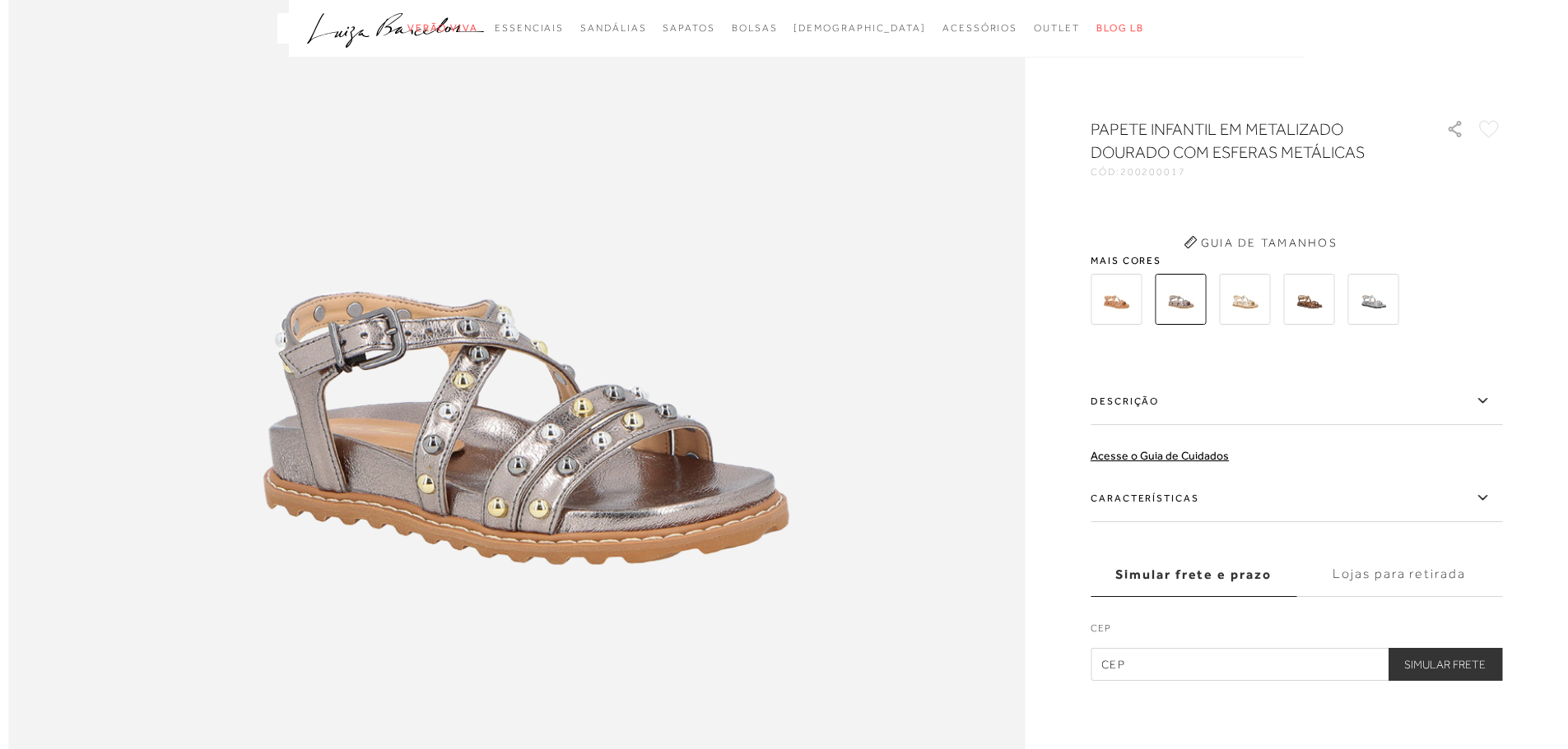
scroll to position [1770, 0]
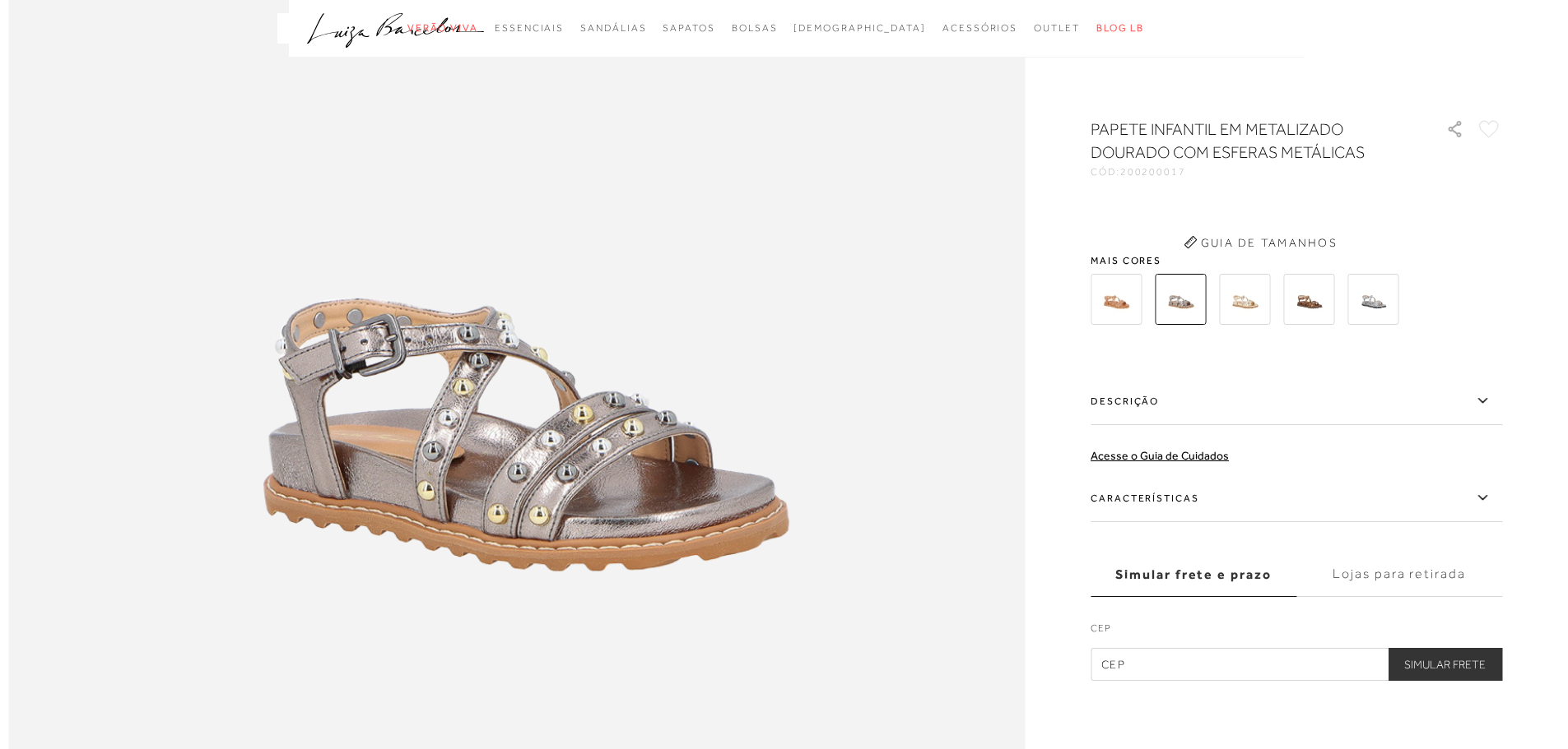
click at [1124, 293] on img at bounding box center [1115, 299] width 51 height 51
click at [1248, 297] on img at bounding box center [1244, 299] width 51 height 51
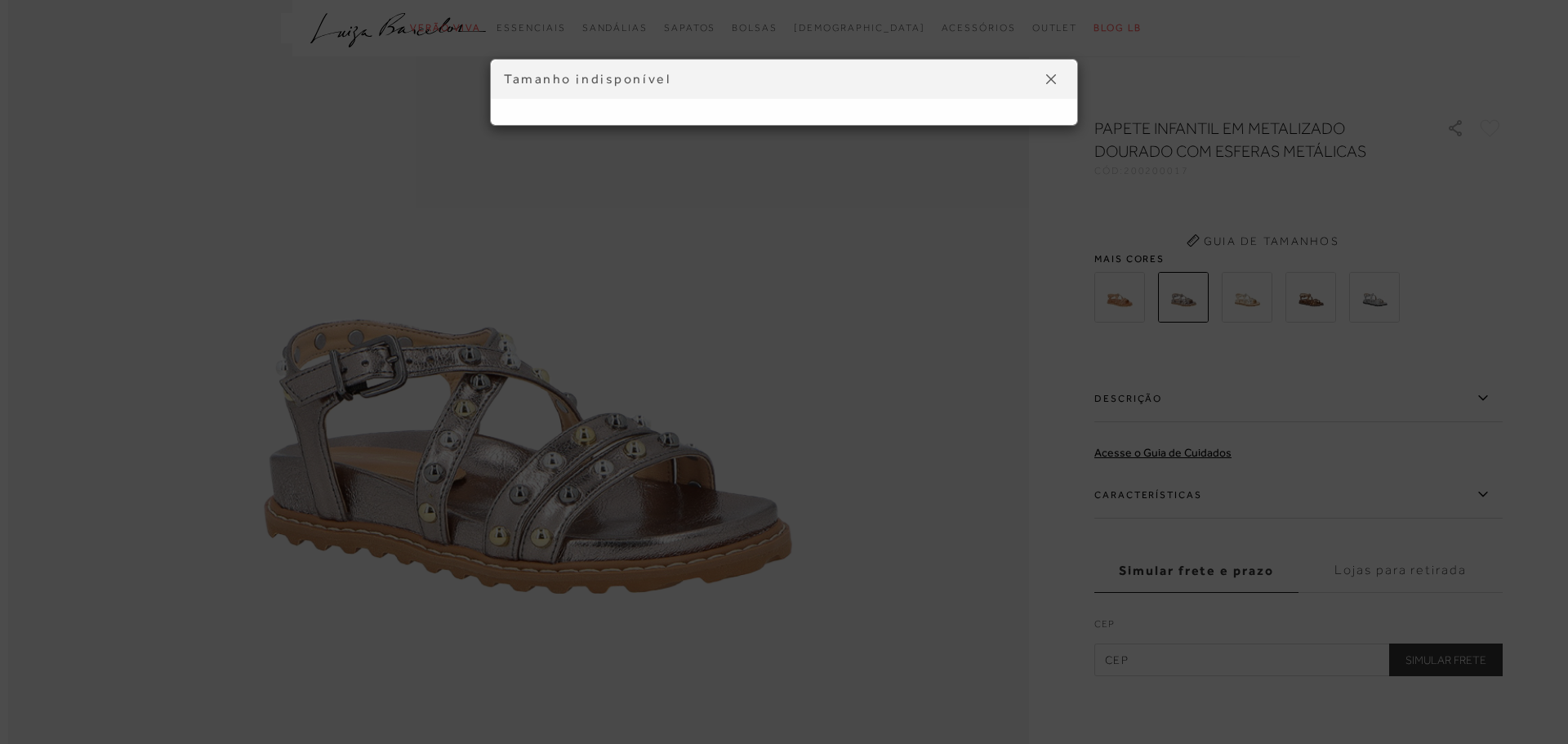
click at [1052, 72] on button at bounding box center [1051, 79] width 26 height 26
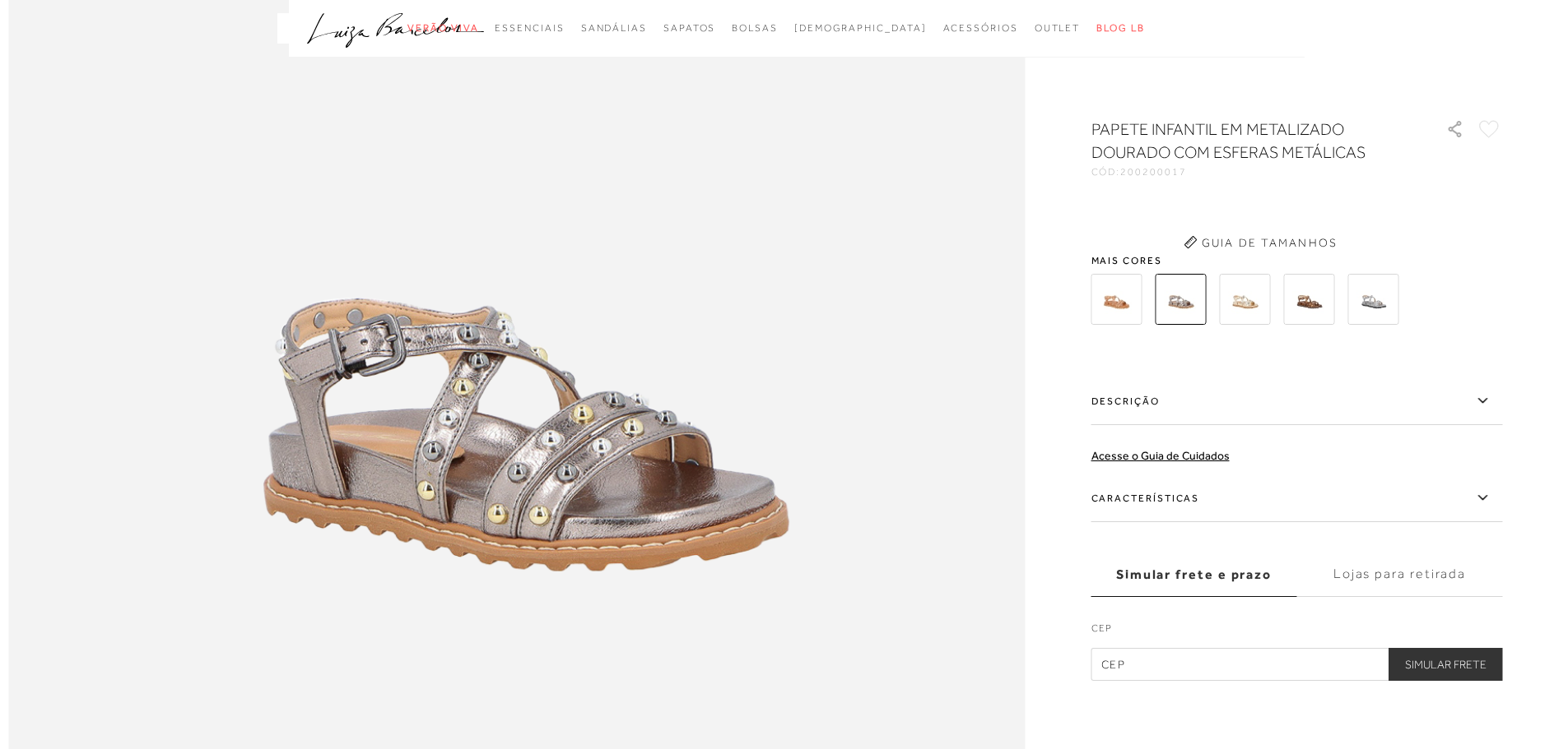
click at [1305, 302] on div at bounding box center [784, 374] width 1568 height 749
click at [1380, 314] on div at bounding box center [784, 374] width 1568 height 749
click at [1381, 300] on div at bounding box center [784, 374] width 1568 height 749
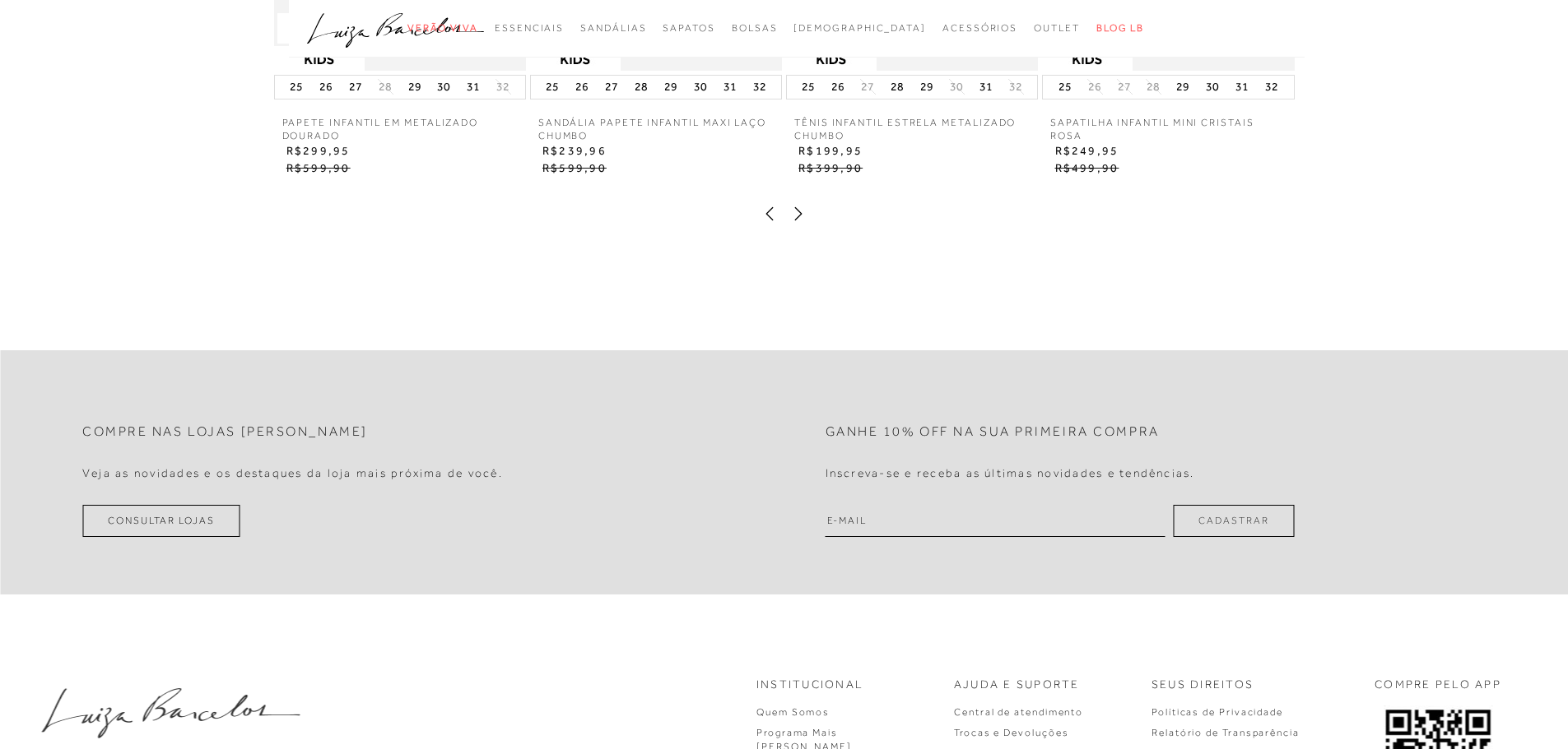
scroll to position [3333, 0]
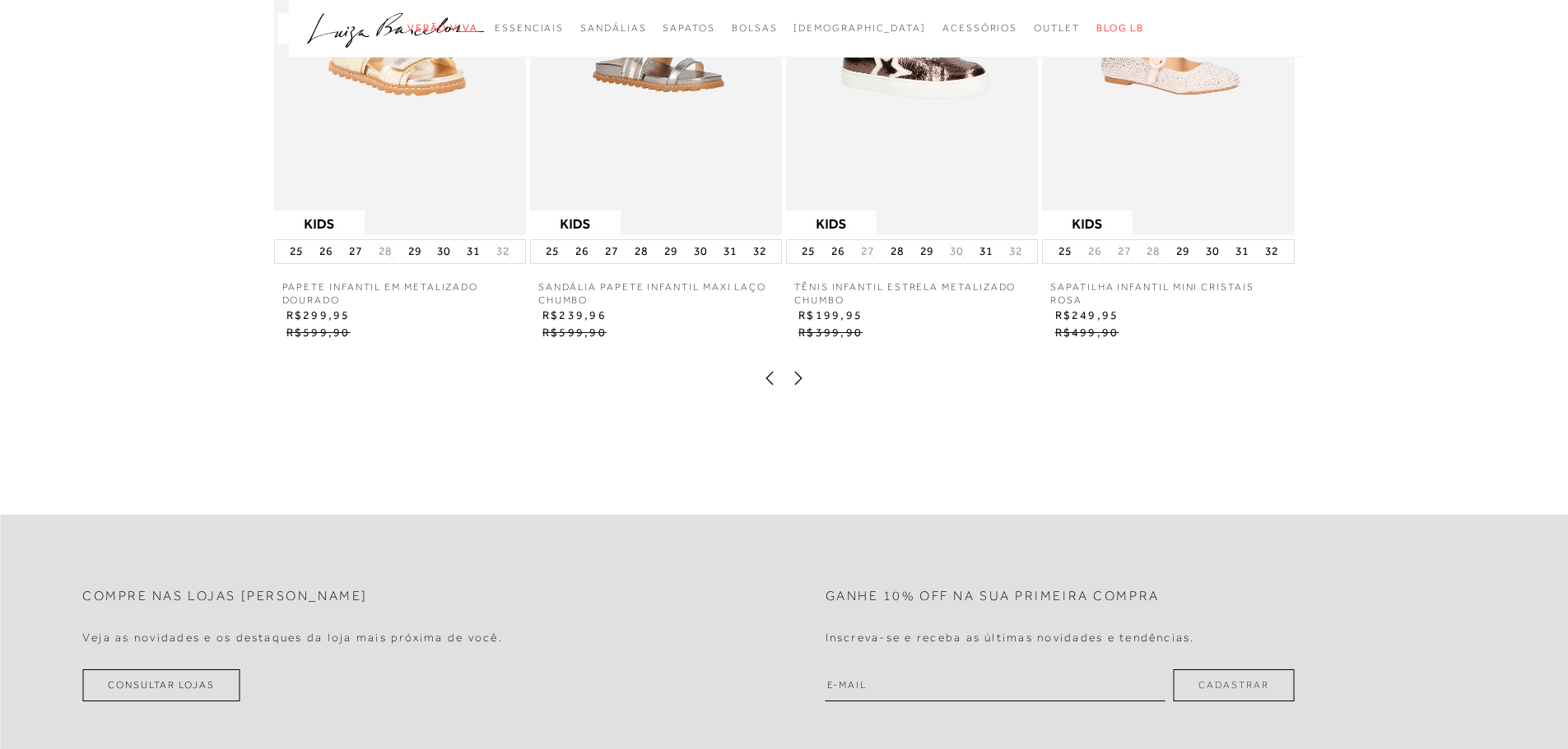
click at [798, 416] on div at bounding box center [784, 374] width 1568 height 749
click at [797, 409] on div at bounding box center [784, 374] width 1568 height 749
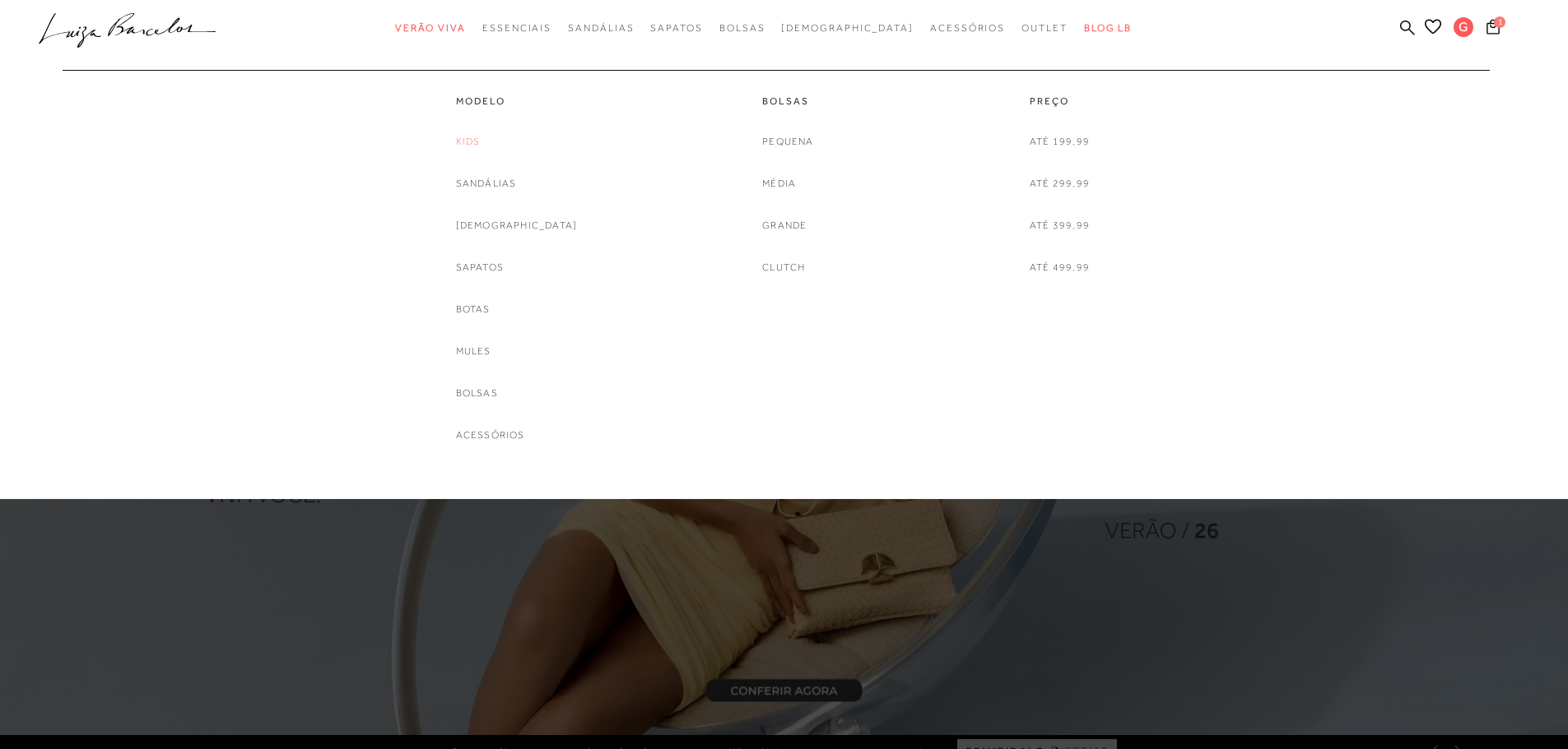
click at [481, 142] on link "Kids" at bounding box center [468, 142] width 24 height 17
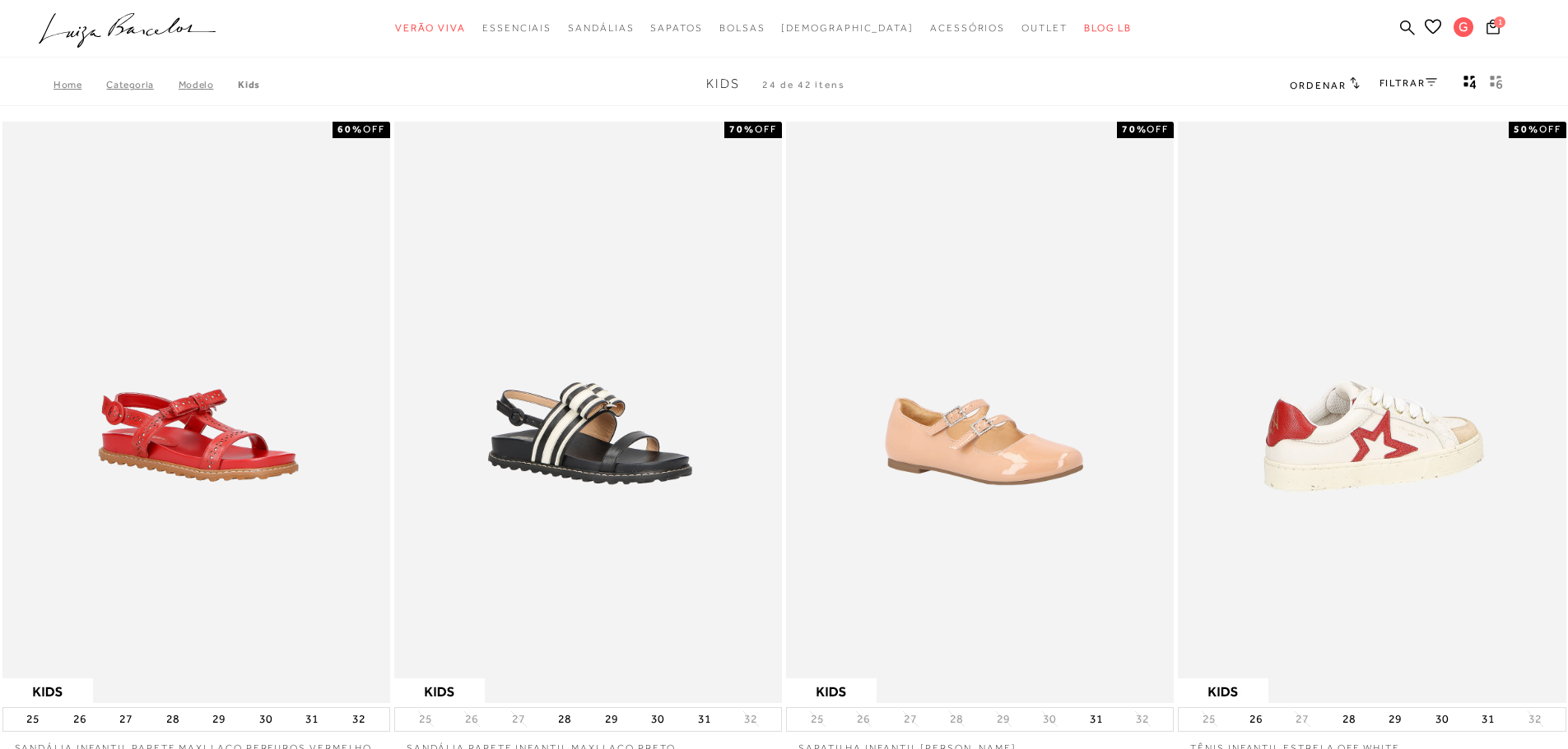
scroll to position [82, 0]
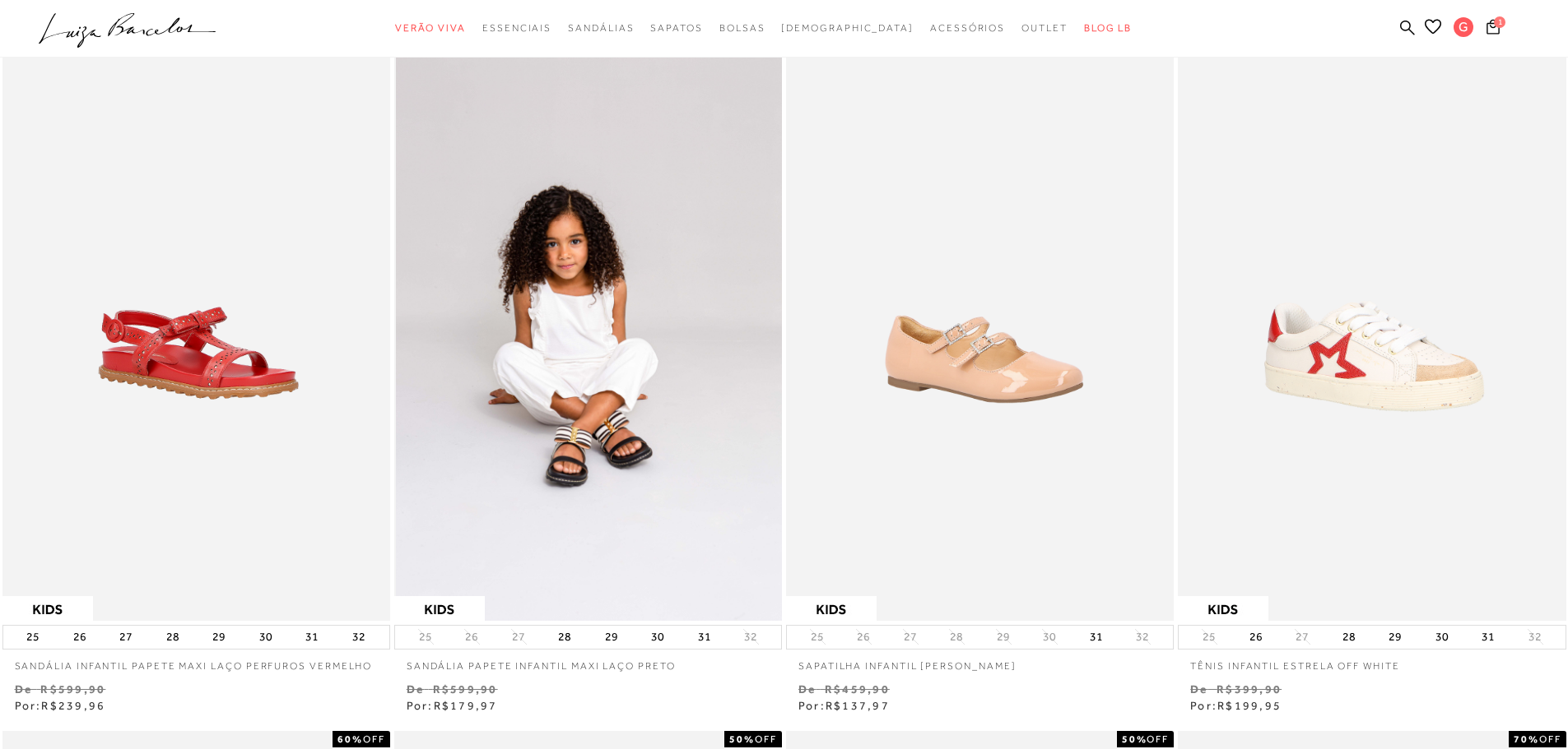
click at [598, 381] on img at bounding box center [589, 330] width 386 height 581
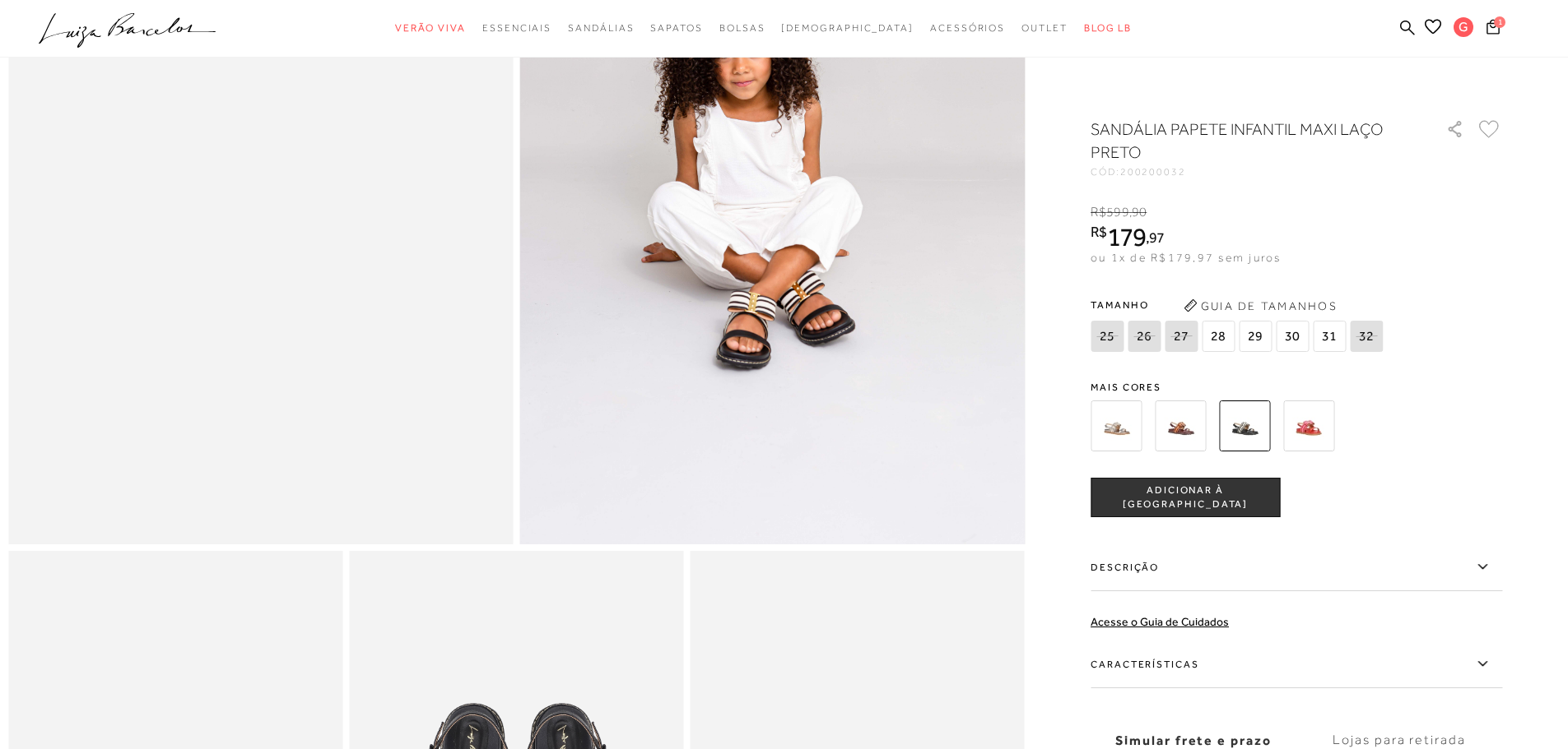
scroll to position [576, 0]
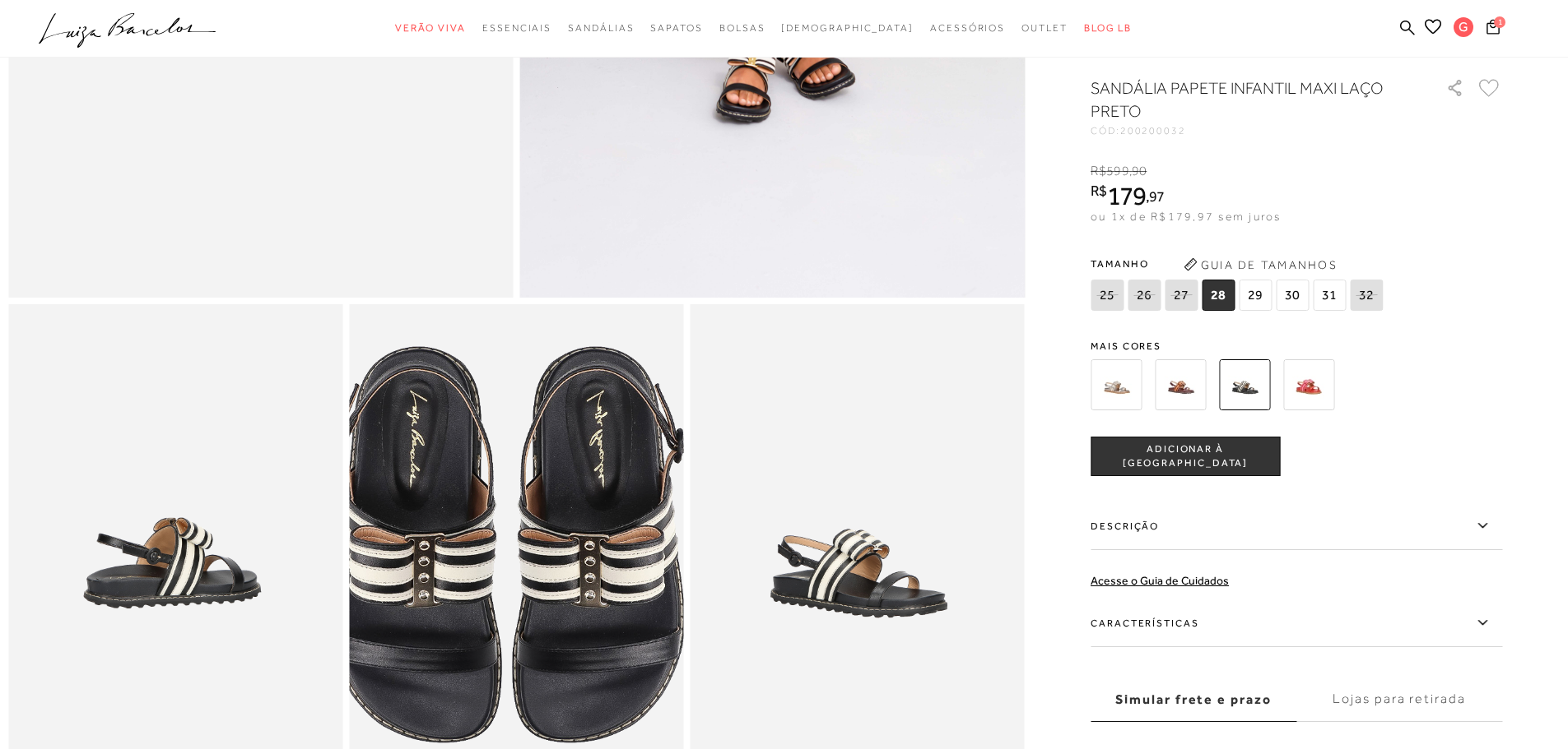
click at [528, 579] on img at bounding box center [505, 543] width 669 height 1002
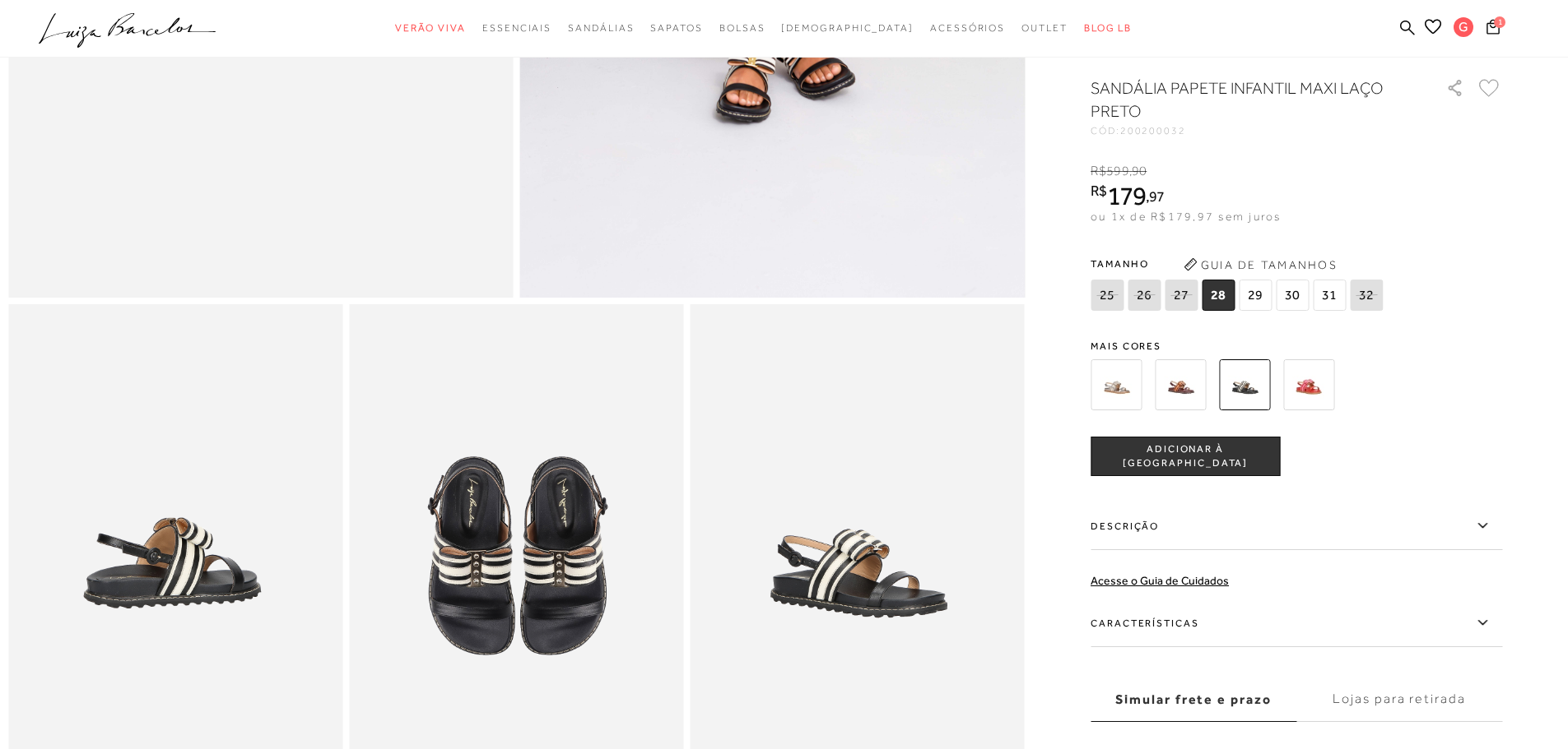
click at [826, 586] on img at bounding box center [857, 555] width 335 height 501
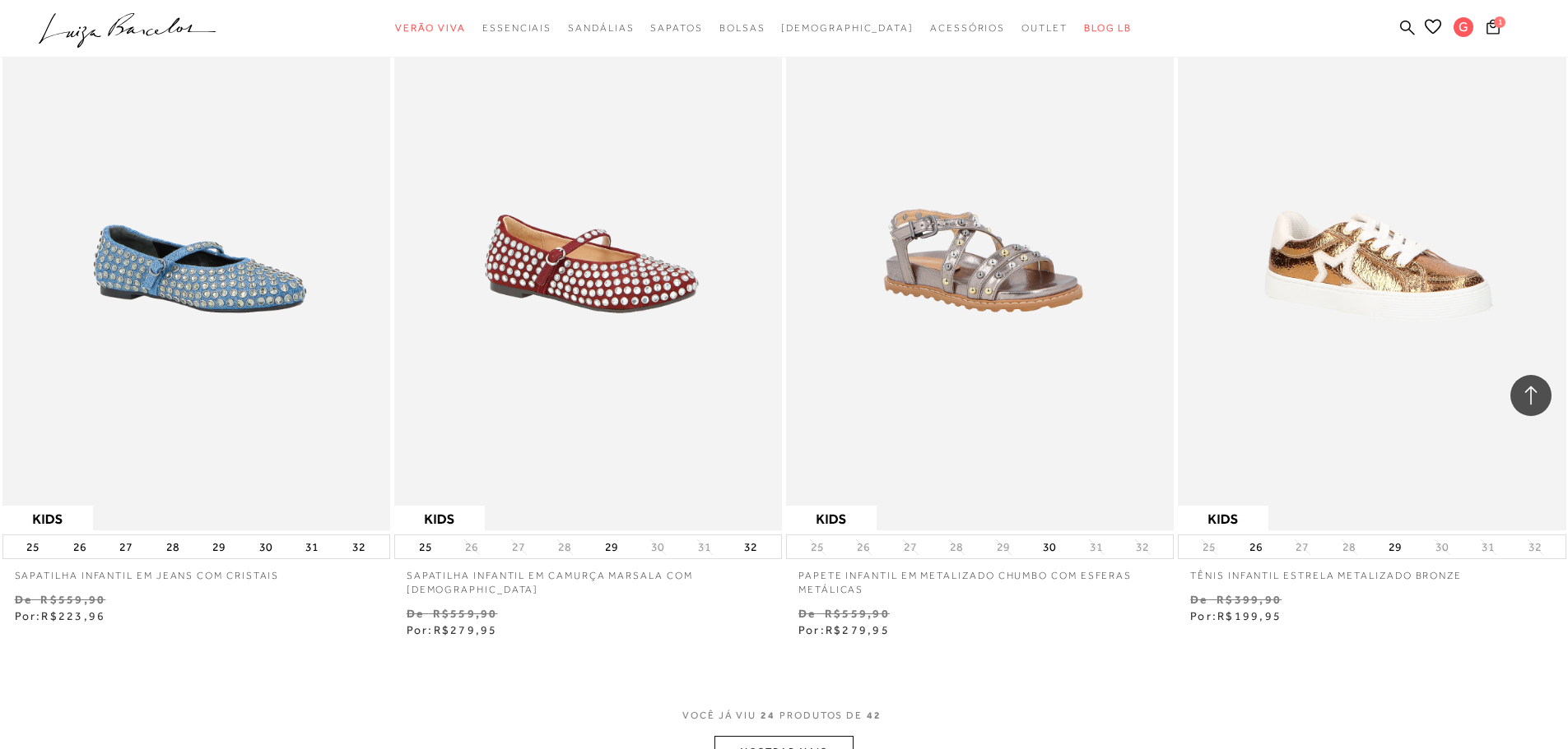
scroll to position [3702, 0]
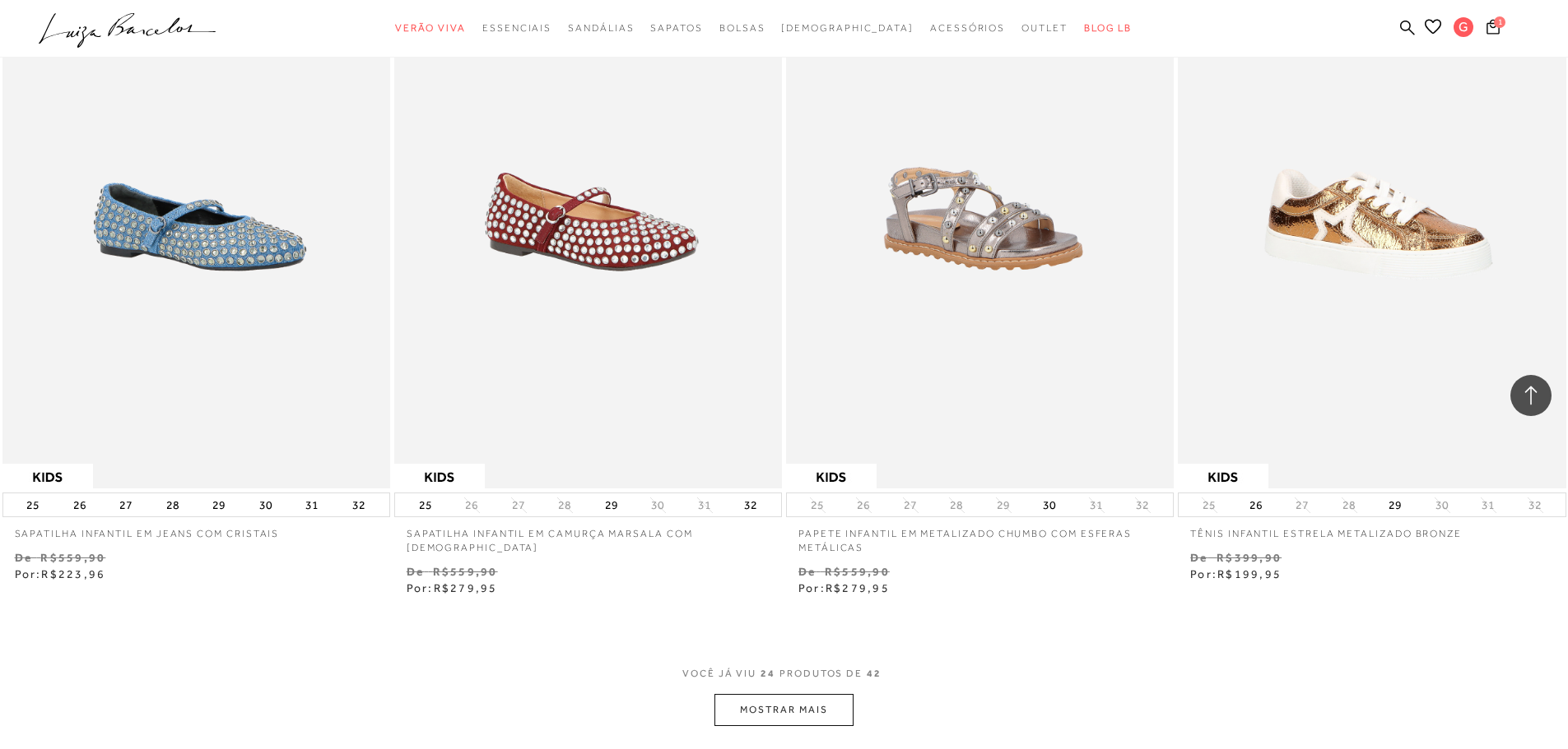
drag, startPoint x: 808, startPoint y: 714, endPoint x: 1570, endPoint y: 532, distance: 783.4
click at [808, 714] on button "MOSTRAR MAIS" at bounding box center [783, 710] width 138 height 32
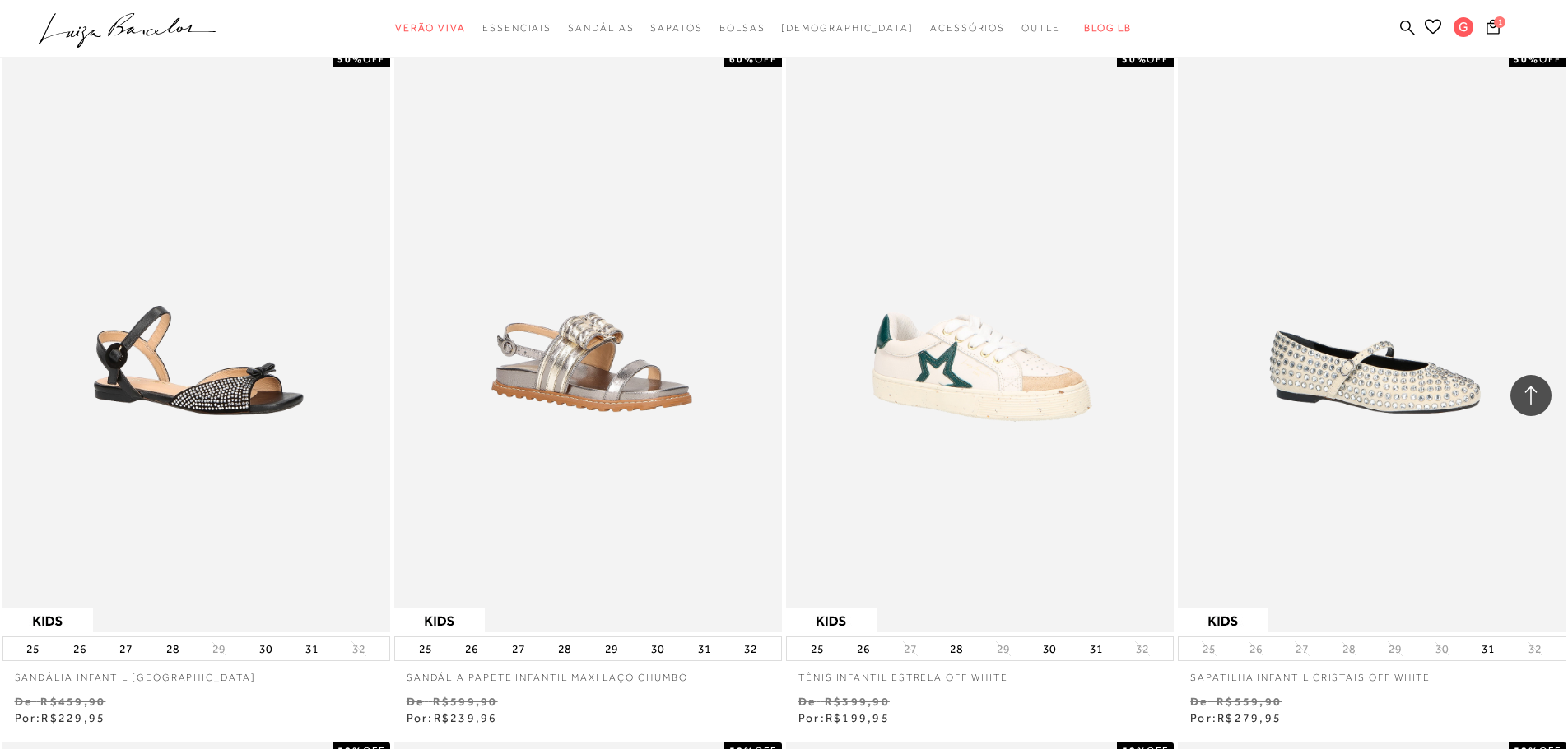
scroll to position [1481, 0]
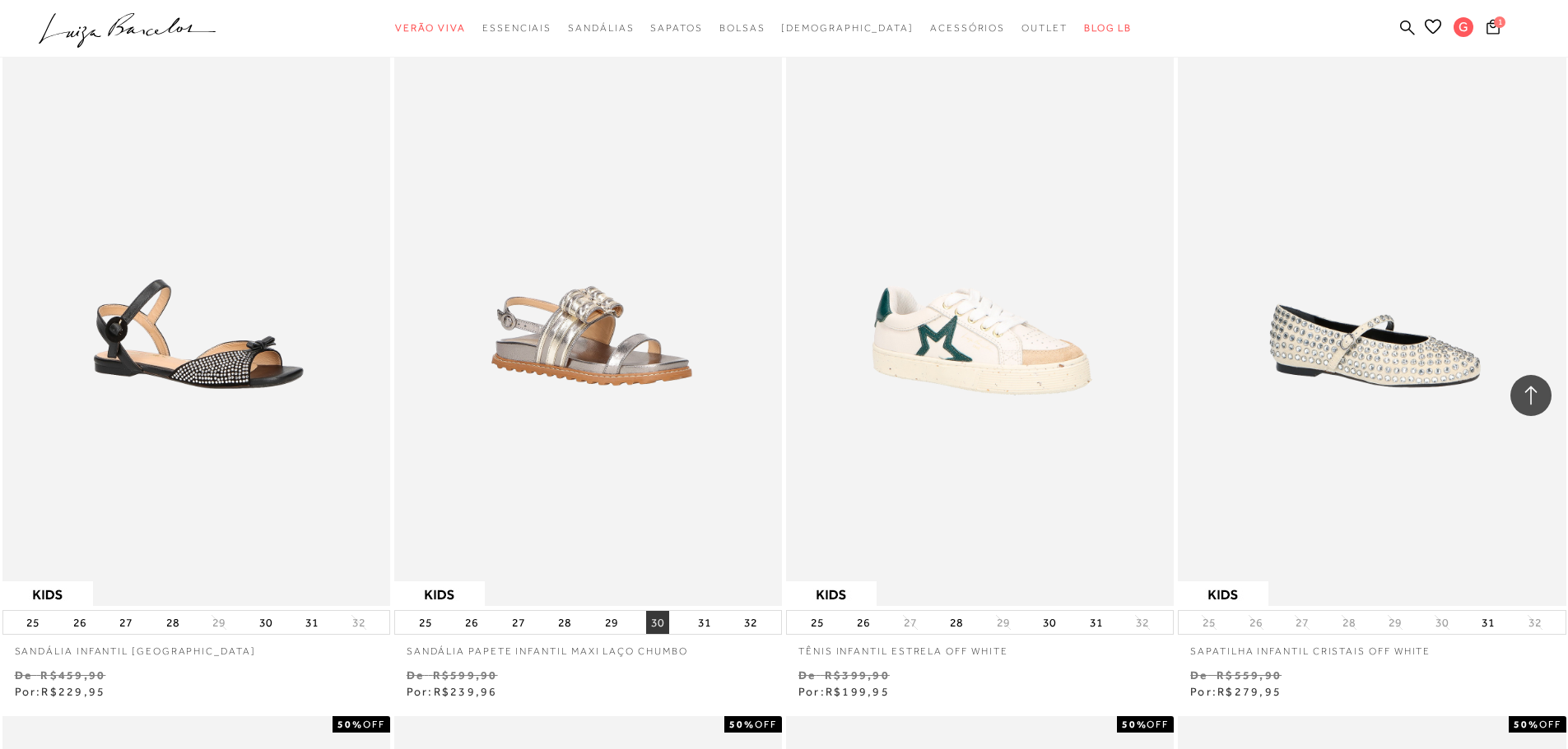
click at [659, 621] on button "30" at bounding box center [657, 623] width 23 height 23
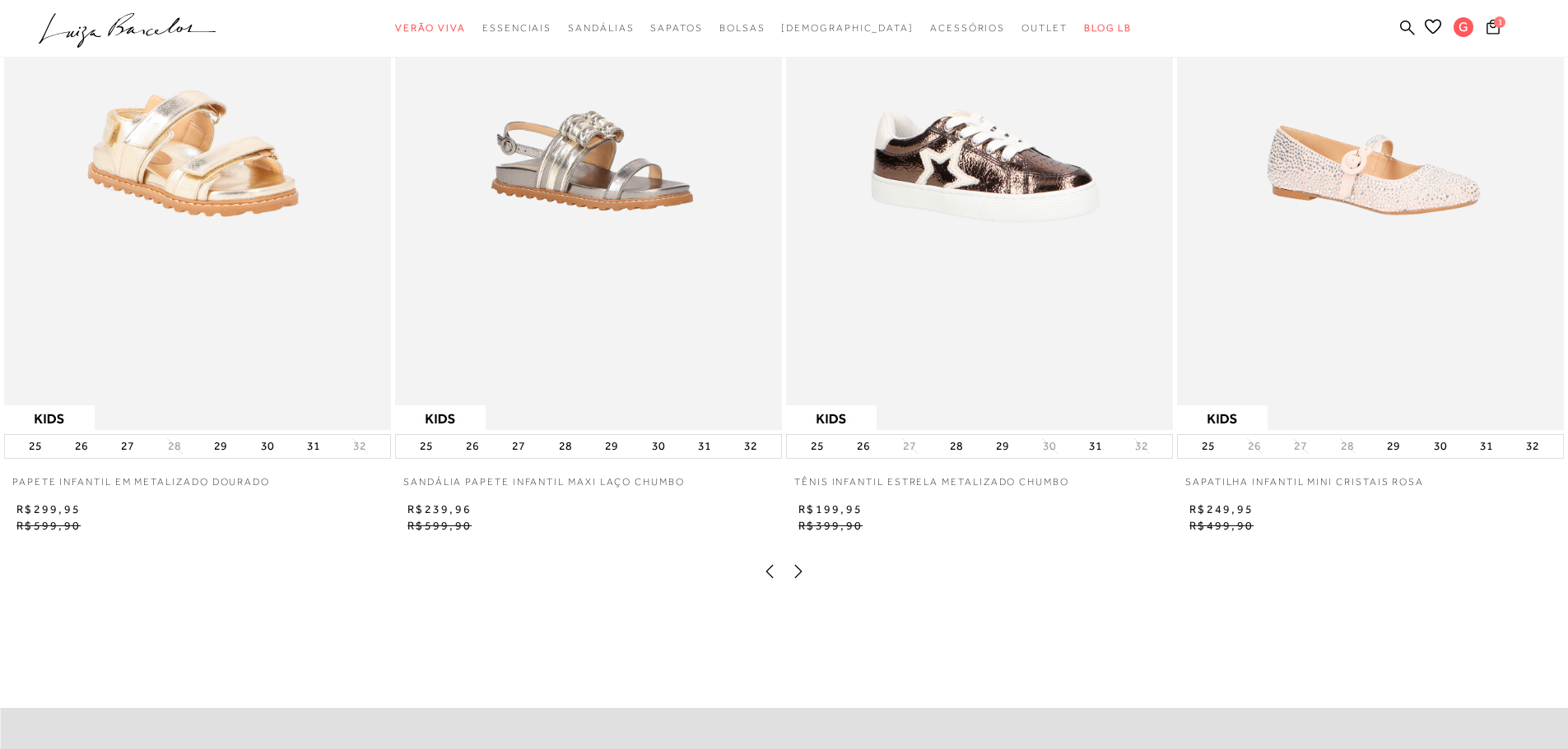
scroll to position [1810, 0]
click at [798, 578] on icon at bounding box center [799, 571] width 7 height 14
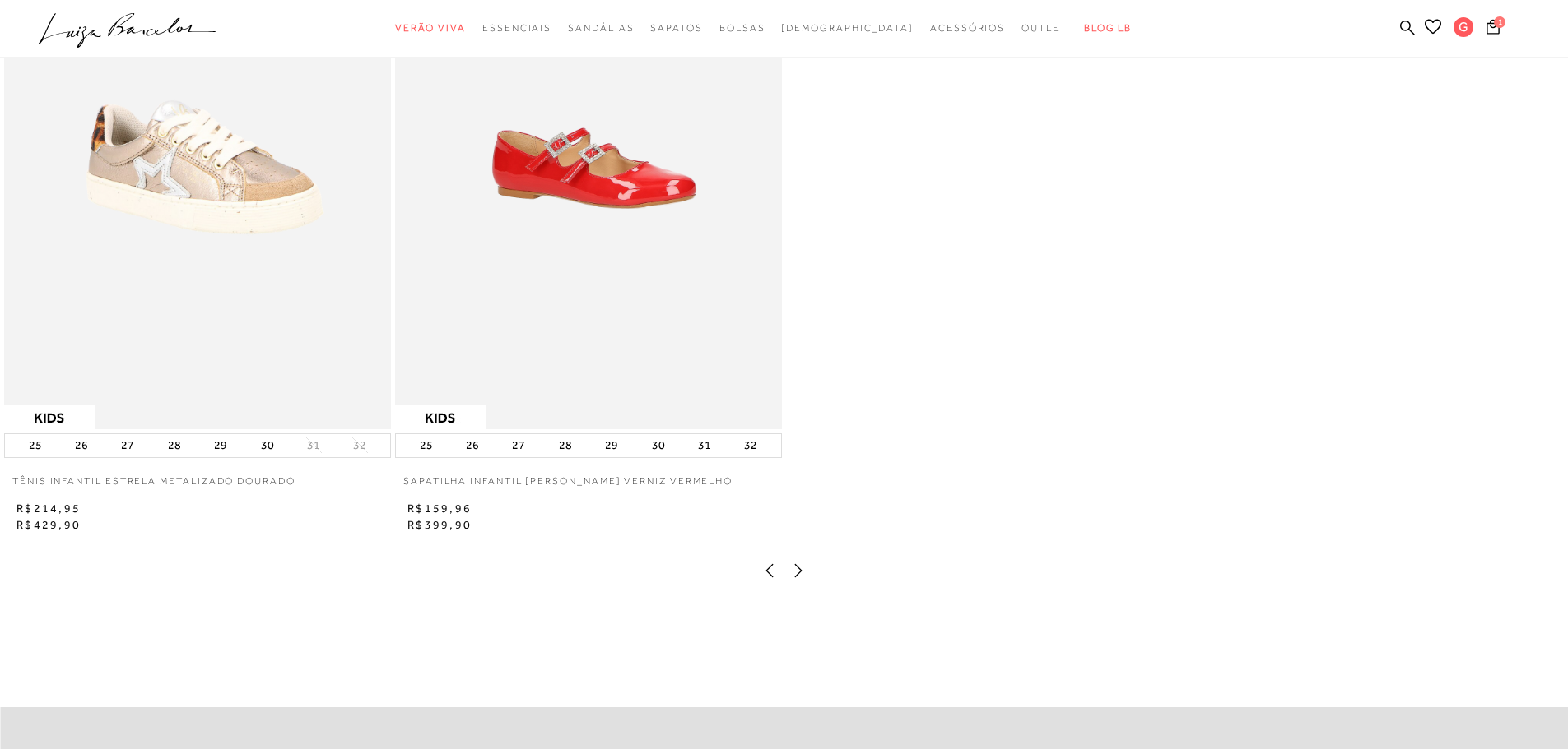
click at [768, 578] on icon at bounding box center [770, 571] width 7 height 14
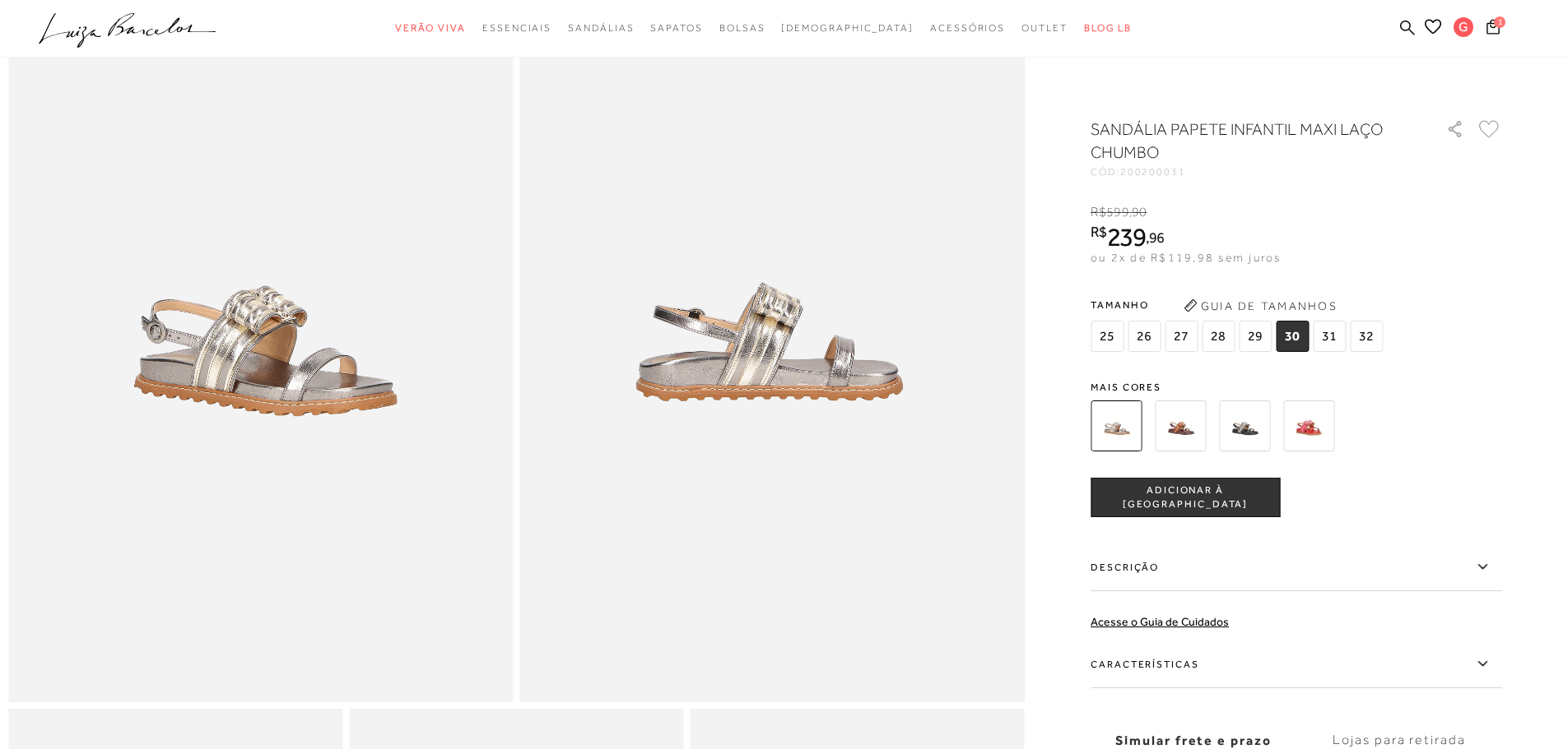
scroll to position [0, 0]
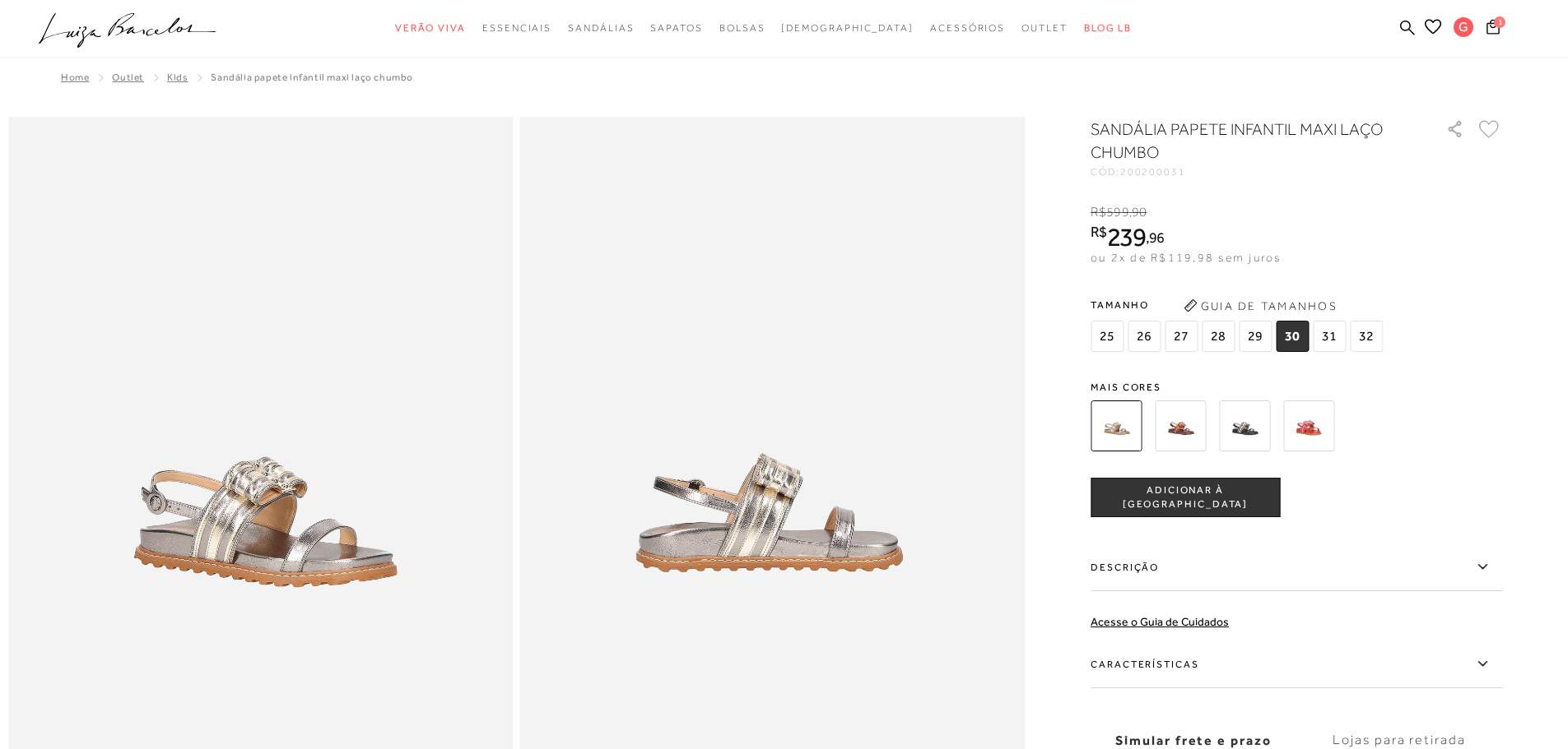
click at [167, 79] on span "Kids" at bounding box center [177, 77] width 21 height 12
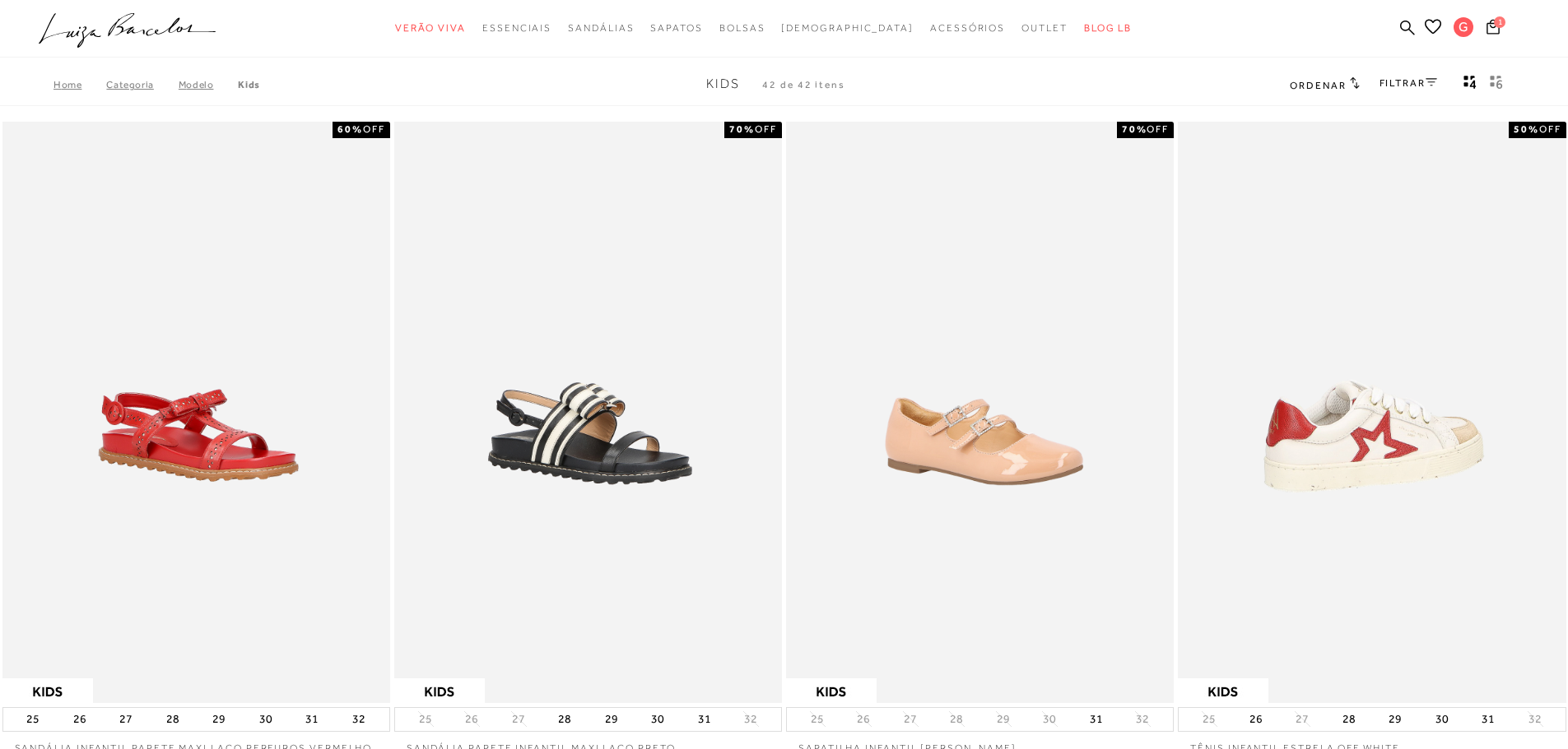
scroll to position [1481, 0]
